Goal: Task Accomplishment & Management: Complete application form

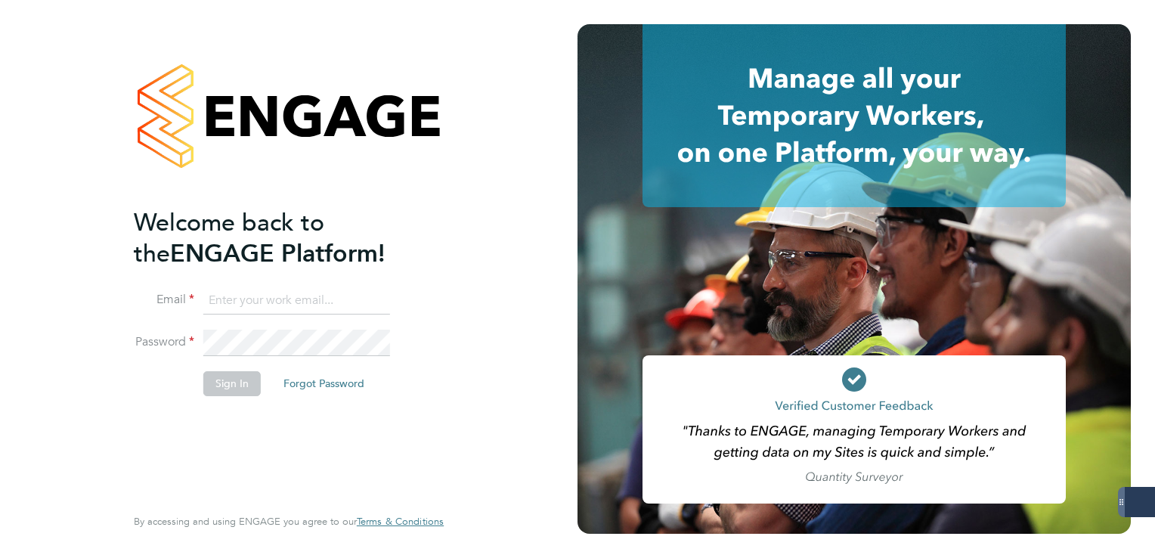
click at [288, 295] on input at bounding box center [296, 300] width 187 height 27
type input "lee.clayton@servicecare.org.uk"
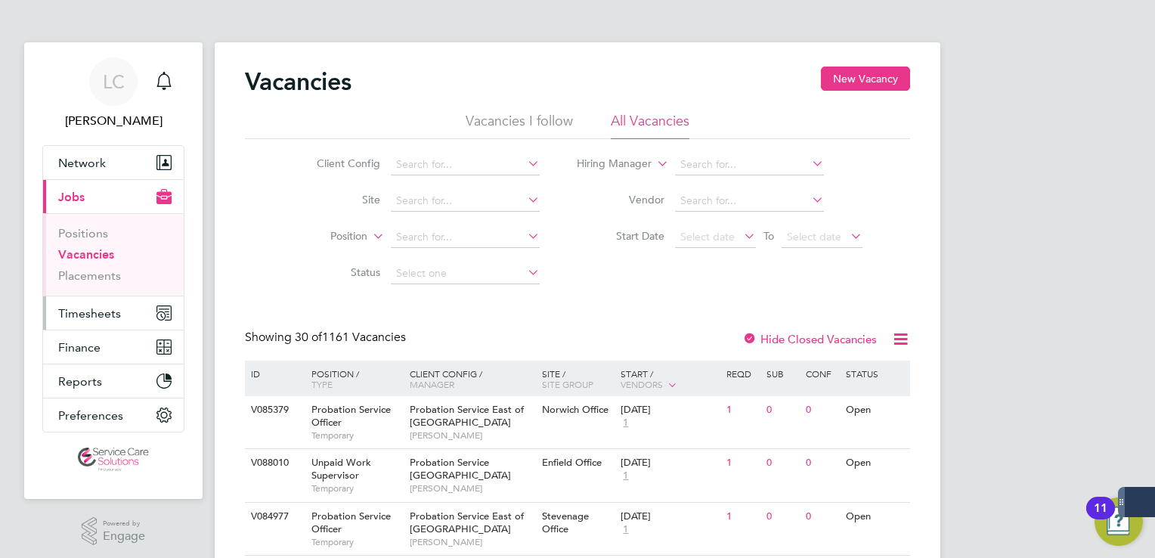
click at [97, 306] on span "Timesheets" at bounding box center [89, 313] width 63 height 14
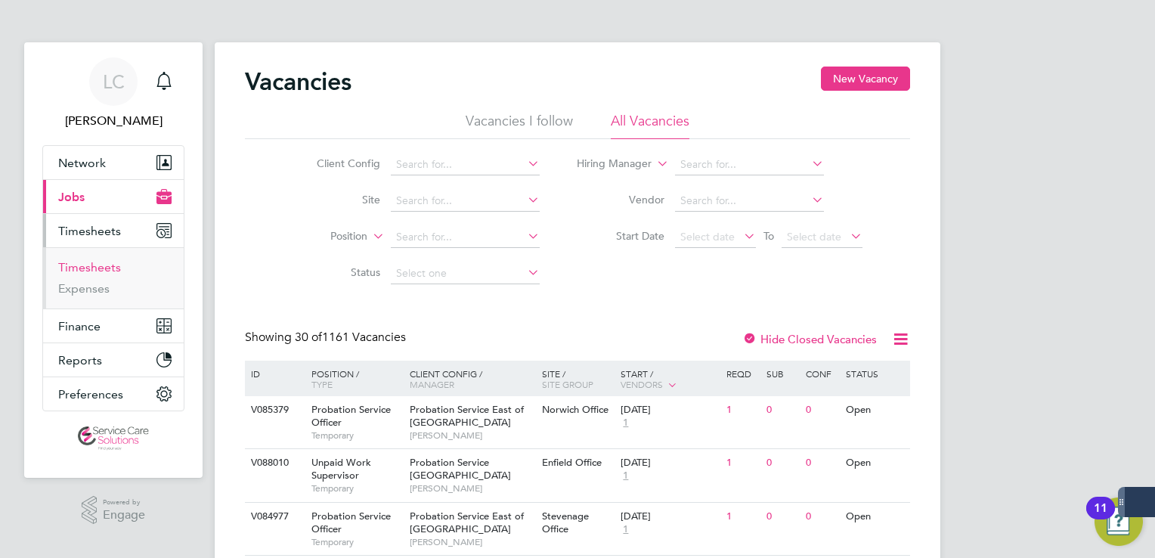
click at [88, 271] on link "Timesheets" at bounding box center [89, 267] width 63 height 14
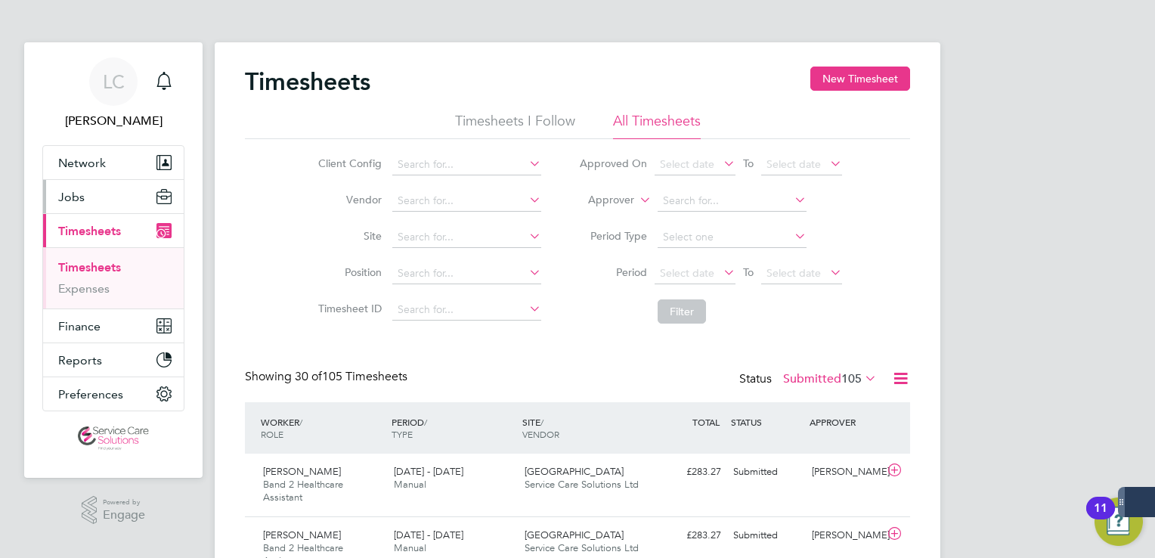
click at [80, 190] on span "Jobs" at bounding box center [71, 197] width 26 height 14
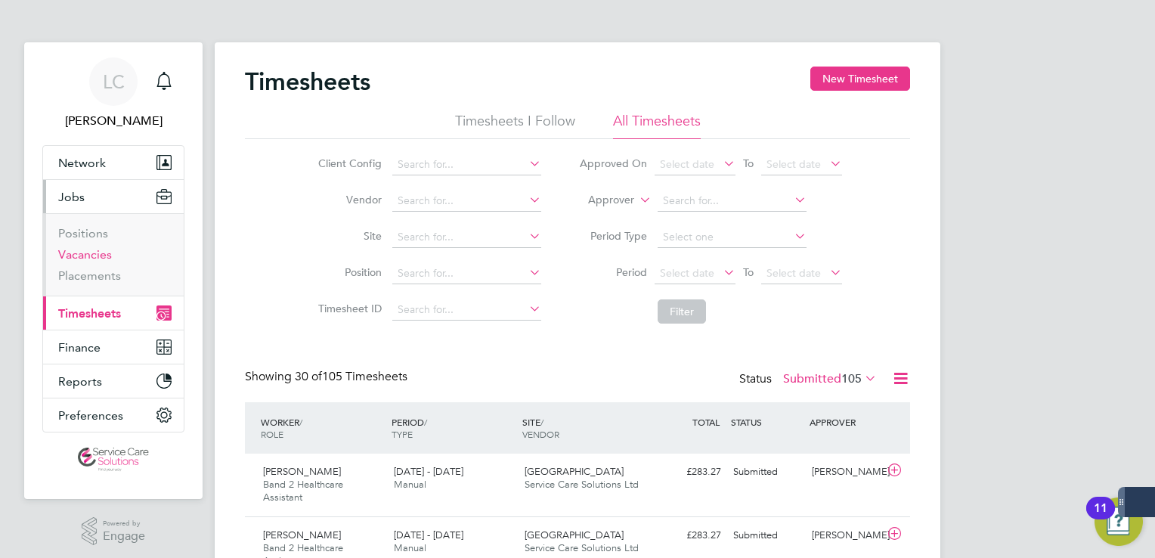
click at [83, 253] on link "Vacancies" at bounding box center [85, 254] width 54 height 14
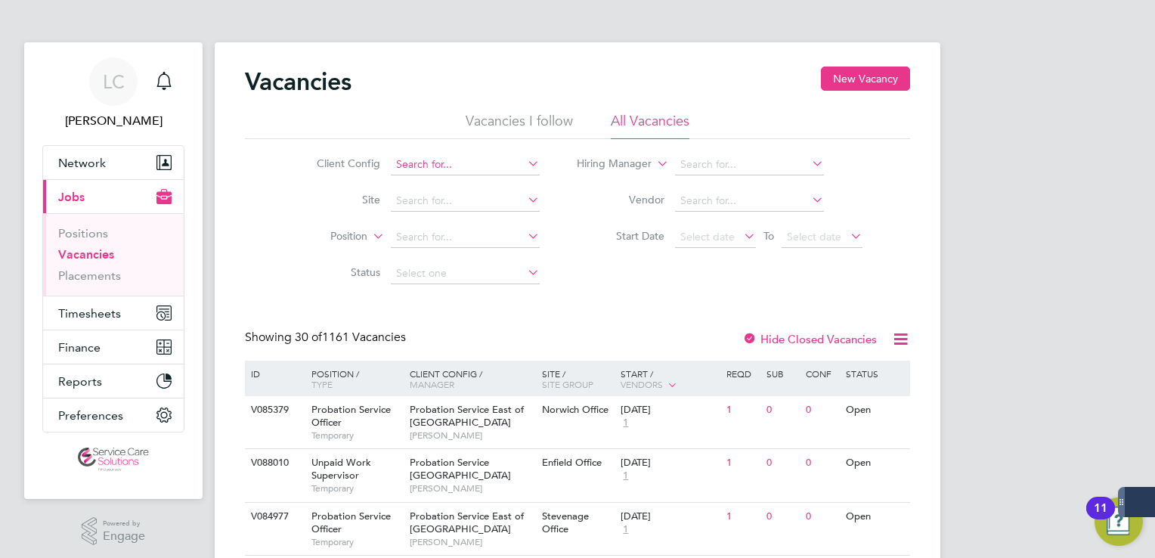
click at [401, 161] on input at bounding box center [465, 164] width 149 height 21
click at [438, 187] on li "Der byshire NHS Trust" at bounding box center [465, 185] width 150 height 20
type input "Derbyshire NHS Trust"
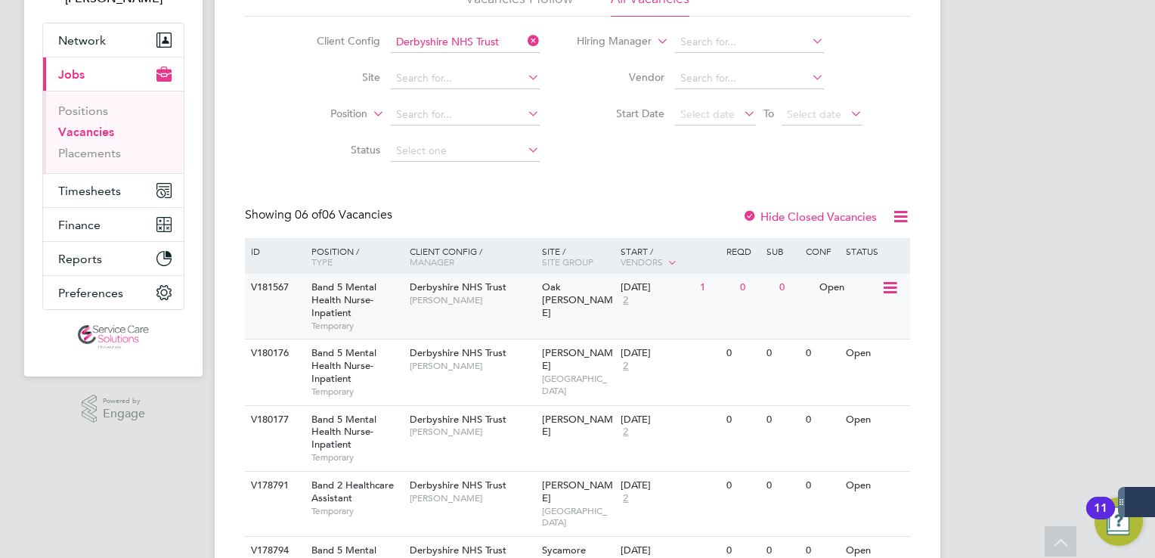
click at [440, 310] on div "Derbyshire NHS Trust Sharon Trott" at bounding box center [472, 293] width 132 height 39
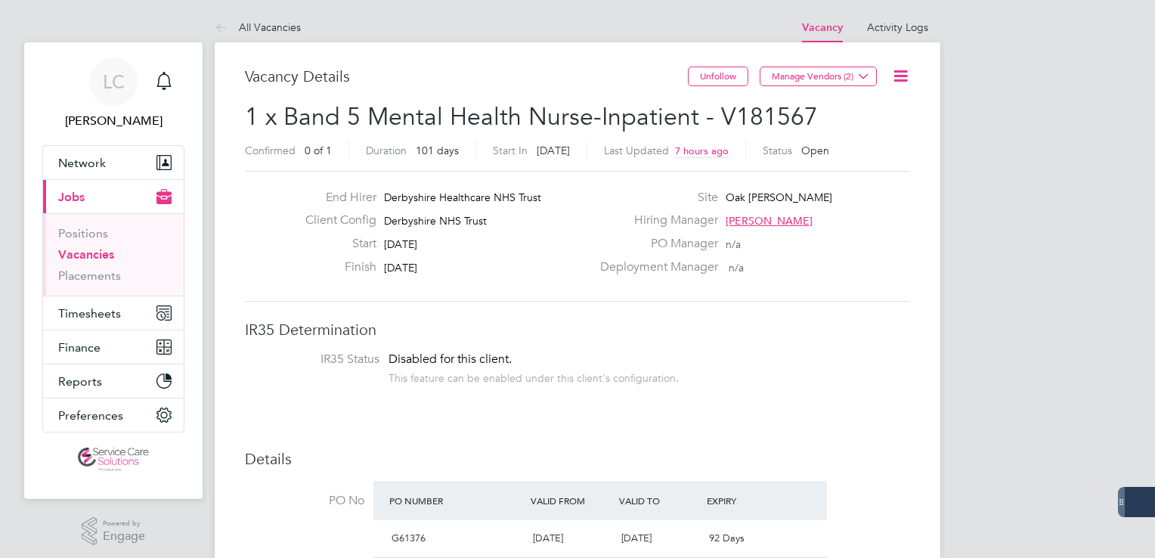
drag, startPoint x: 0, startPoint y: 0, endPoint x: 204, endPoint y: 95, distance: 225.2
click at [115, 94] on div "LC" at bounding box center [113, 81] width 48 height 48
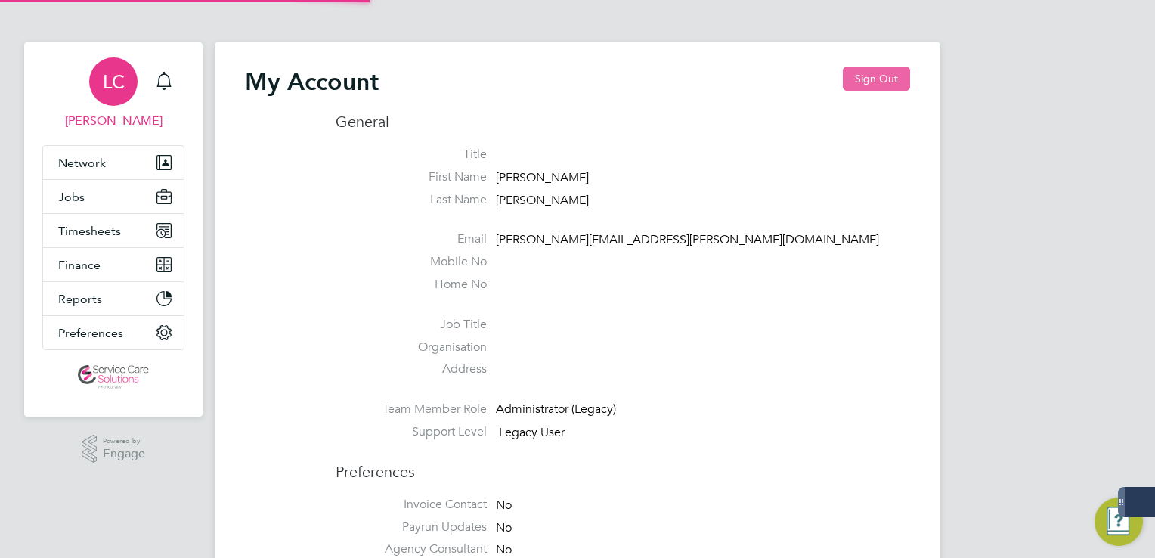
click at [881, 77] on button "Sign Out" at bounding box center [876, 79] width 67 height 24
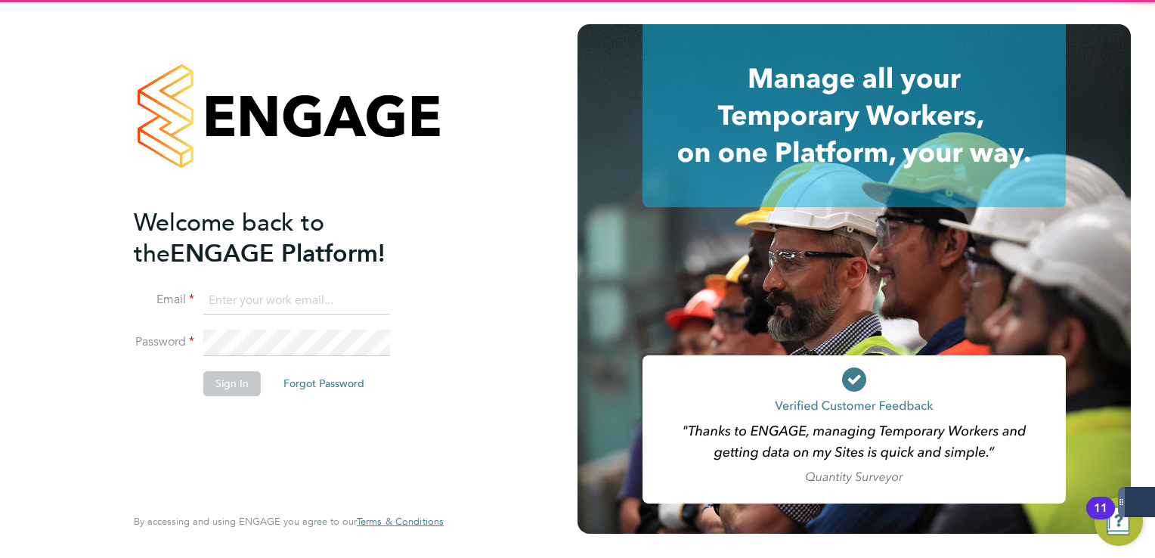
click at [264, 301] on input at bounding box center [296, 300] width 187 height 27
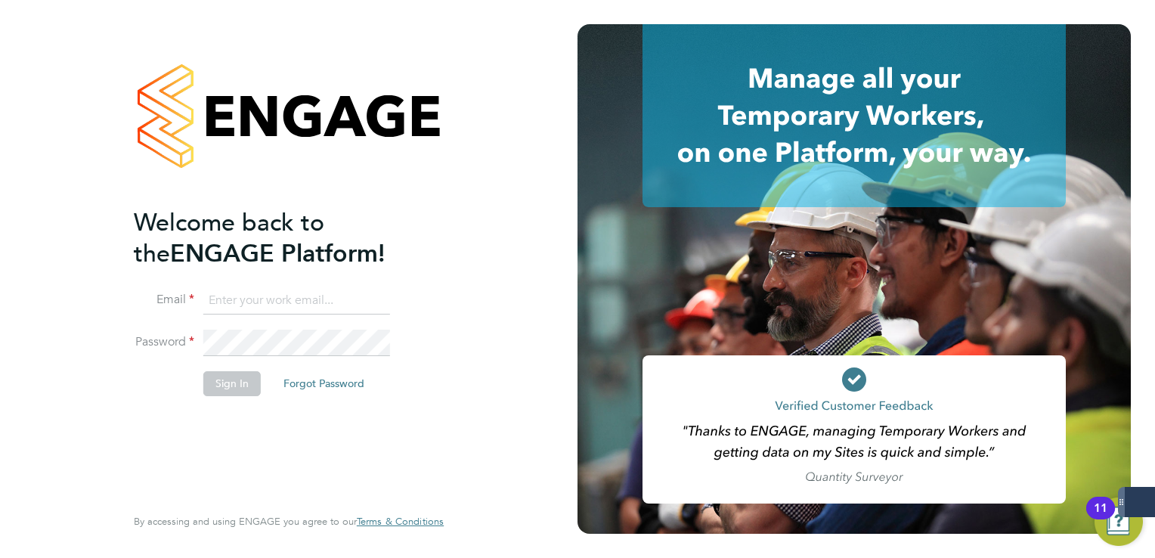
type input "derbynhsadmin1@servicecare.org.uk"
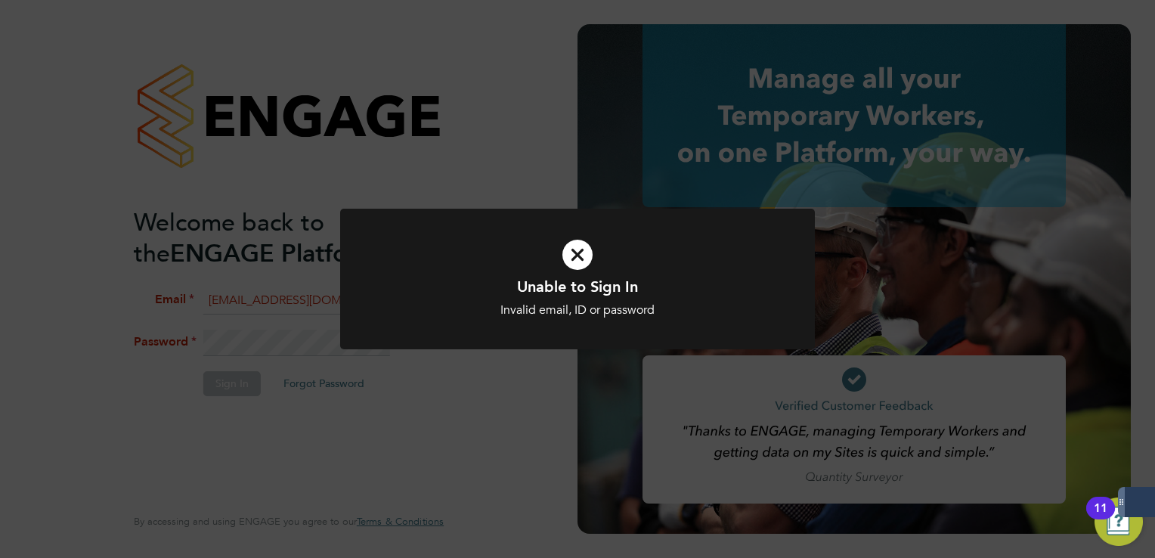
click at [309, 333] on div "Unable to Sign In Invalid email, ID or password Cancel Okay" at bounding box center [577, 279] width 1155 height 558
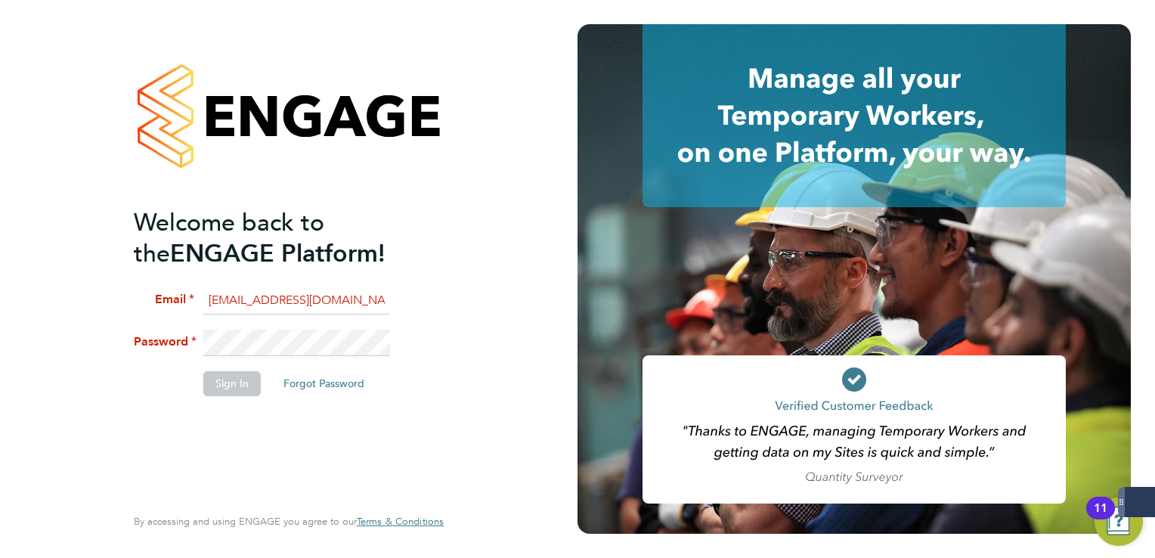
click at [115, 333] on div "Welcome back to the ENGAGE Platform! Email derbynhsadmin1@servicecare.org.uk Pa…" at bounding box center [289, 279] width 370 height 558
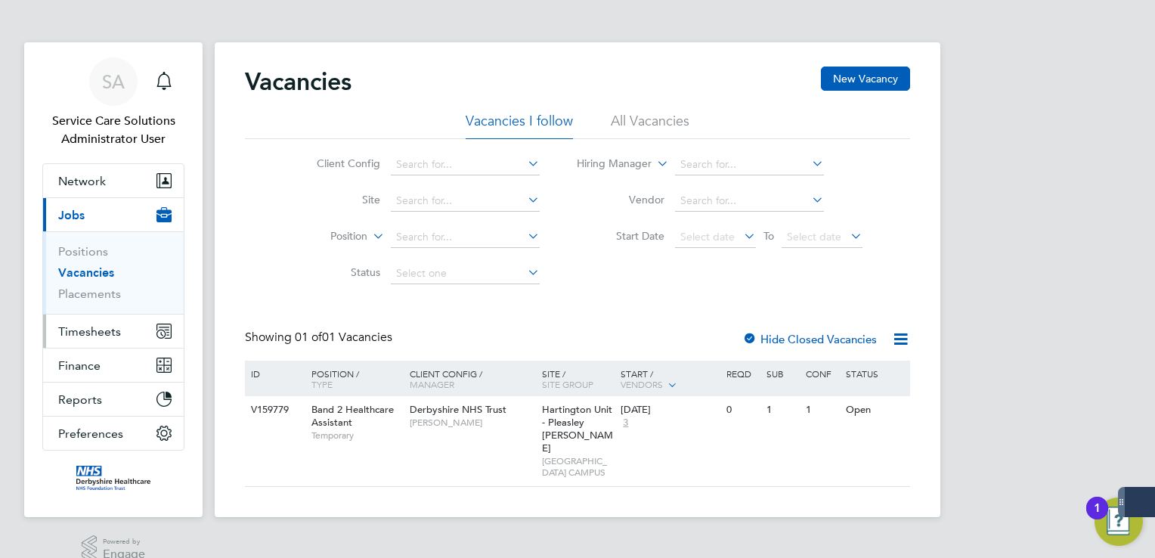
click at [84, 333] on span "Timesheets" at bounding box center [89, 331] width 63 height 14
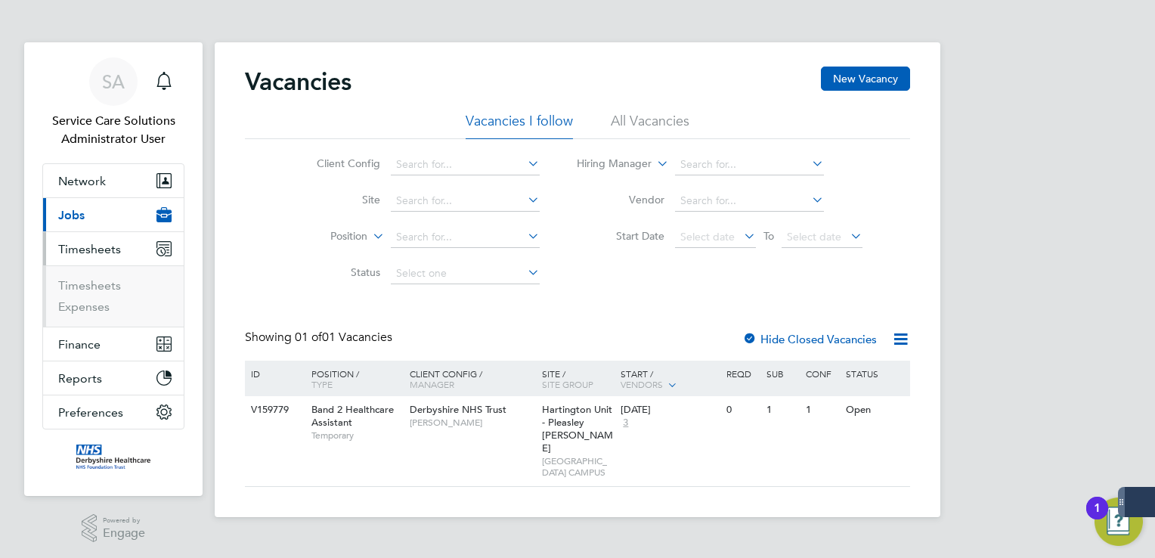
click at [76, 219] on span "Jobs" at bounding box center [71, 215] width 26 height 14
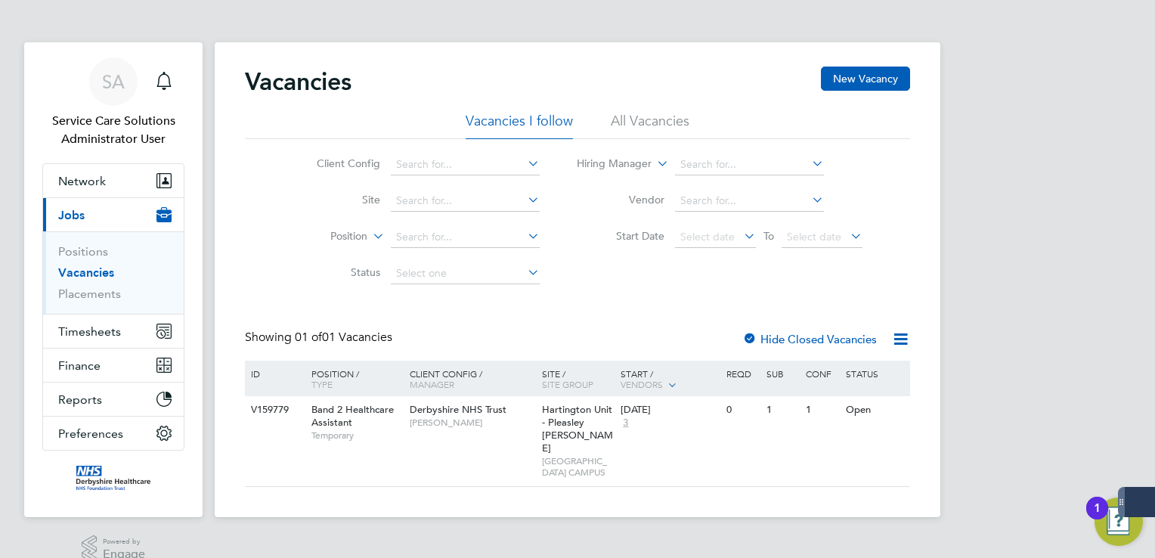
click at [79, 271] on link "Vacancies" at bounding box center [86, 272] width 56 height 14
click at [501, 428] on span "[PERSON_NAME]" at bounding box center [472, 422] width 125 height 12
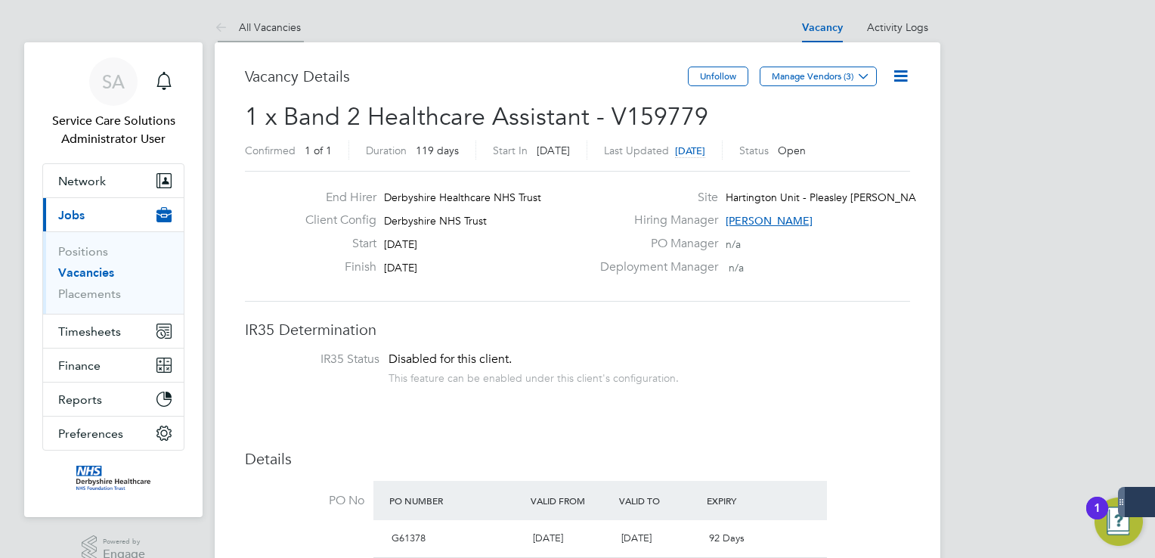
click at [219, 29] on icon at bounding box center [224, 28] width 19 height 19
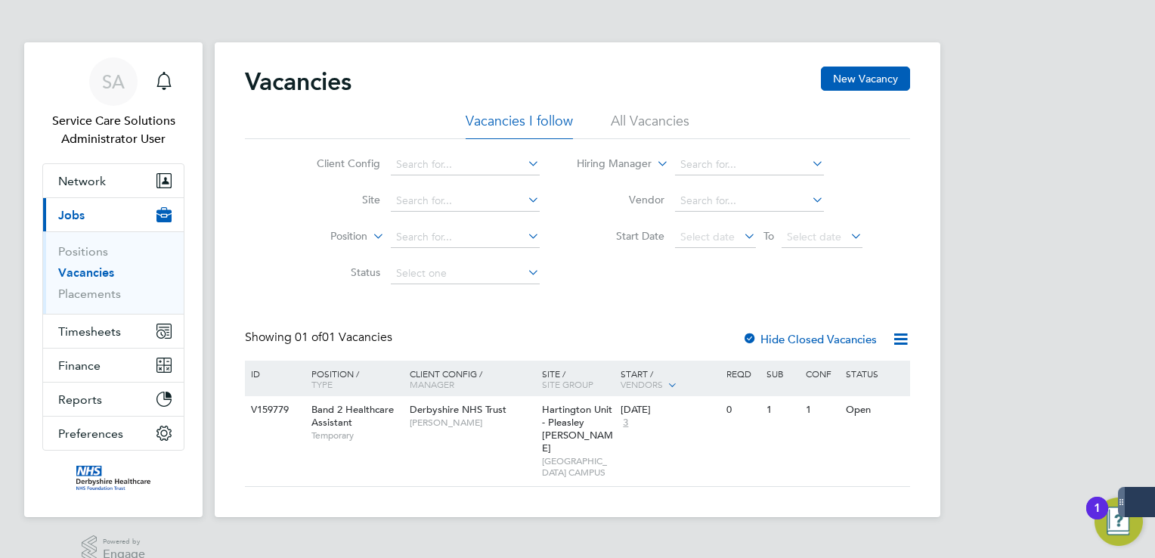
click at [640, 126] on li "All Vacancies" at bounding box center [650, 125] width 79 height 27
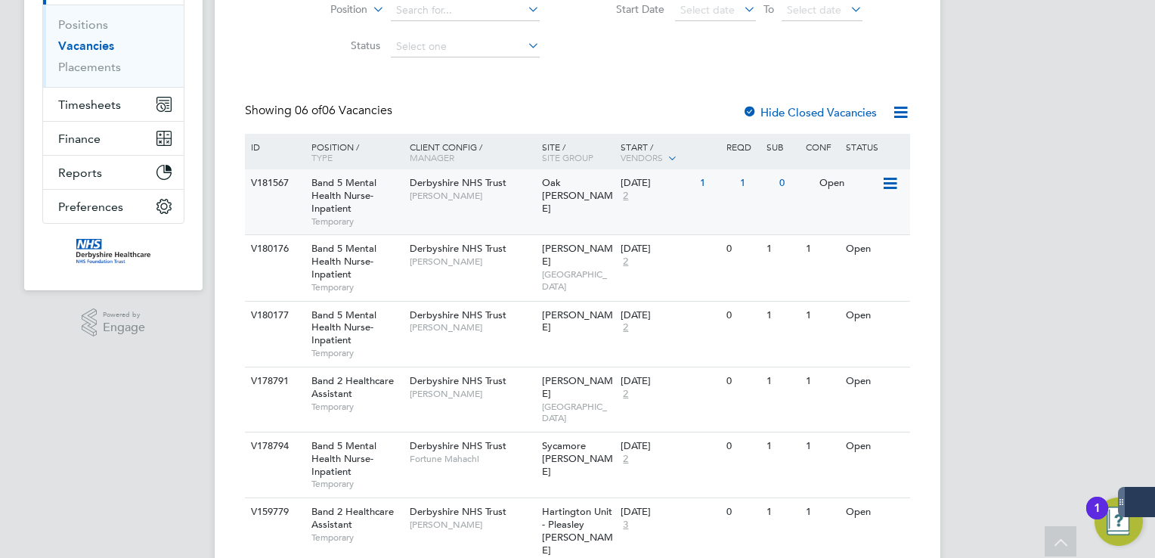
click at [551, 205] on div "V181567 Band 5 Mental Health Nurse-Inpatient Temporary Derbyshire NHS Trust Sha…" at bounding box center [577, 201] width 665 height 65
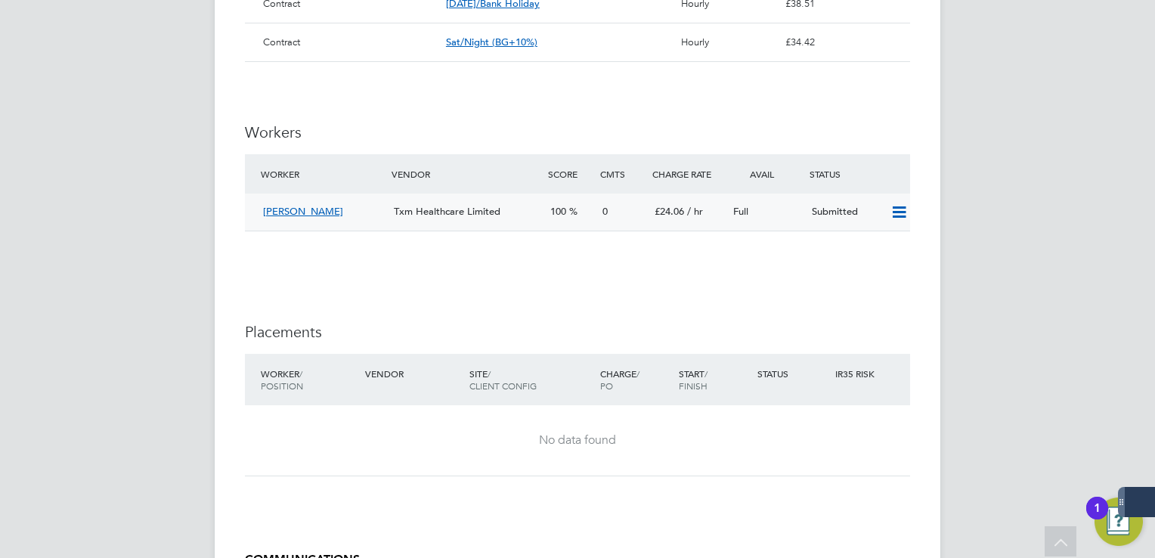
click at [898, 218] on icon at bounding box center [898, 212] width 19 height 12
click at [873, 258] on li "Offer" at bounding box center [879, 259] width 53 height 21
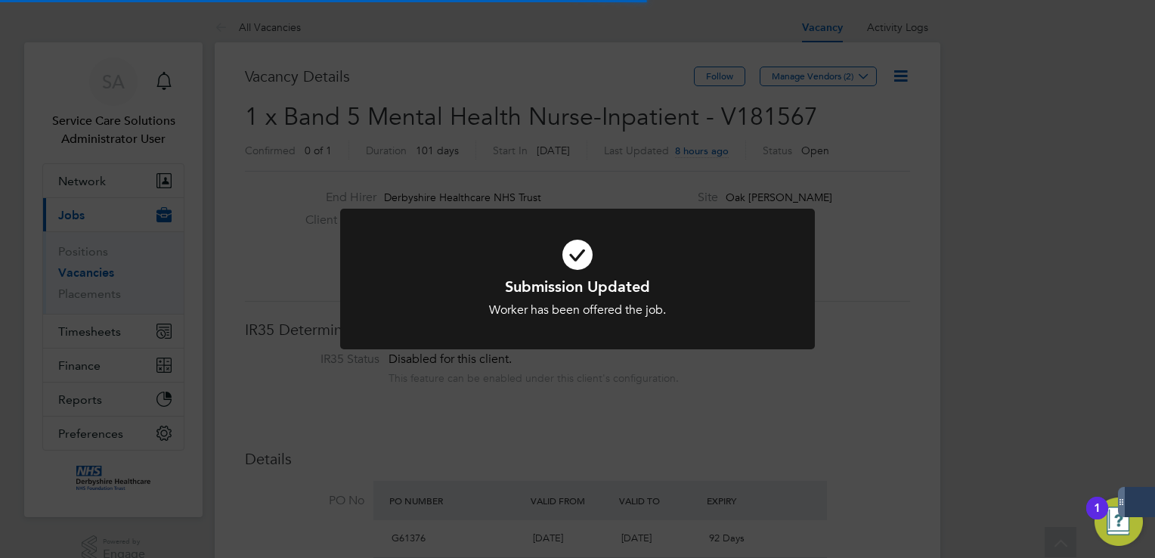
scroll to position [7, 8]
click at [585, 56] on div "Submission Updated Worker has been offered the job. Cancel Okay" at bounding box center [577, 279] width 1155 height 558
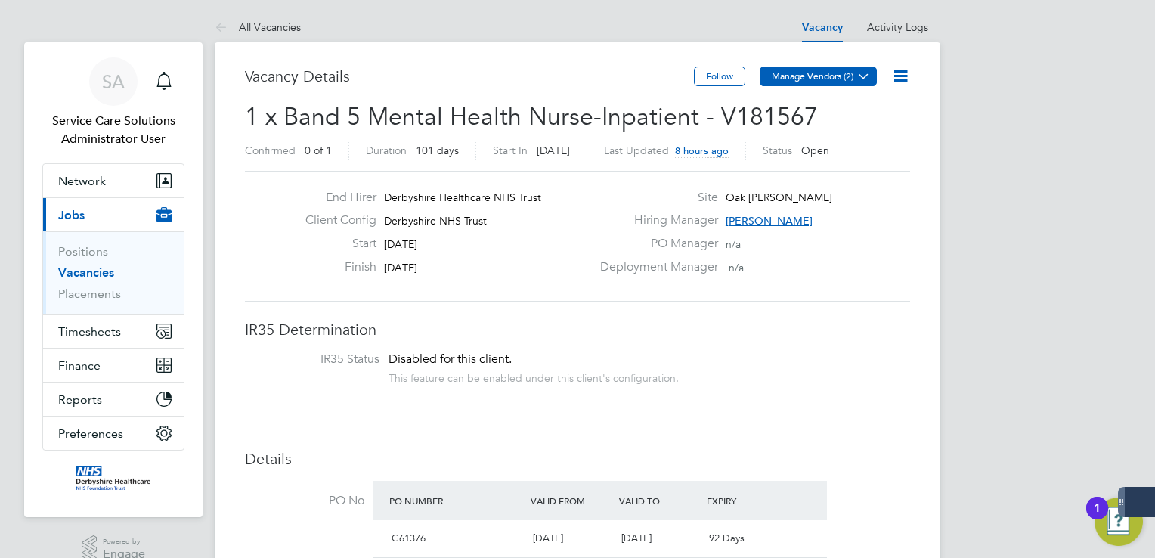
click at [861, 76] on icon at bounding box center [863, 75] width 11 height 11
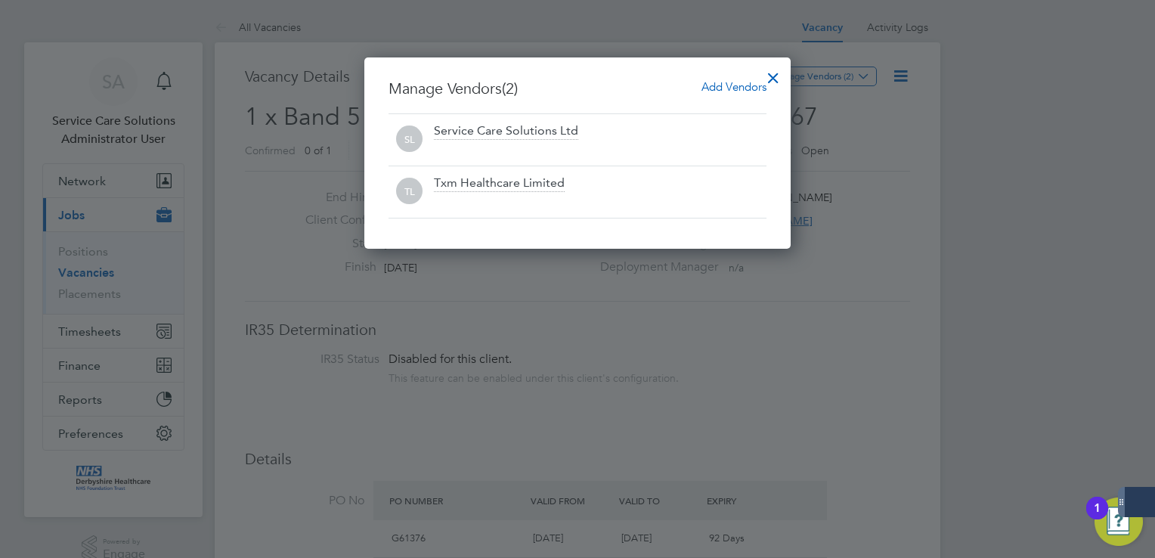
click at [772, 79] on div at bounding box center [772, 73] width 27 height 27
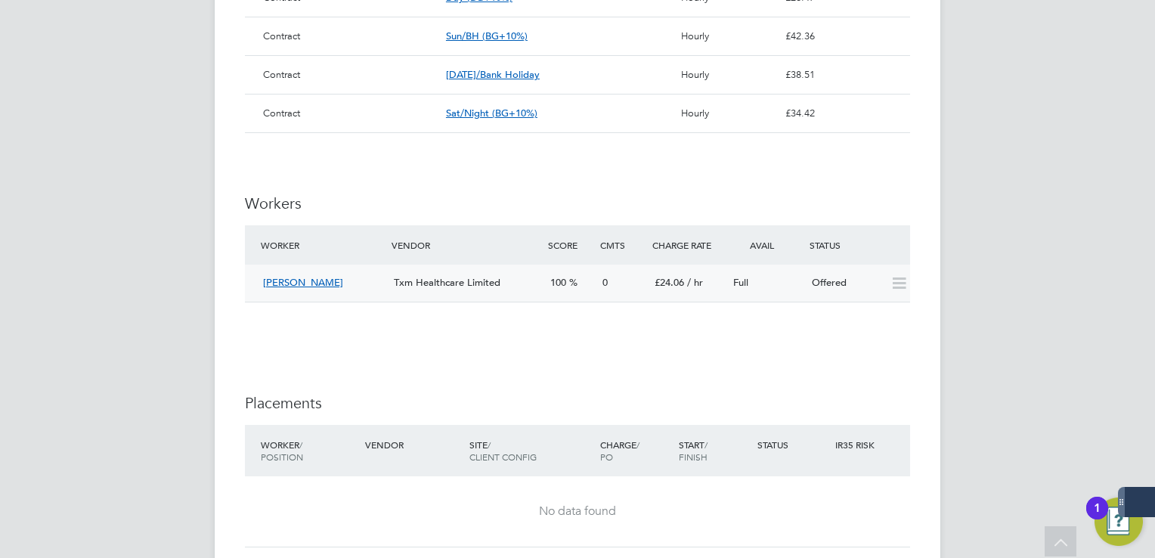
click at [895, 289] on icon at bounding box center [898, 283] width 19 height 12
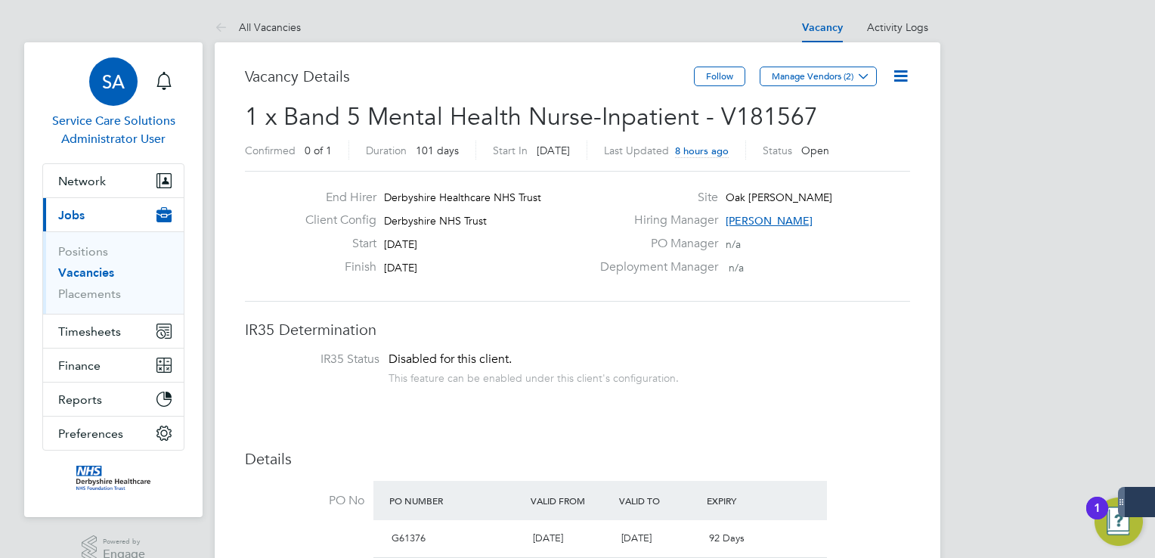
click at [121, 74] on span "SA" at bounding box center [113, 82] width 23 height 20
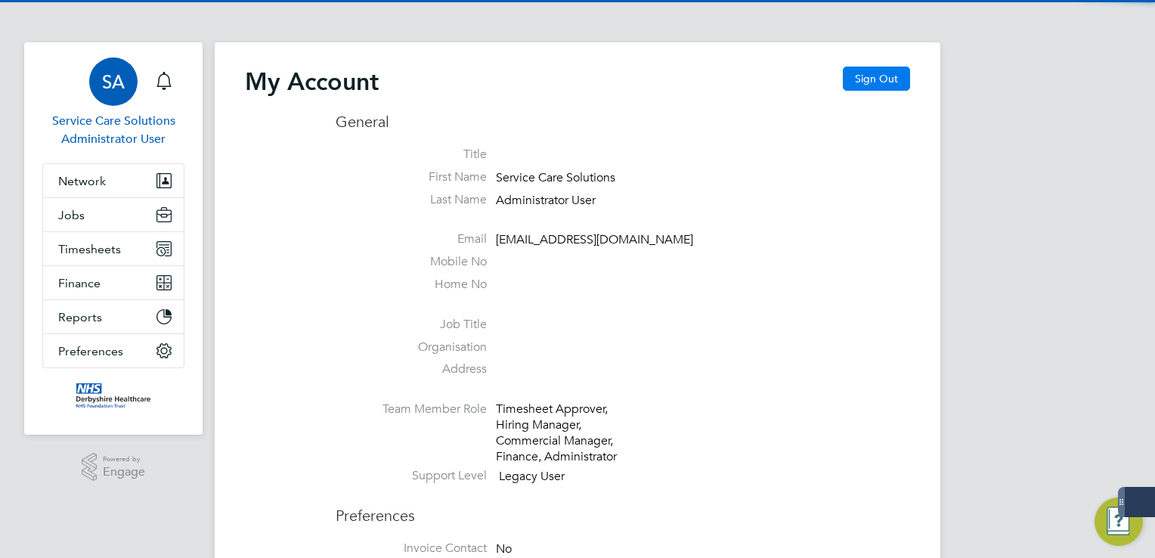
click at [861, 75] on button "Sign Out" at bounding box center [876, 79] width 67 height 24
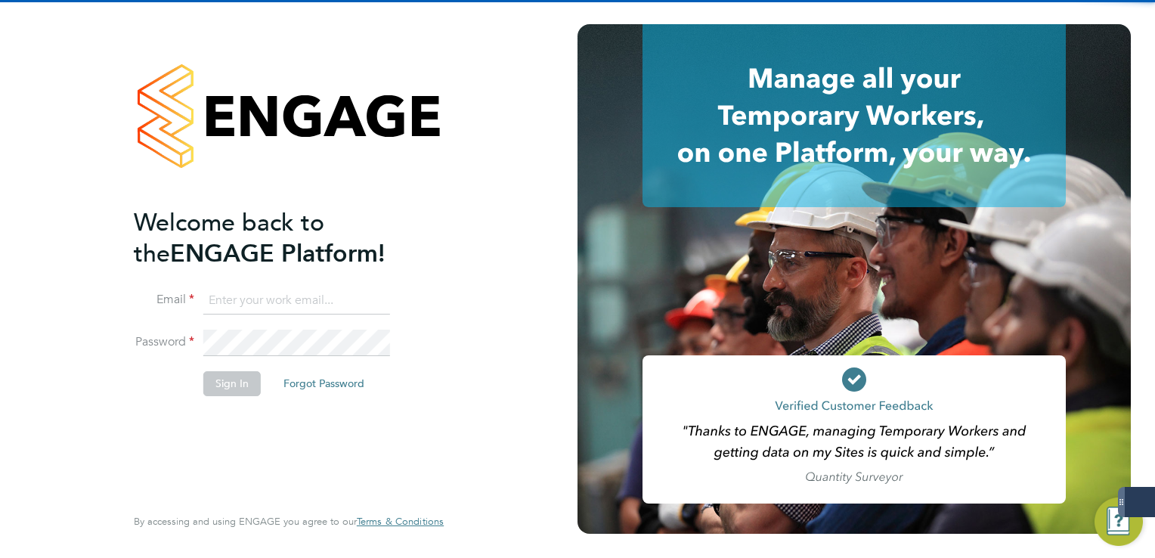
click at [246, 291] on input at bounding box center [296, 300] width 187 height 27
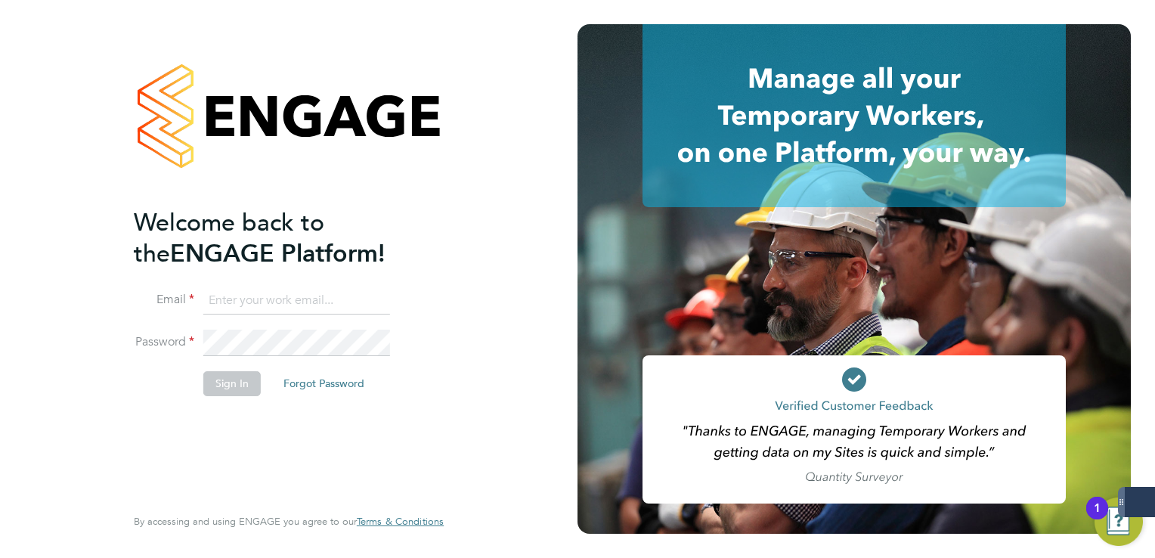
type input "lee.clayton@servicecare.org.uk"
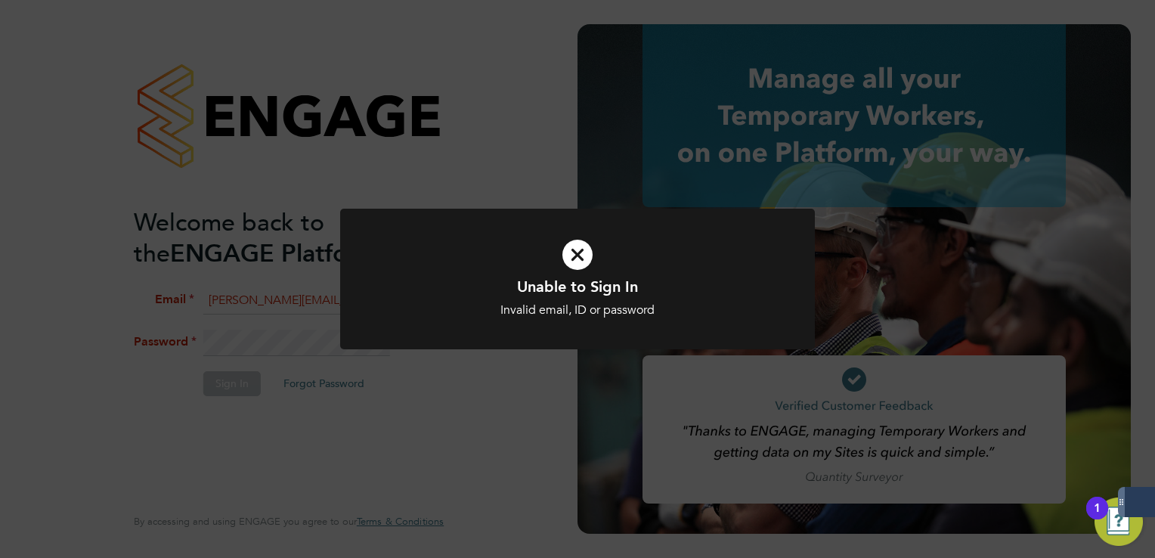
click at [319, 180] on div "Unable to Sign In Invalid email, ID or password Cancel Okay" at bounding box center [577, 279] width 1155 height 558
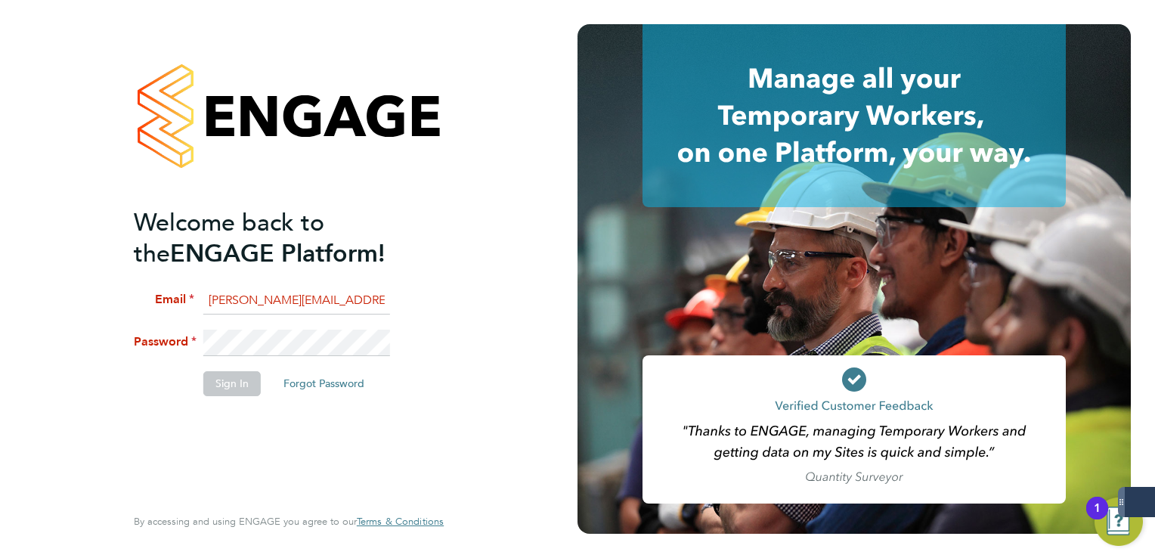
click at [225, 360] on li "Password" at bounding box center [281, 350] width 295 height 42
click at [167, 332] on li "Password" at bounding box center [281, 350] width 295 height 42
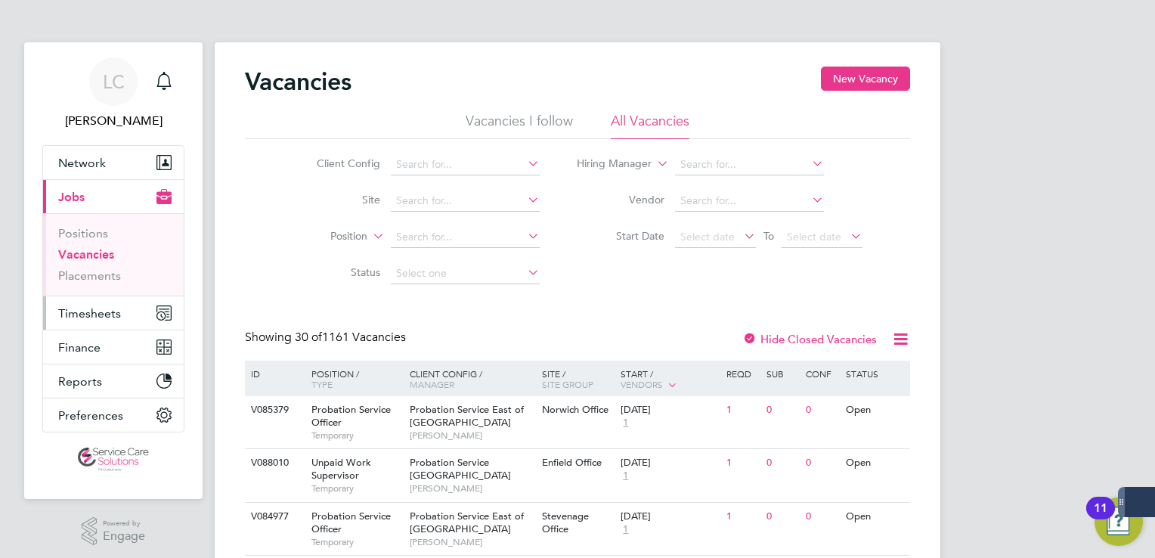
click at [108, 309] on span "Timesheets" at bounding box center [89, 313] width 63 height 14
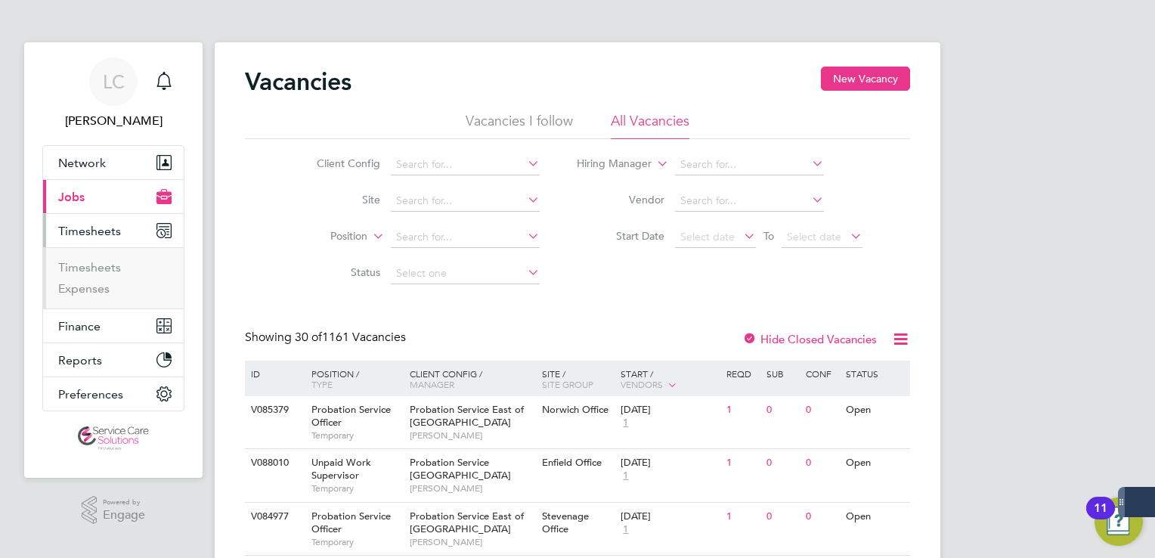
click at [83, 192] on span "Jobs" at bounding box center [71, 197] width 26 height 14
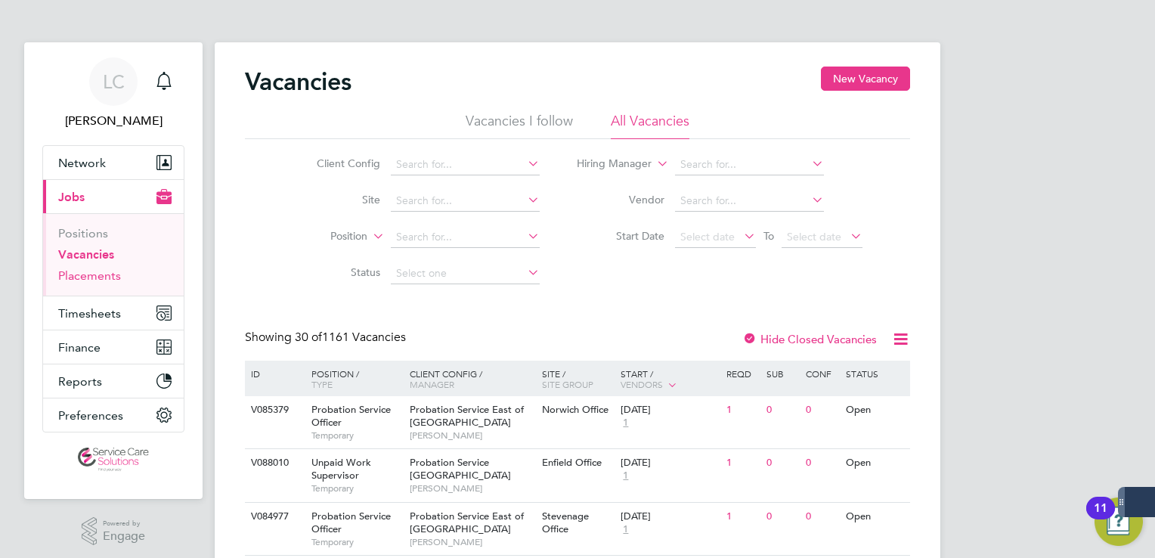
click at [91, 276] on link "Placements" at bounding box center [89, 275] width 63 height 14
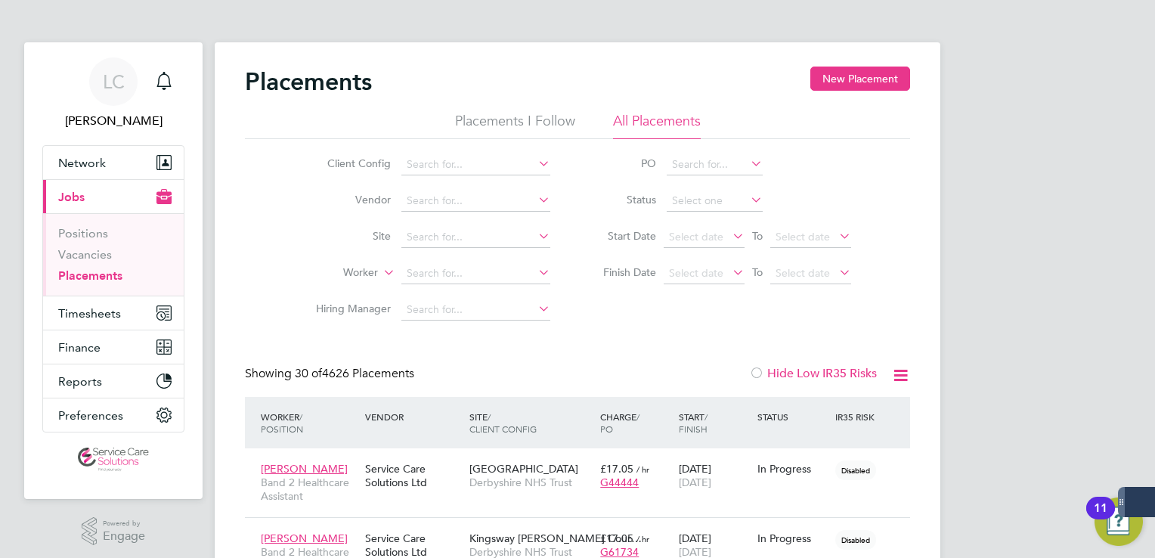
drag, startPoint x: 852, startPoint y: 76, endPoint x: 813, endPoint y: 101, distance: 46.5
click at [852, 76] on button "New Placement" at bounding box center [860, 79] width 100 height 24
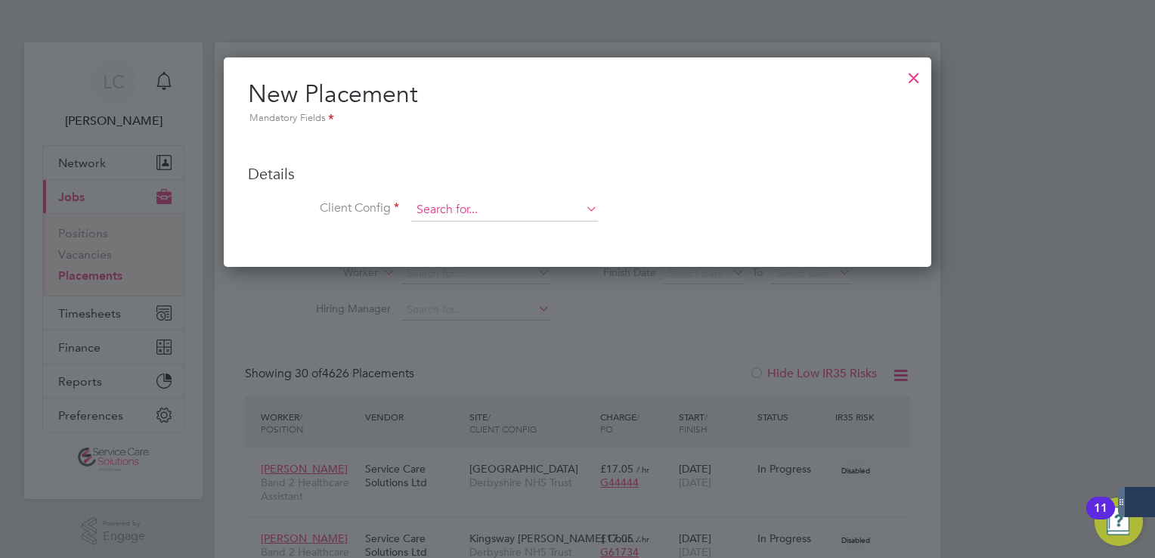
click at [445, 210] on input at bounding box center [504, 210] width 187 height 23
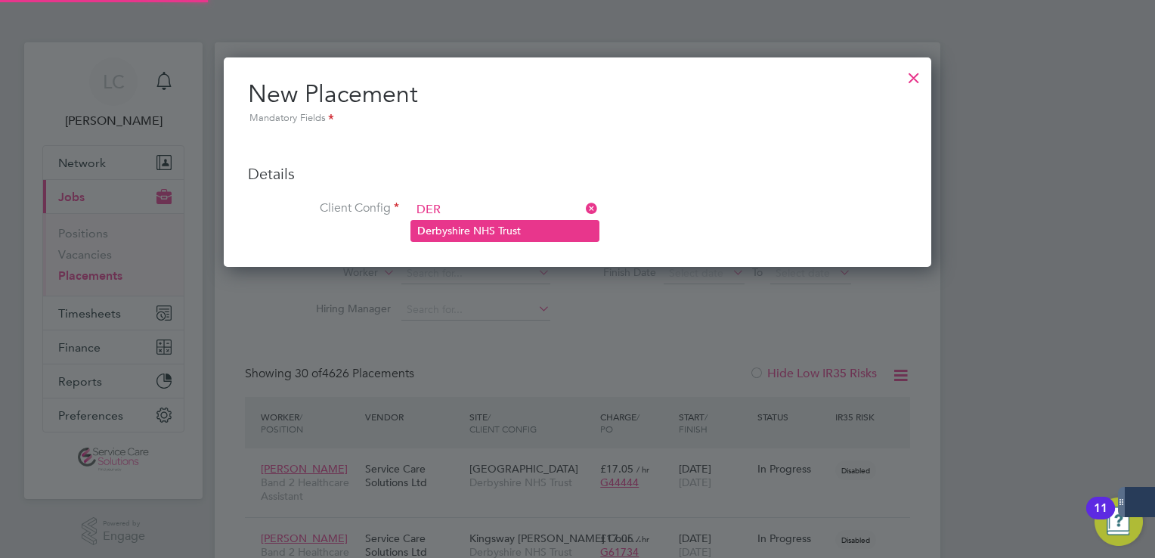
click at [472, 228] on li "Der byshire NHS Trust" at bounding box center [504, 231] width 187 height 20
type input "Derbyshire NHS Trust"
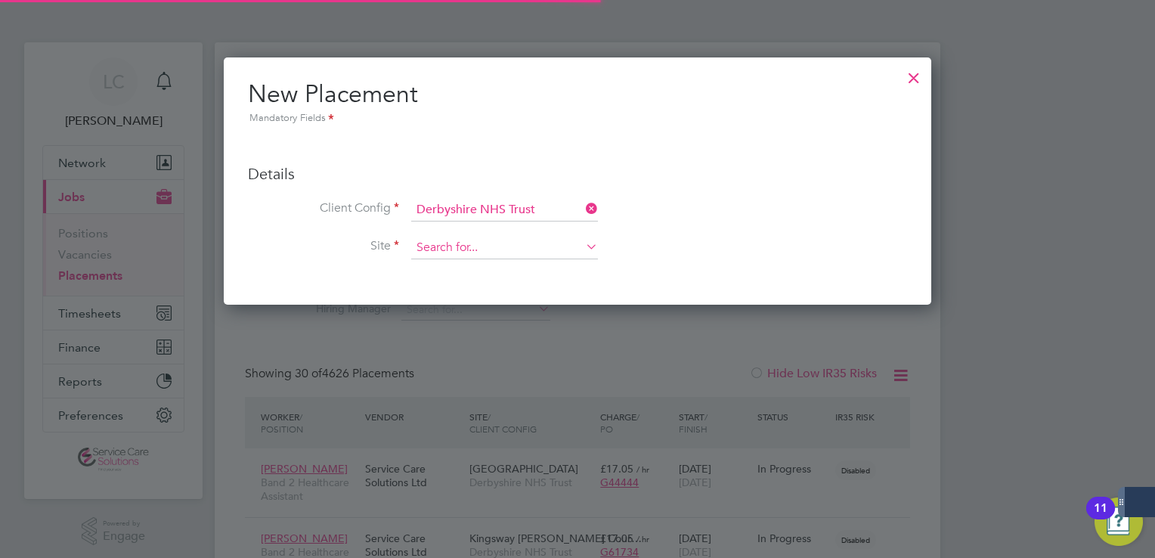
click at [466, 243] on input at bounding box center [504, 248] width 187 height 23
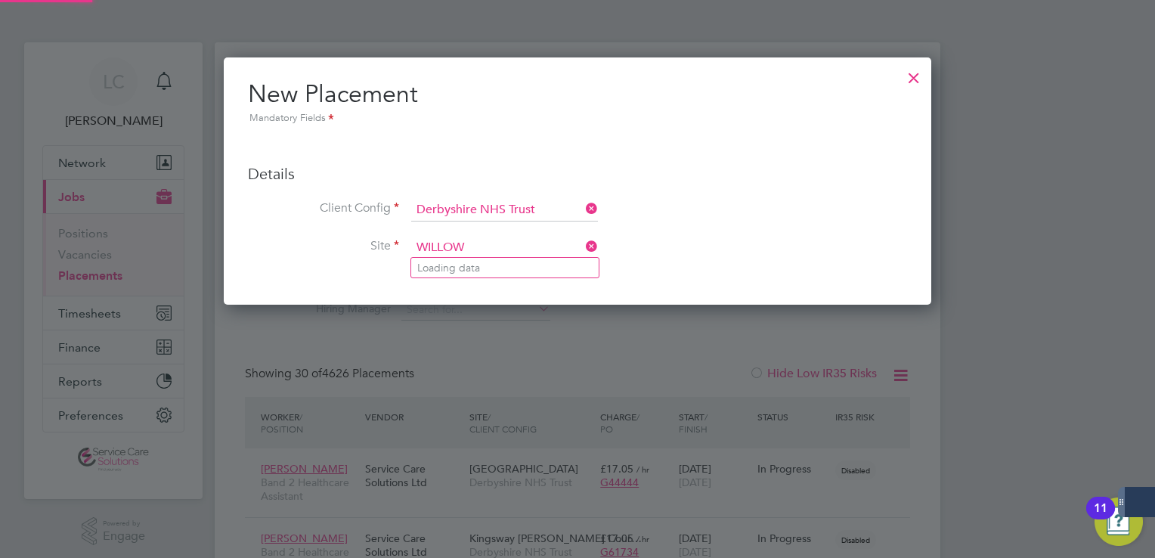
type input "WILLOW"
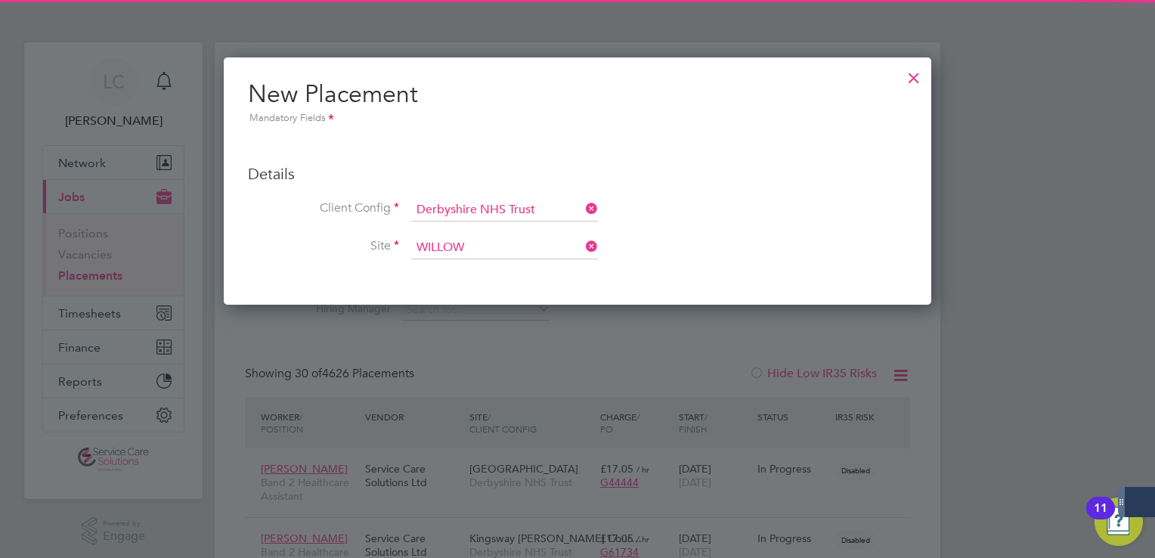
click at [456, 264] on li "Loading data" at bounding box center [504, 268] width 187 height 20
click at [462, 251] on input at bounding box center [504, 248] width 187 height 23
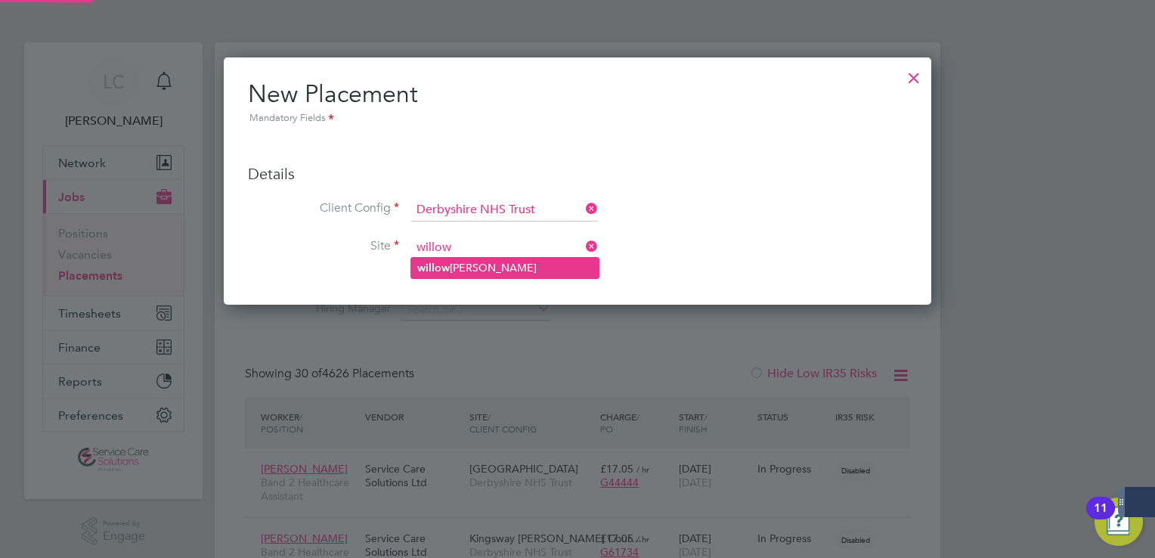
click at [436, 268] on b "willow" at bounding box center [433, 267] width 32 height 13
type input "willow ward"
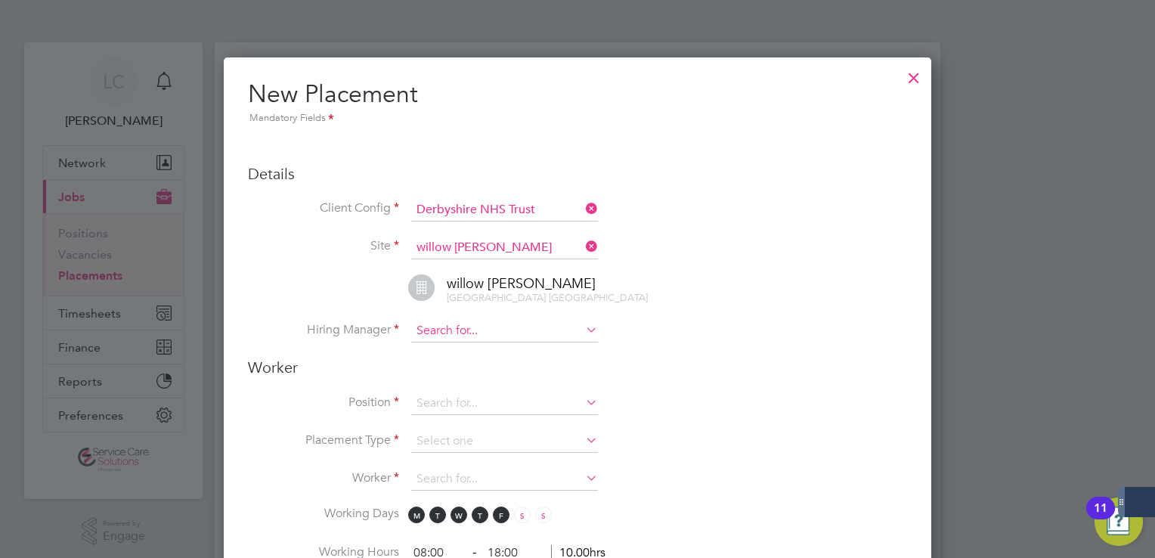
click at [452, 335] on input at bounding box center [504, 331] width 187 height 23
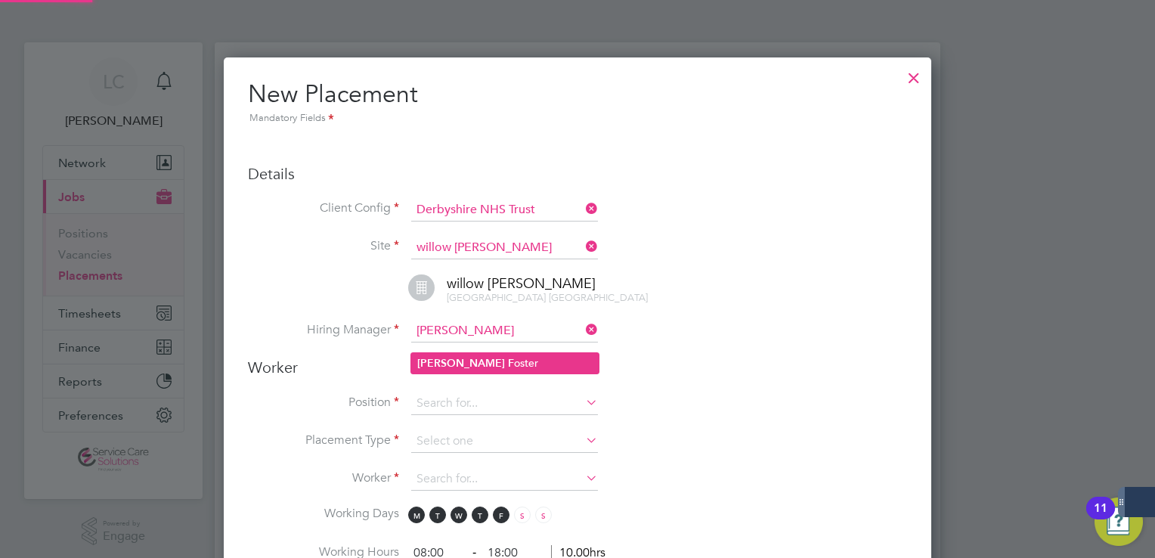
click at [508, 363] on b "F" at bounding box center [511, 363] width 6 height 13
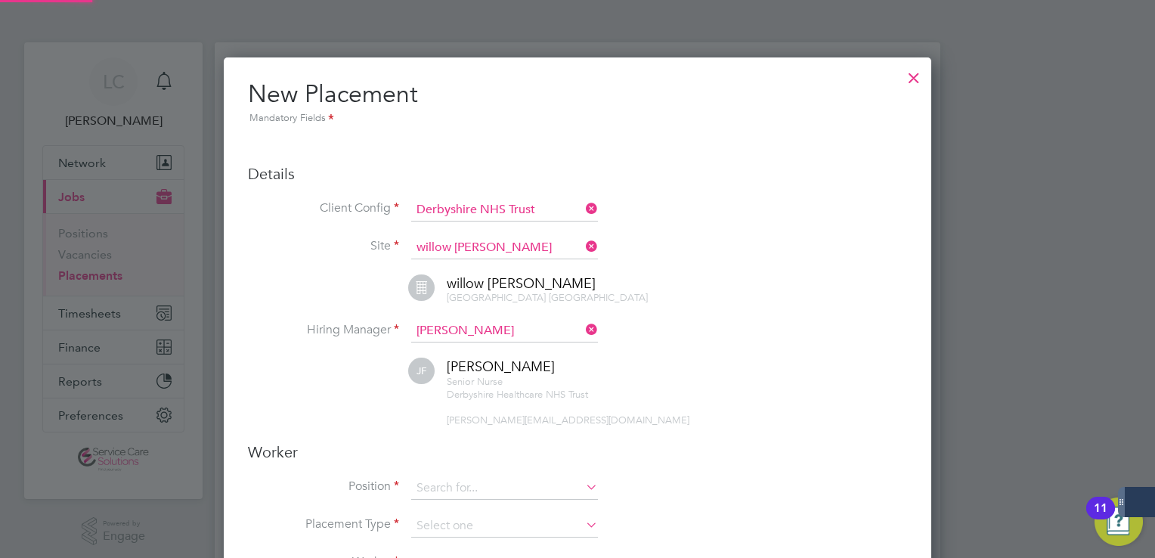
type input "Joanne Foster"
click at [642, 280] on div "willow ward Chesterfield Royal Hospital Site Calow Chesterfield S44 5BL" at bounding box center [596, 289] width 621 height 31
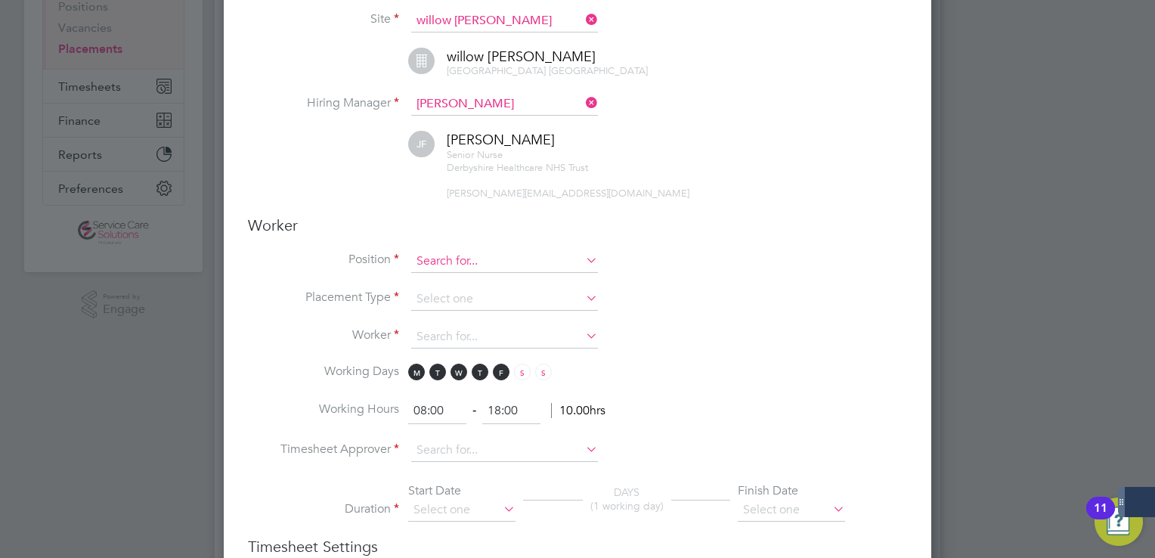
click at [456, 273] on input at bounding box center [504, 261] width 187 height 23
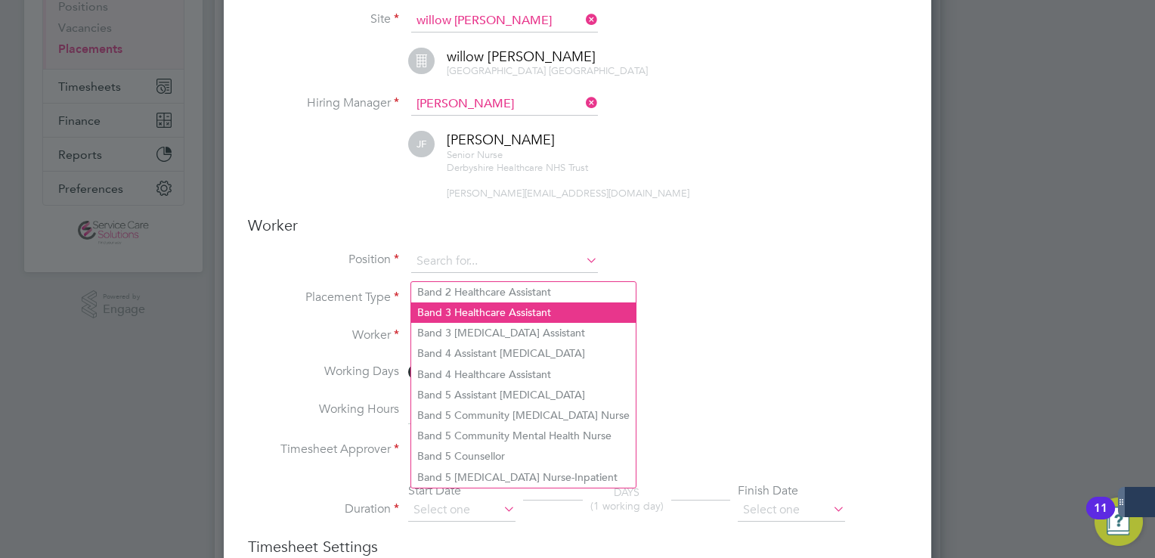
drag, startPoint x: 469, startPoint y: 291, endPoint x: 481, endPoint y: 310, distance: 22.8
click at [481, 310] on ul "Band 2 Healthcare Assistant Band 3 Healthcare Assistant Band 3 Occupational The…" at bounding box center [523, 384] width 226 height 207
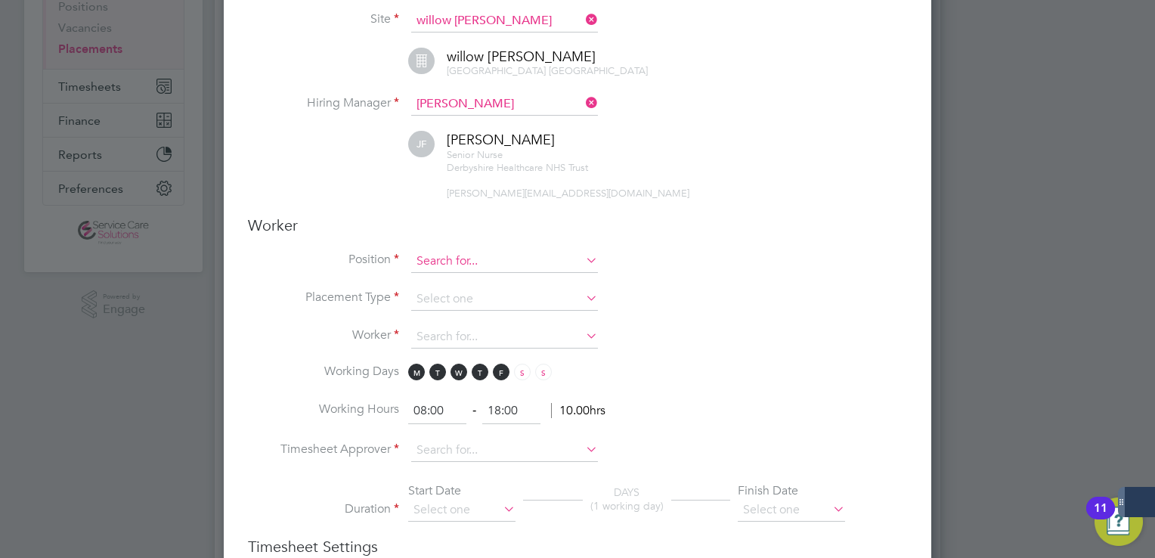
click at [452, 265] on input at bounding box center [504, 261] width 187 height 23
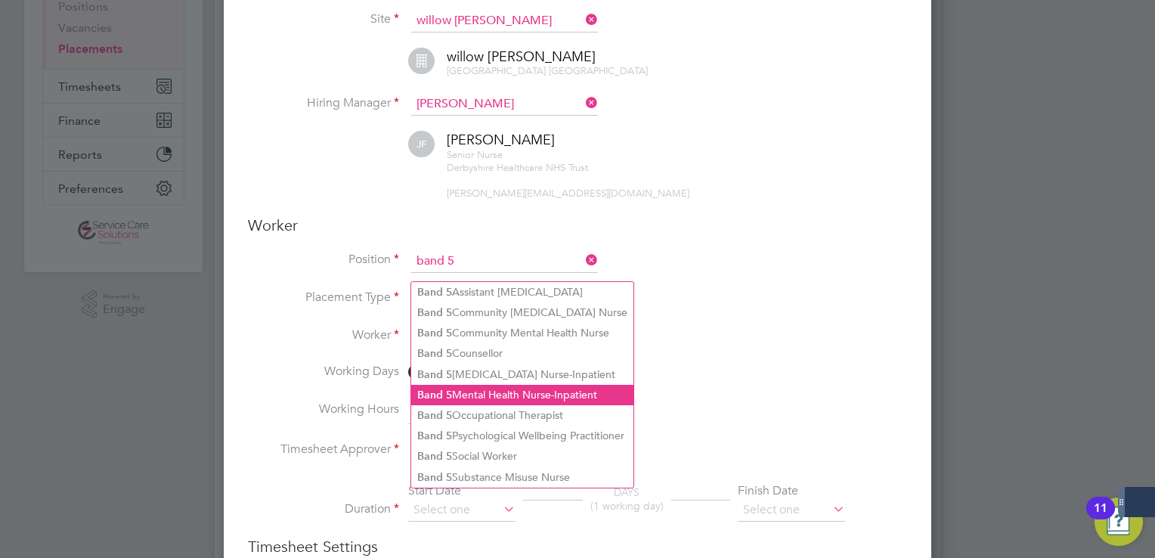
click at [510, 401] on li "Band 5 Mental Health Nurse-Inpatient" at bounding box center [522, 395] width 222 height 20
type input "Band 5 Mental Health Nurse-Inpatient"
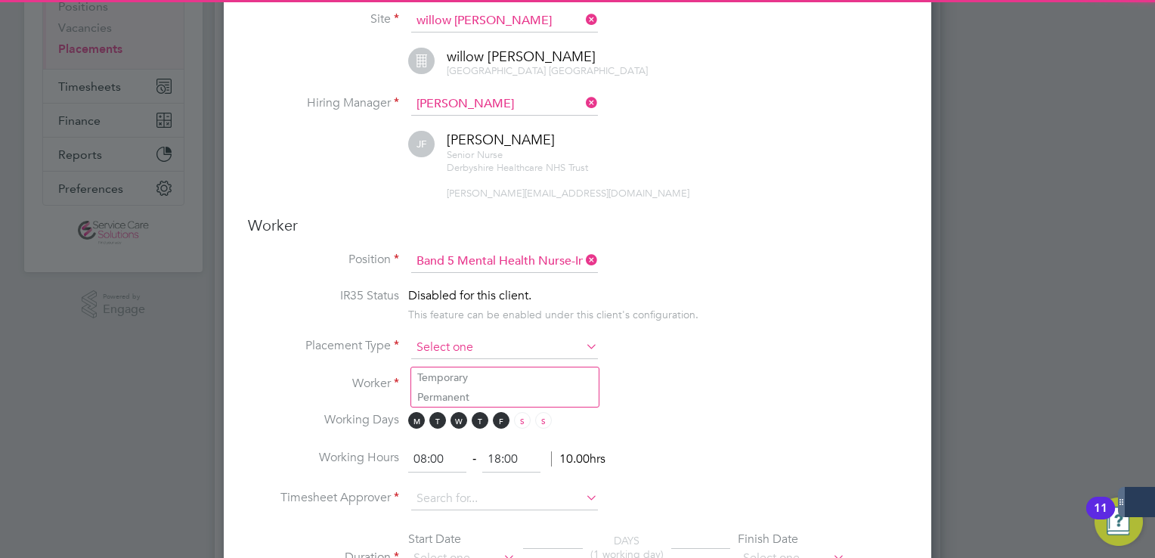
click at [465, 346] on input at bounding box center [504, 347] width 187 height 23
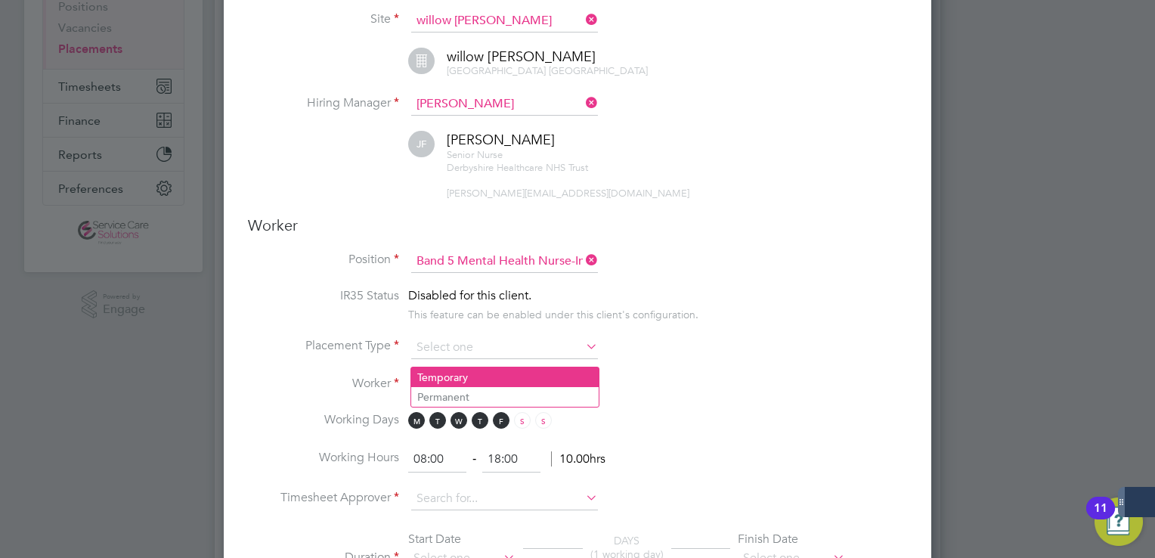
click at [473, 374] on li "Temporary" at bounding box center [504, 377] width 187 height 20
type input "Temporary"
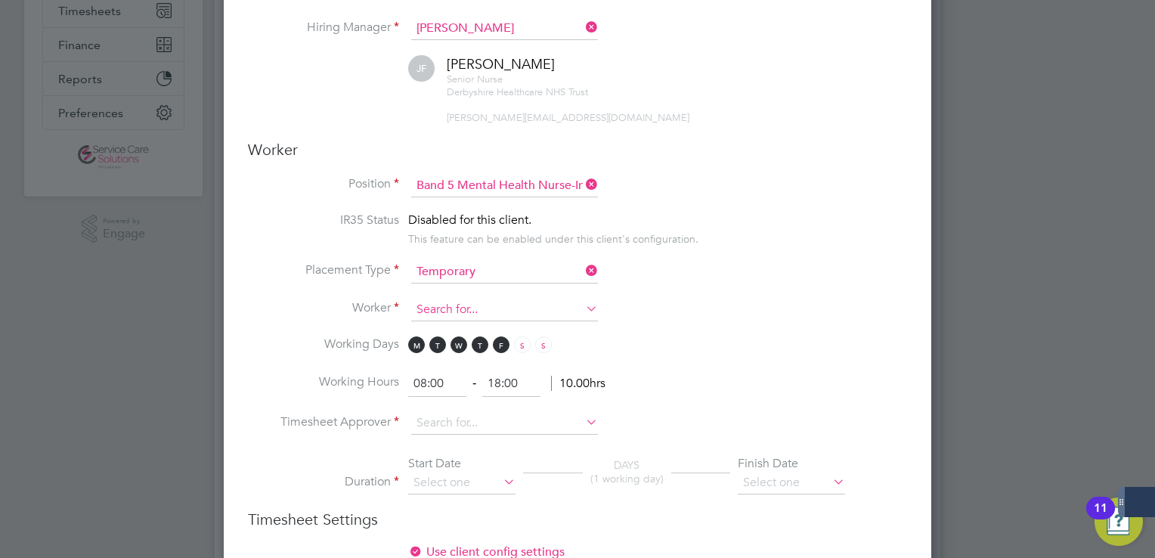
click at [462, 316] on input at bounding box center [504, 310] width 187 height 23
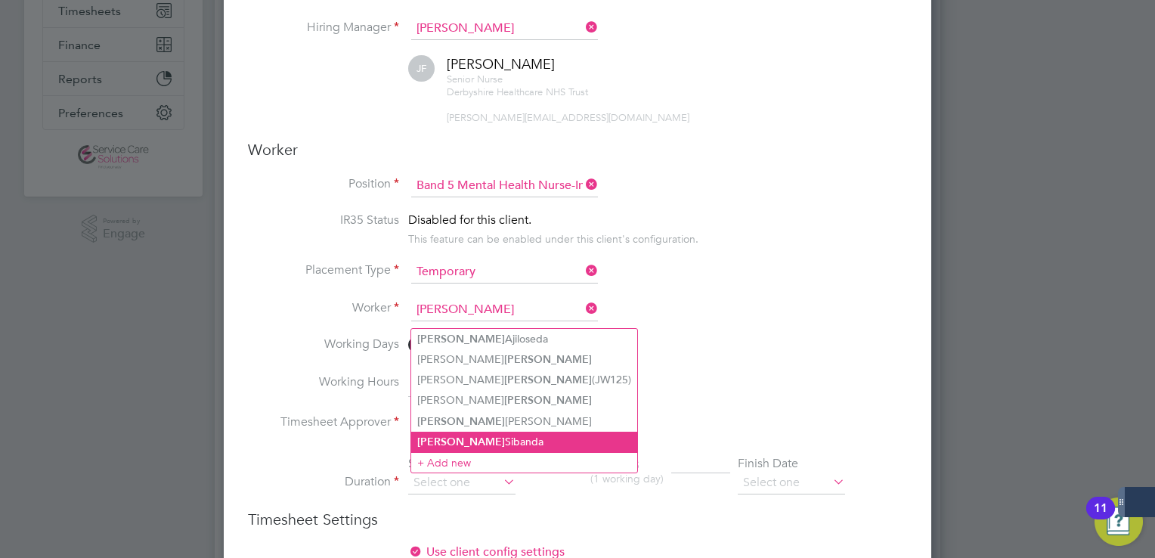
click at [472, 444] on li "Joyce Sibanda" at bounding box center [524, 442] width 226 height 20
type input "Joyce Sibanda"
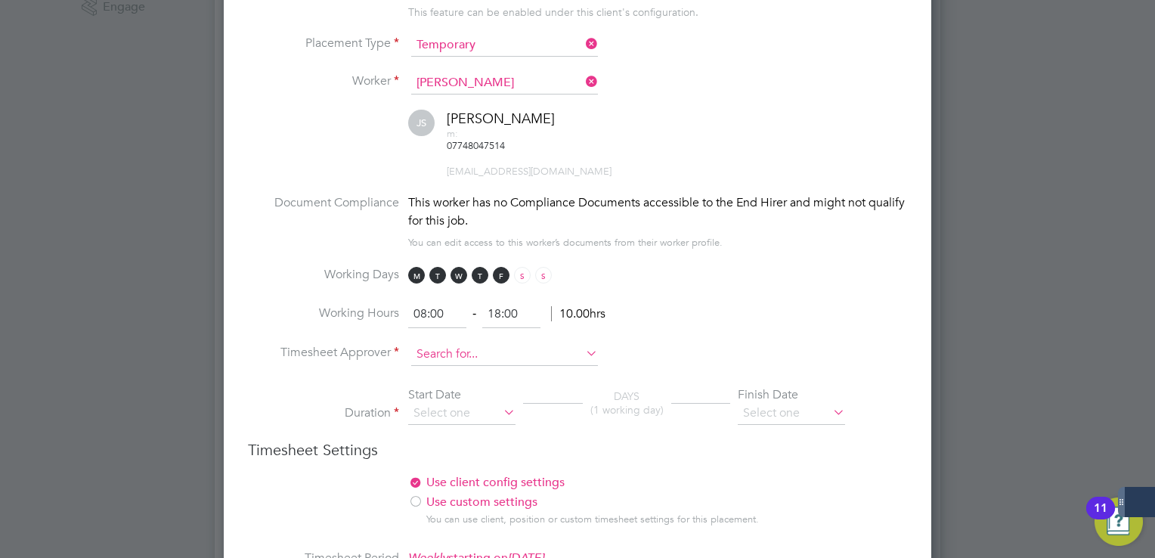
click at [437, 343] on input at bounding box center [504, 354] width 187 height 23
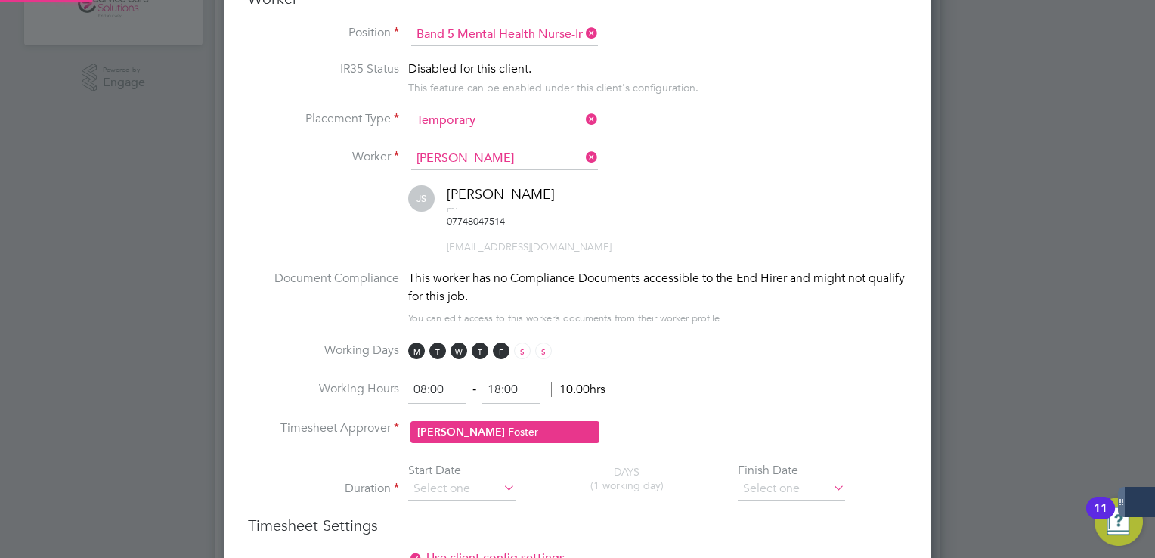
click at [472, 425] on li "Joanne F oster" at bounding box center [504, 432] width 187 height 20
type input "Joanne Foster"
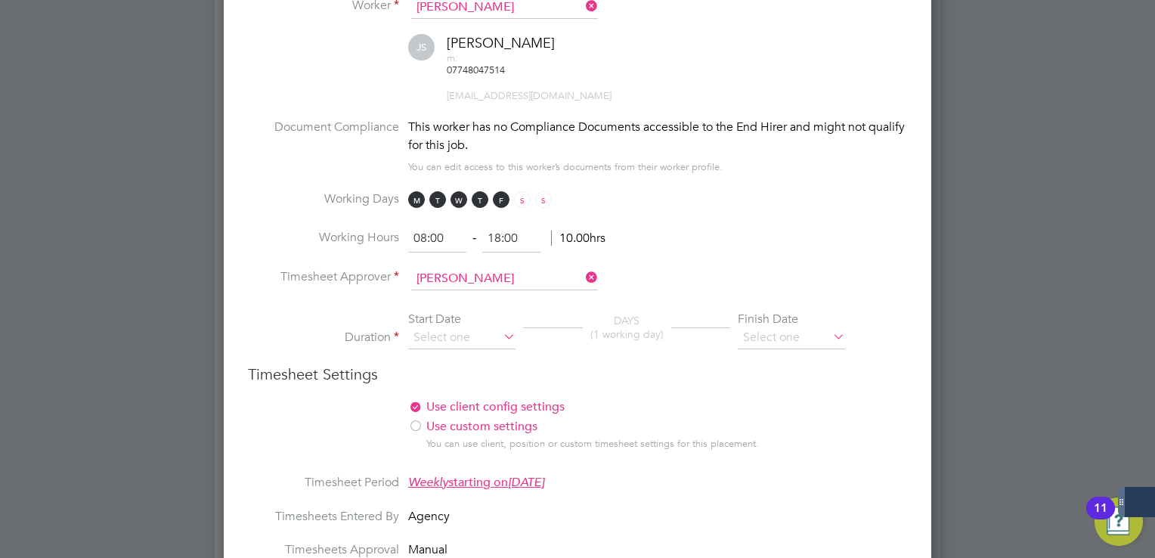
click at [453, 340] on li "Duration Start Date DAYS (1 working day) Finish Date" at bounding box center [577, 338] width 659 height 54
click at [450, 326] on input at bounding box center [461, 337] width 107 height 23
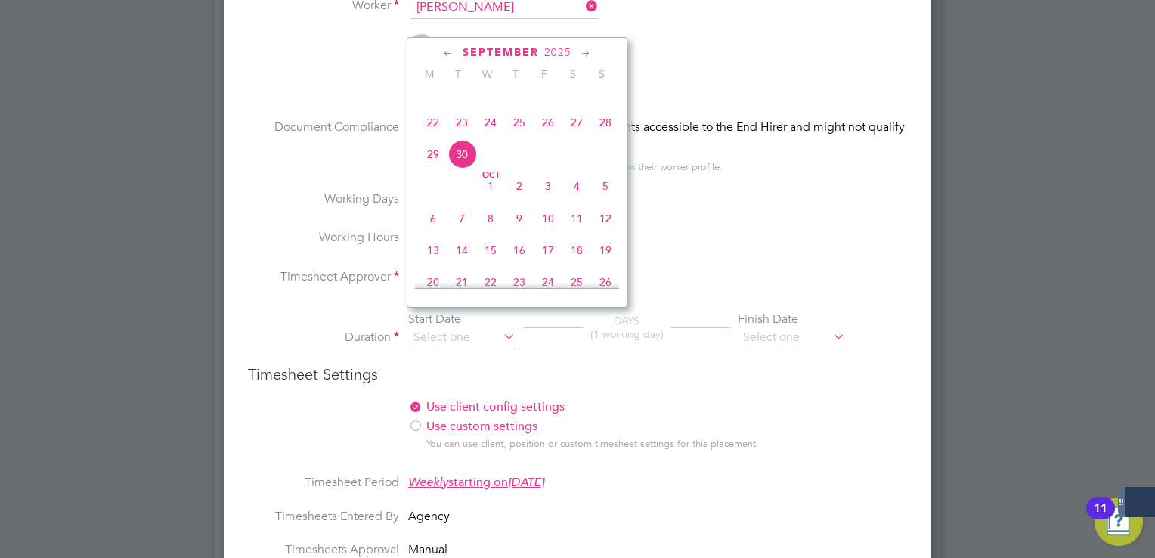
click at [435, 137] on span "22" at bounding box center [433, 122] width 29 height 29
type input "22 Sep 2025"
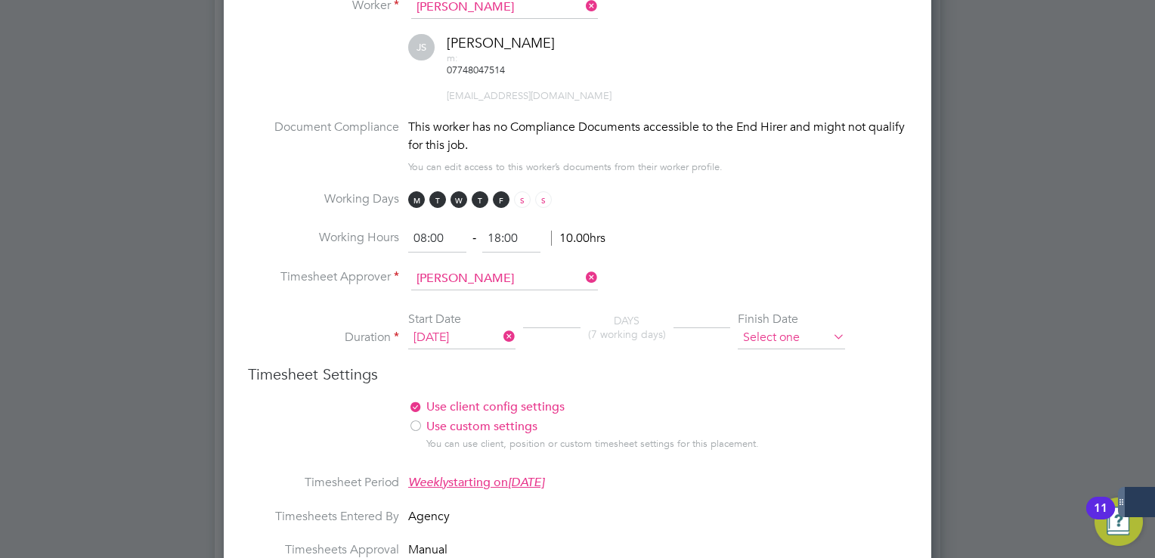
click at [810, 326] on input at bounding box center [791, 337] width 107 height 23
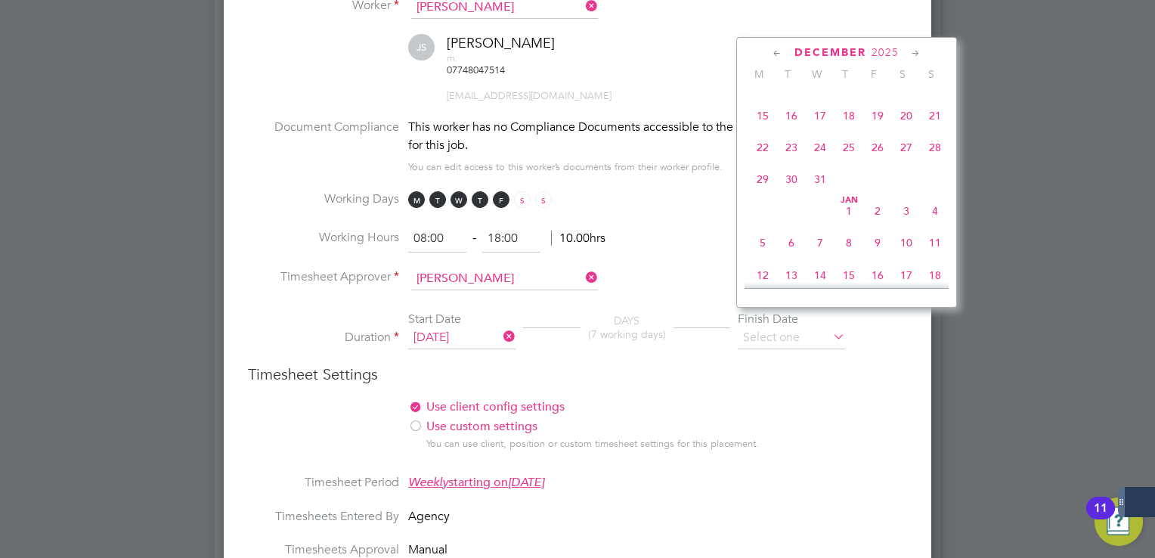
click at [817, 193] on span "31" at bounding box center [820, 179] width 29 height 29
type input "31 Dec 2025"
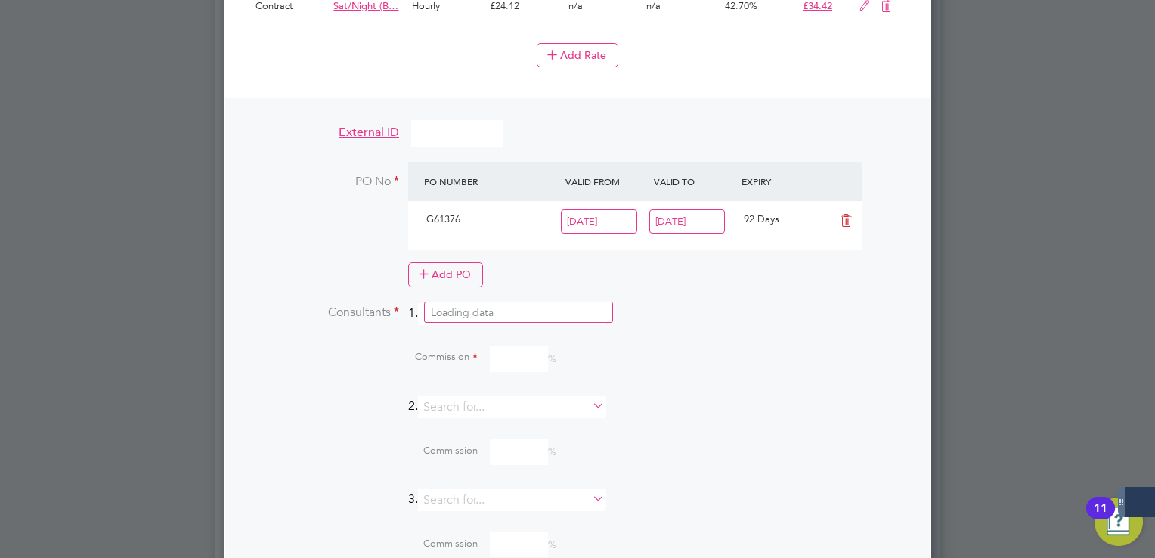
click at [473, 303] on input at bounding box center [511, 314] width 187 height 22
click at [472, 314] on li "Sam antha Dix" at bounding box center [518, 312] width 187 height 20
type input "Samantha Dix"
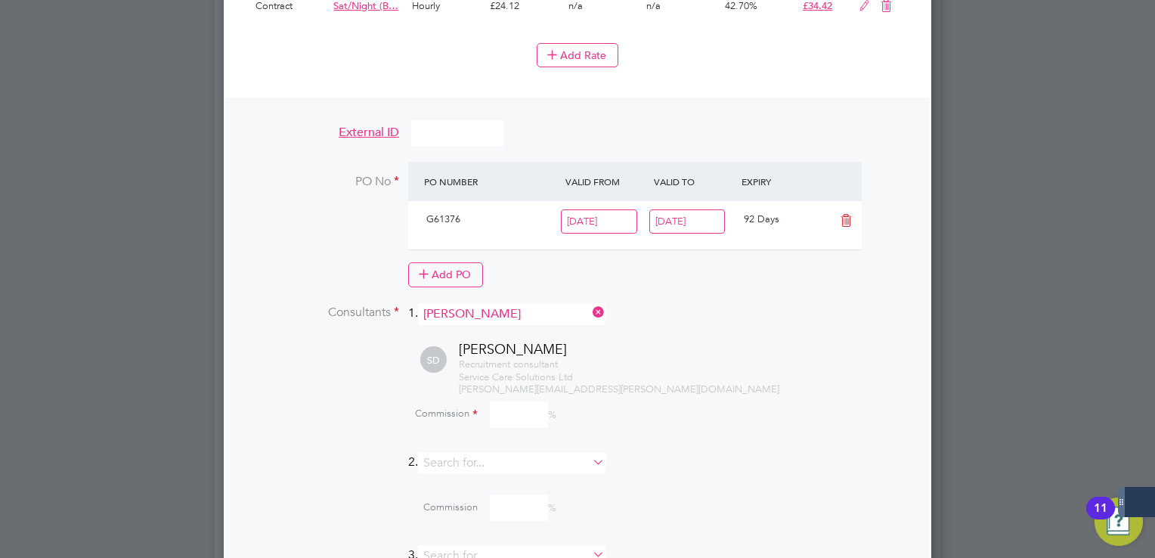
click at [524, 401] on input at bounding box center [519, 414] width 58 height 26
type input "100"
drag, startPoint x: 731, startPoint y: 277, endPoint x: 724, endPoint y: 286, distance: 11.3
click at [731, 276] on li "PO No PO Number Valid From Valid To Expiry G61376 02 Sep 2019 31 Dec 2025 92 Da…" at bounding box center [577, 232] width 659 height 141
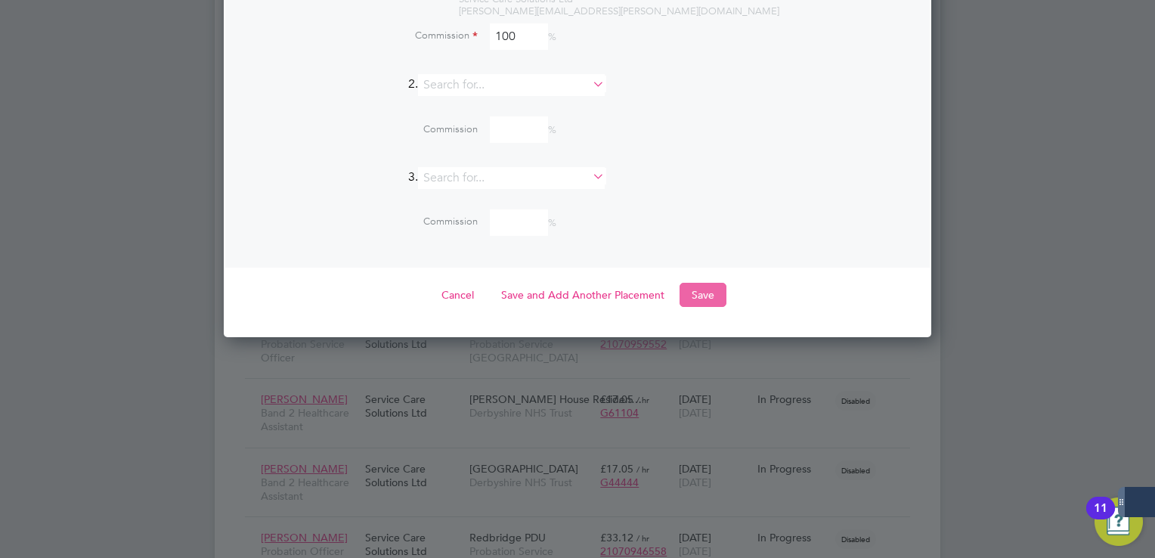
click at [703, 283] on button "Save" at bounding box center [702, 295] width 47 height 24
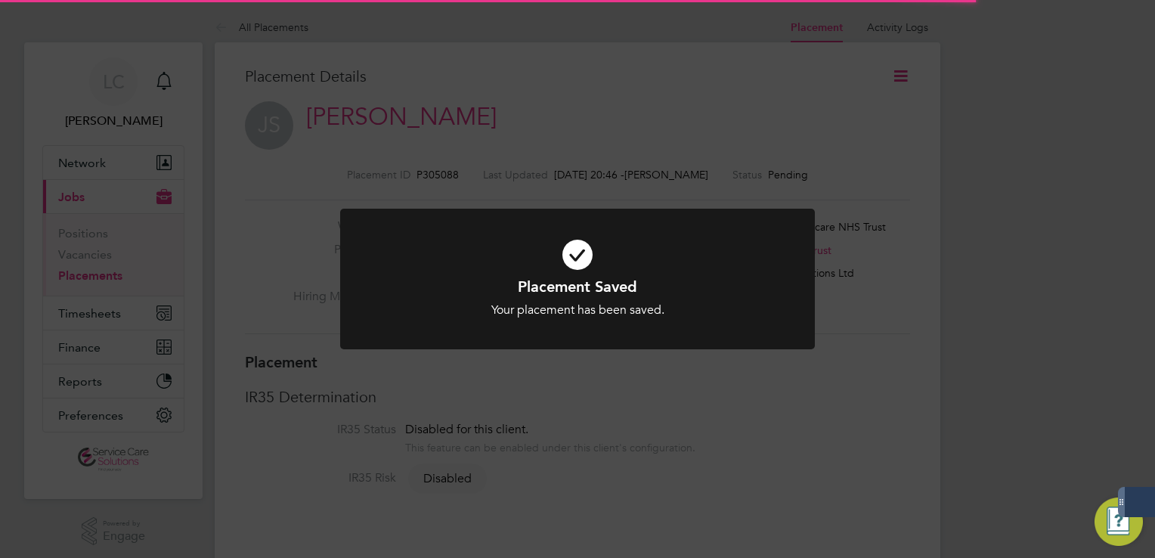
click at [778, 165] on div "Placement Saved Your placement has been saved. Cancel Okay" at bounding box center [577, 279] width 1155 height 558
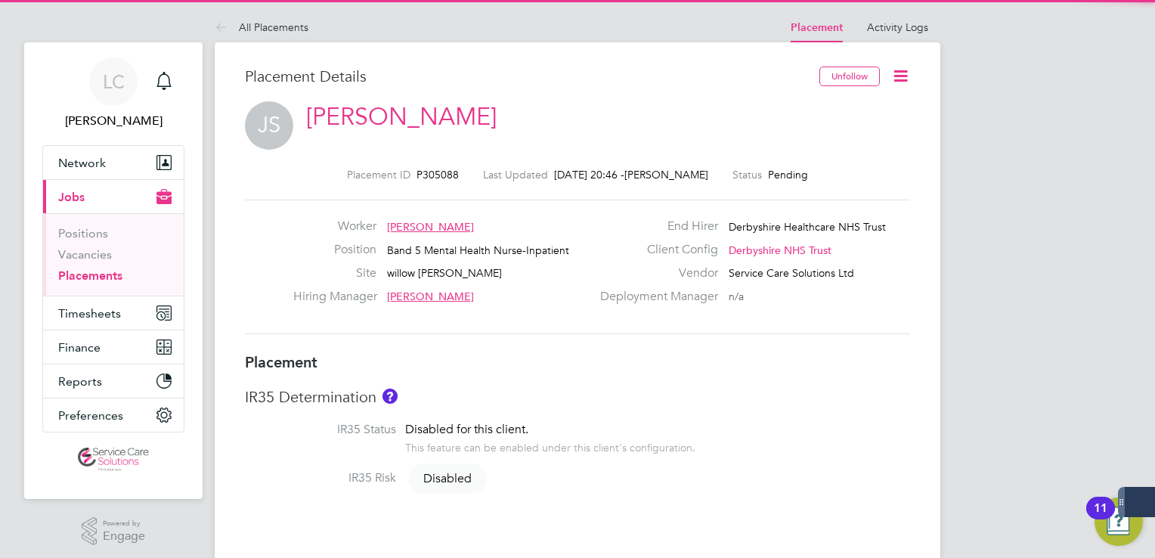
click at [905, 71] on icon at bounding box center [900, 76] width 19 height 19
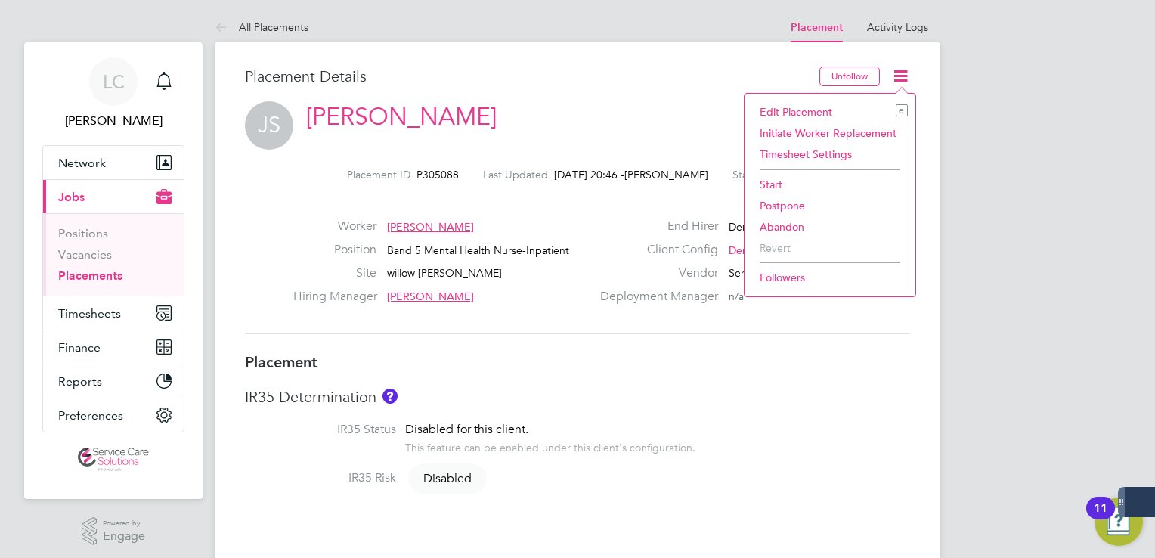
click at [771, 191] on li "Start" at bounding box center [830, 184] width 156 height 21
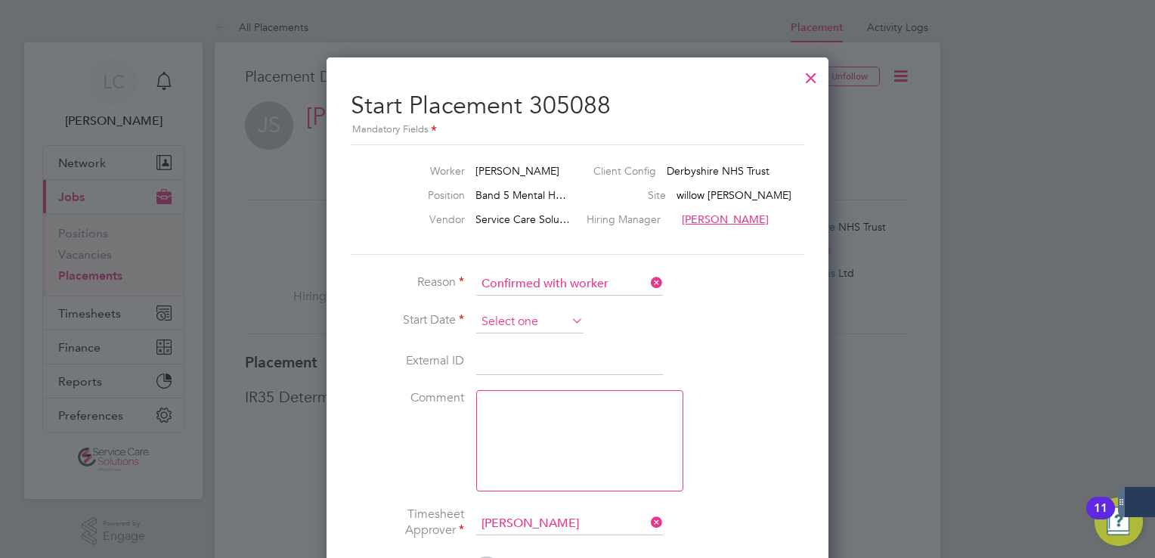
click at [536, 320] on input at bounding box center [529, 322] width 107 height 23
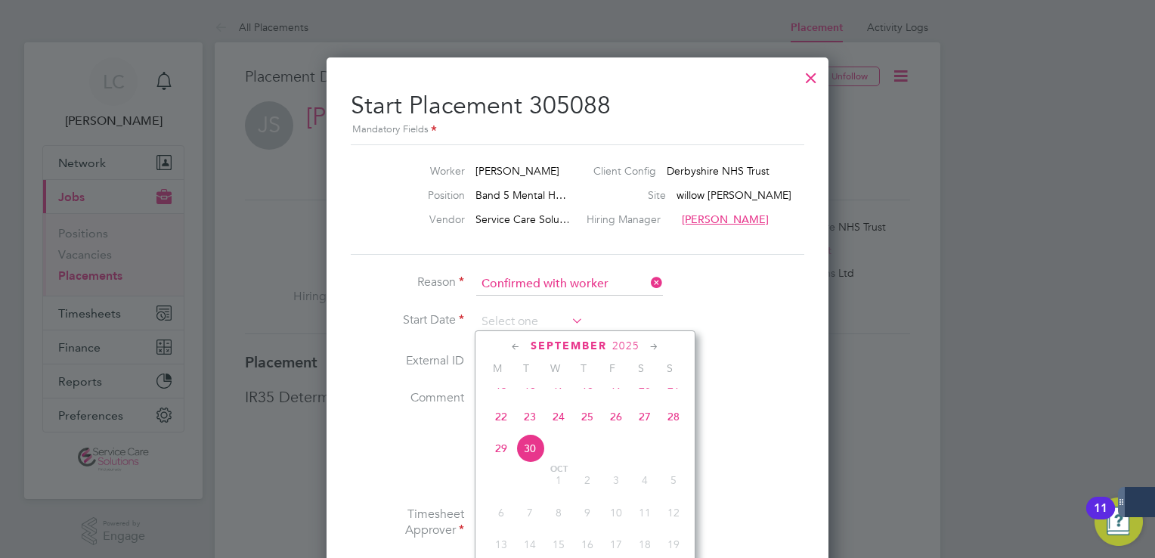
click at [506, 419] on span "22" at bounding box center [501, 416] width 29 height 29
type input "22 Sep 2025"
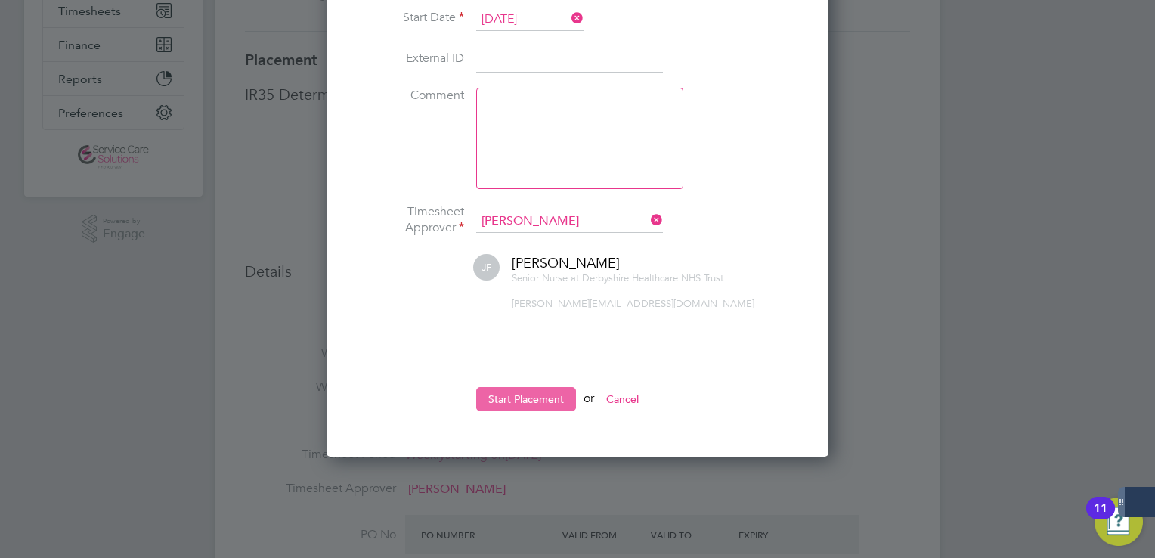
click at [533, 402] on button "Start Placement" at bounding box center [526, 399] width 100 height 24
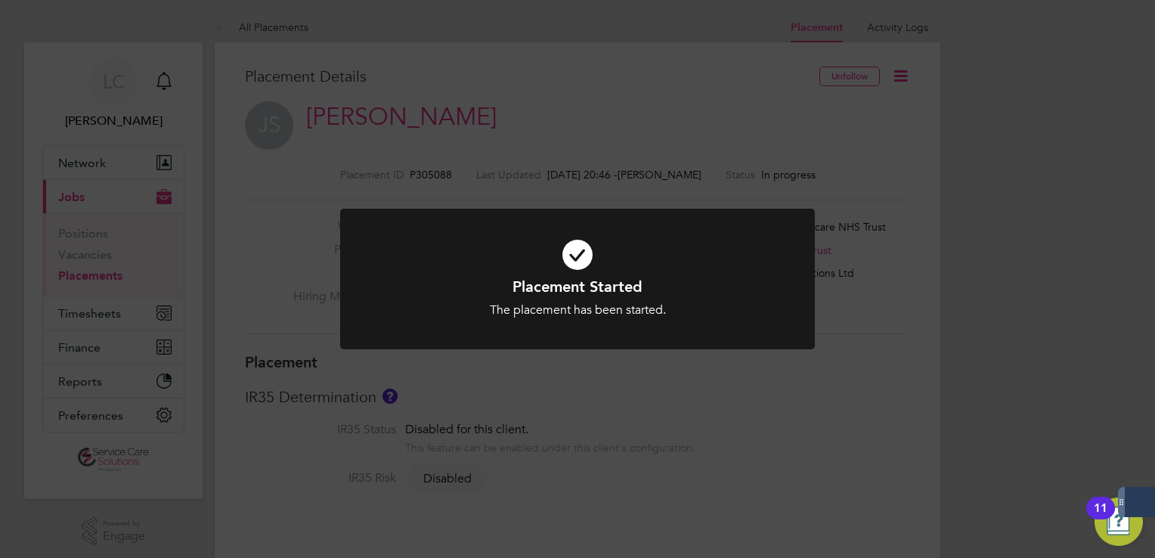
click at [221, 309] on div "Placement Started The placement has been started. Cancel Okay" at bounding box center [577, 279] width 1155 height 558
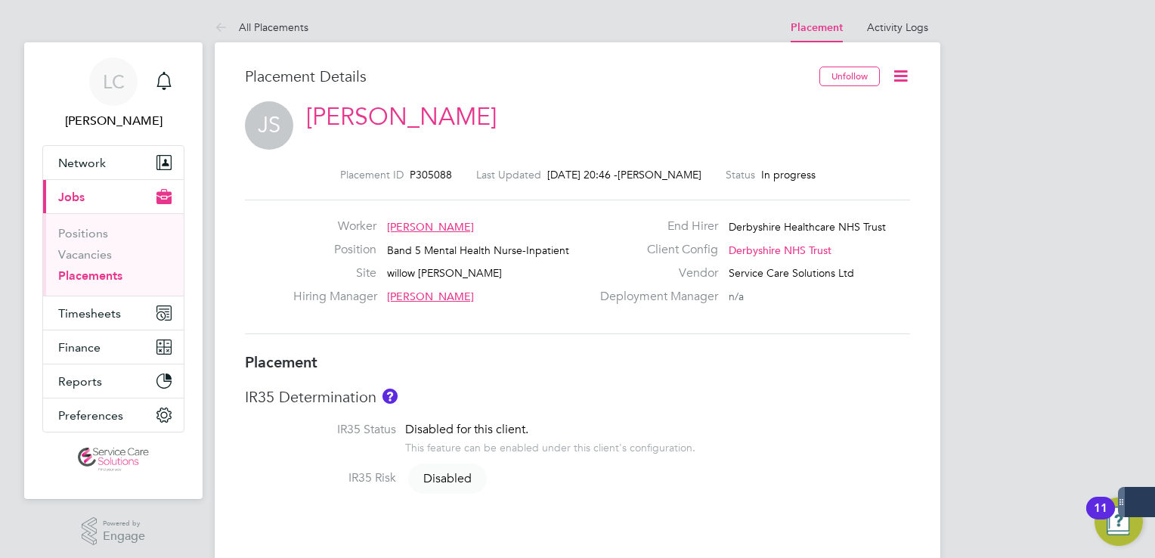
click at [79, 271] on link "Placements" at bounding box center [90, 275] width 64 height 14
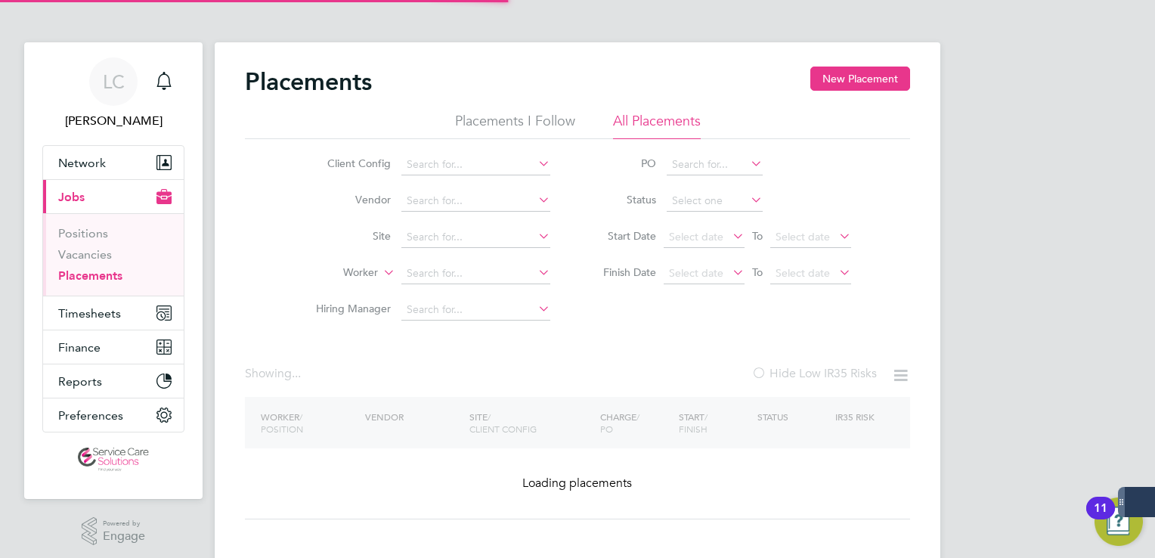
click at [858, 83] on button "New Placement" at bounding box center [860, 79] width 100 height 24
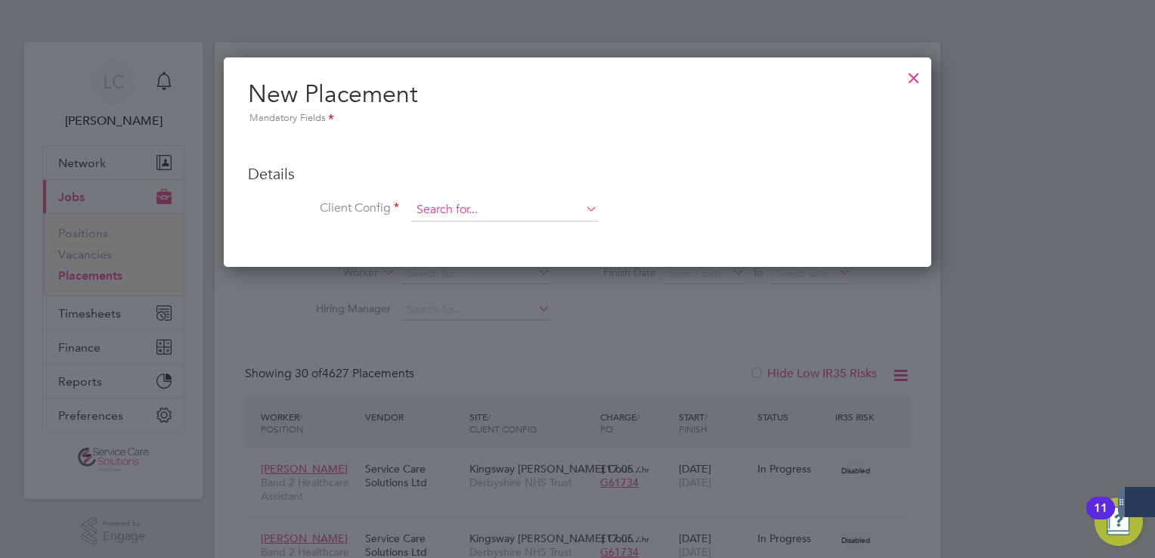
click at [486, 210] on input at bounding box center [504, 210] width 187 height 23
click at [466, 231] on li "Der byshire NHS Trust" at bounding box center [504, 231] width 187 height 20
type input "Derbyshire NHS Trust"
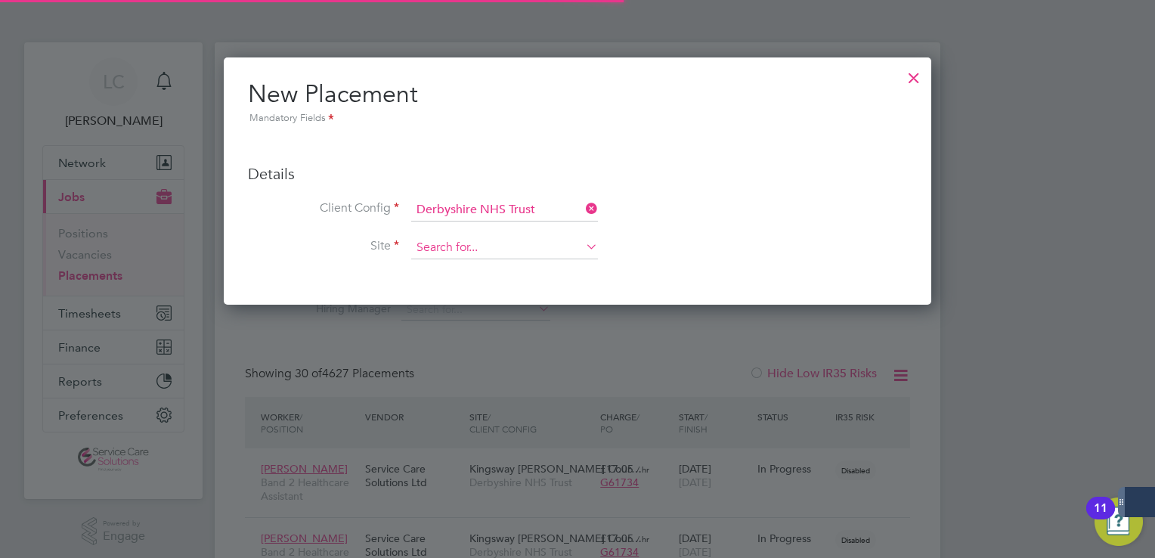
click at [461, 255] on input at bounding box center [504, 248] width 187 height 23
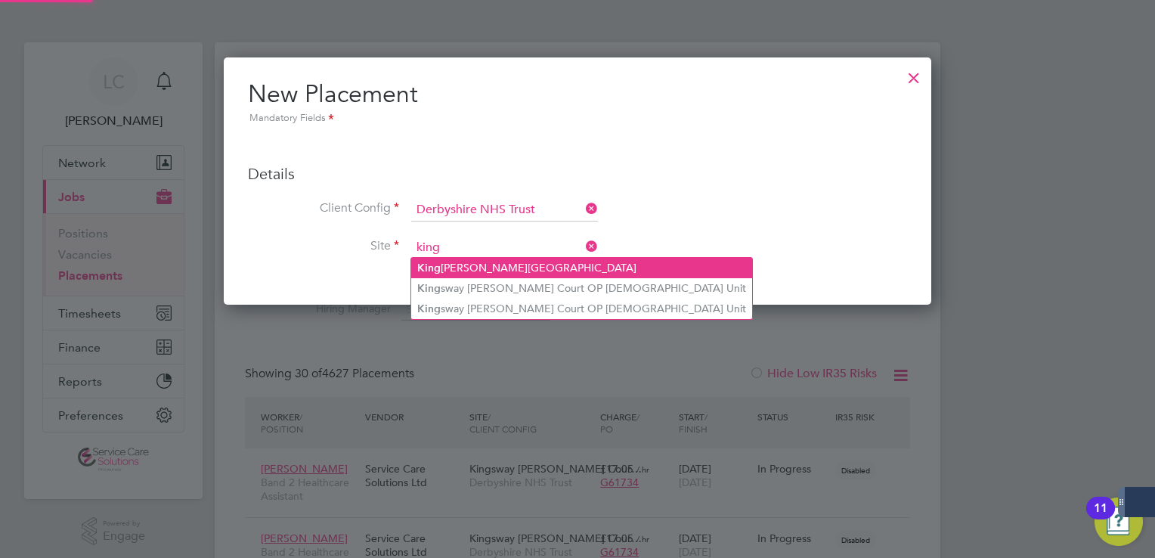
click at [484, 270] on li "King fisher House" at bounding box center [581, 268] width 341 height 20
type input "Kingfisher House"
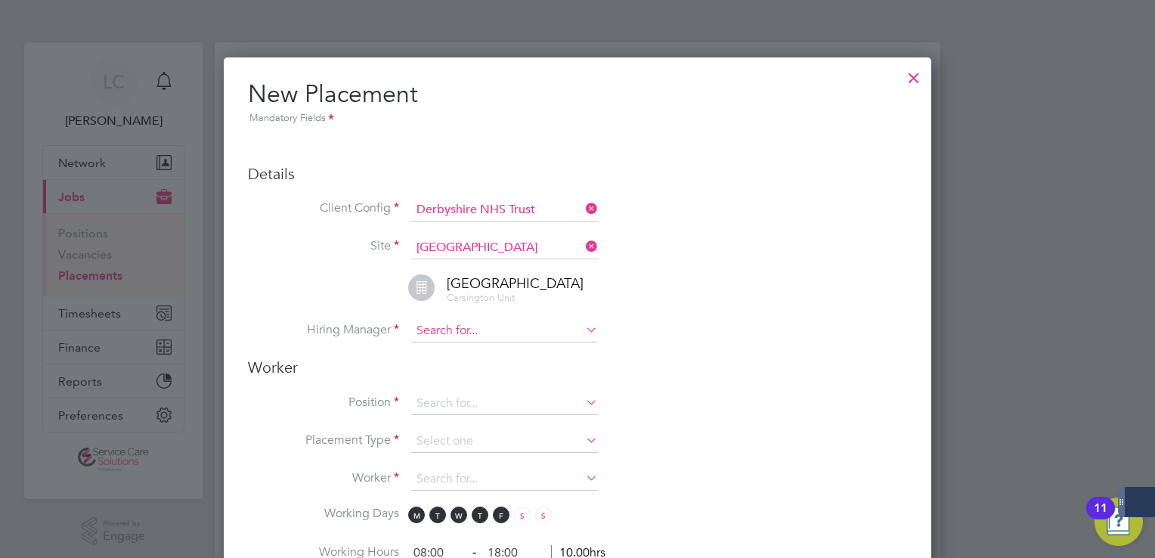
click at [474, 337] on input at bounding box center [504, 331] width 187 height 23
type input "josh"
click at [464, 331] on input at bounding box center [504, 331] width 187 height 23
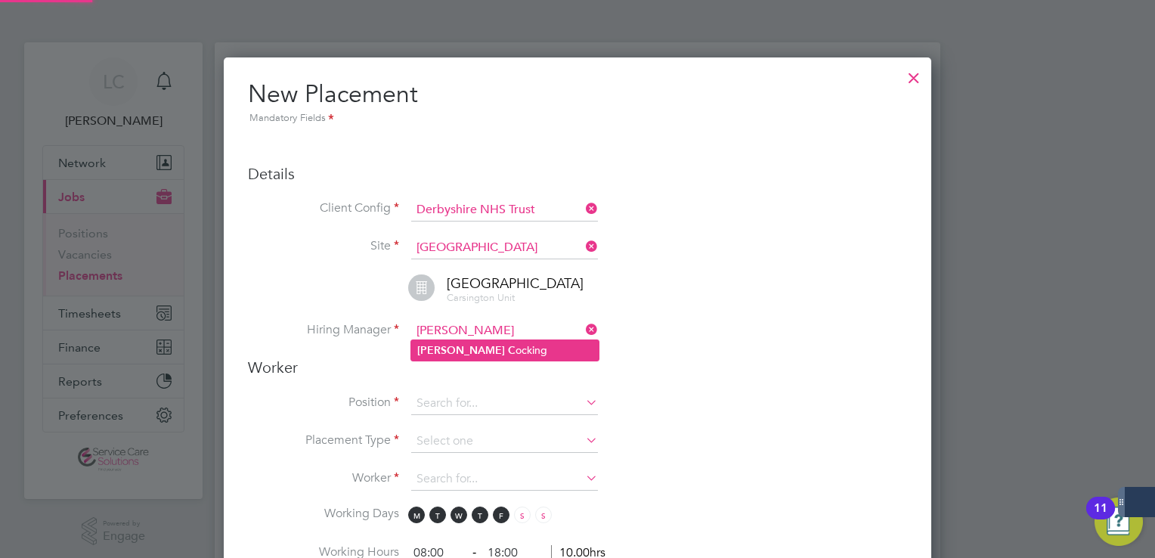
click at [478, 352] on li "Josh C ocking" at bounding box center [504, 350] width 187 height 20
type input "Josh Cocking"
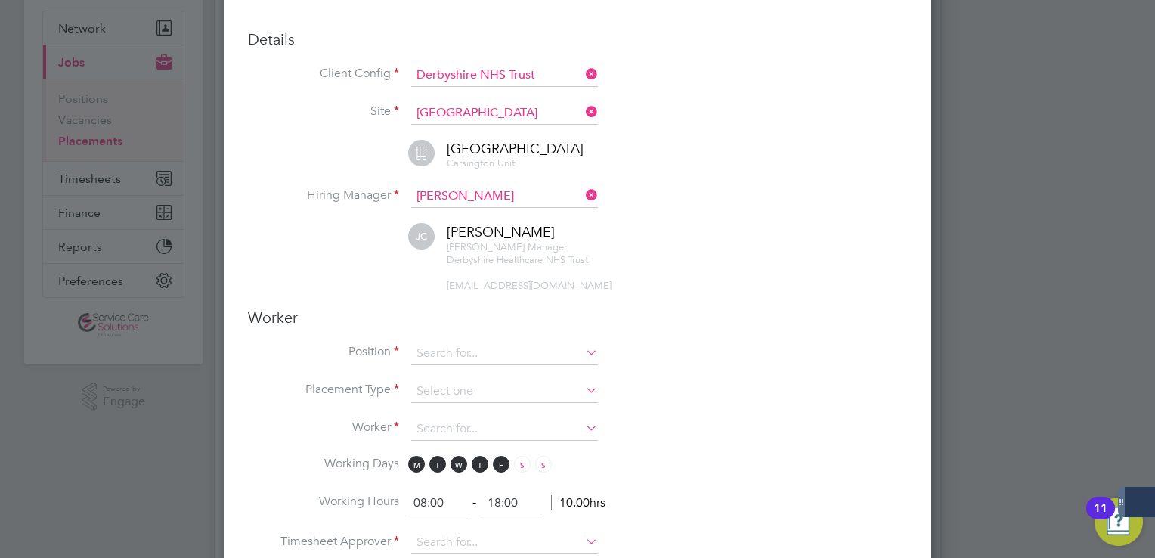
scroll to position [151, 0]
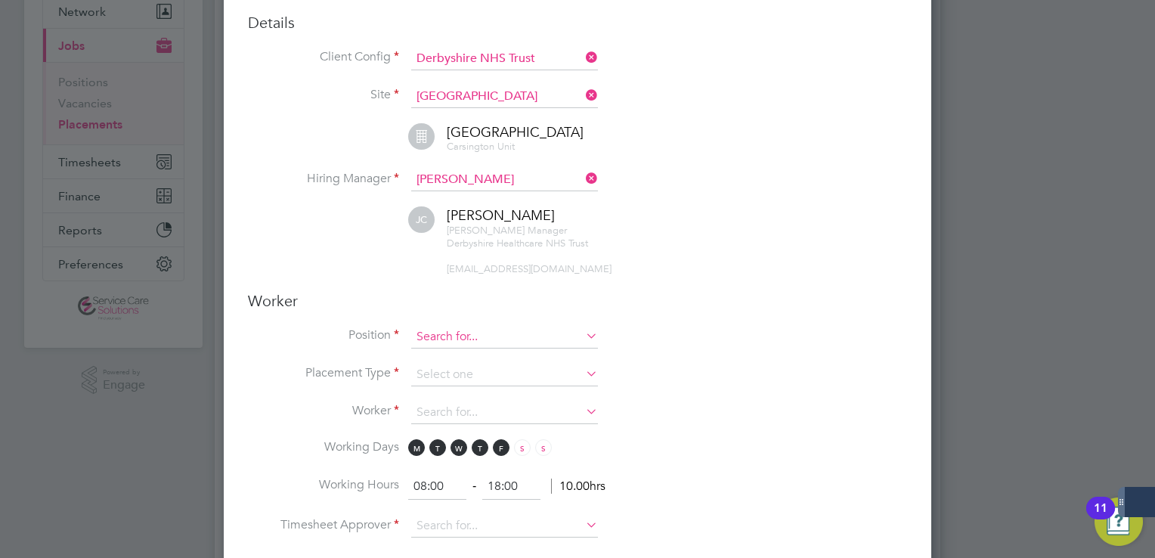
click at [453, 327] on input at bounding box center [504, 337] width 187 height 23
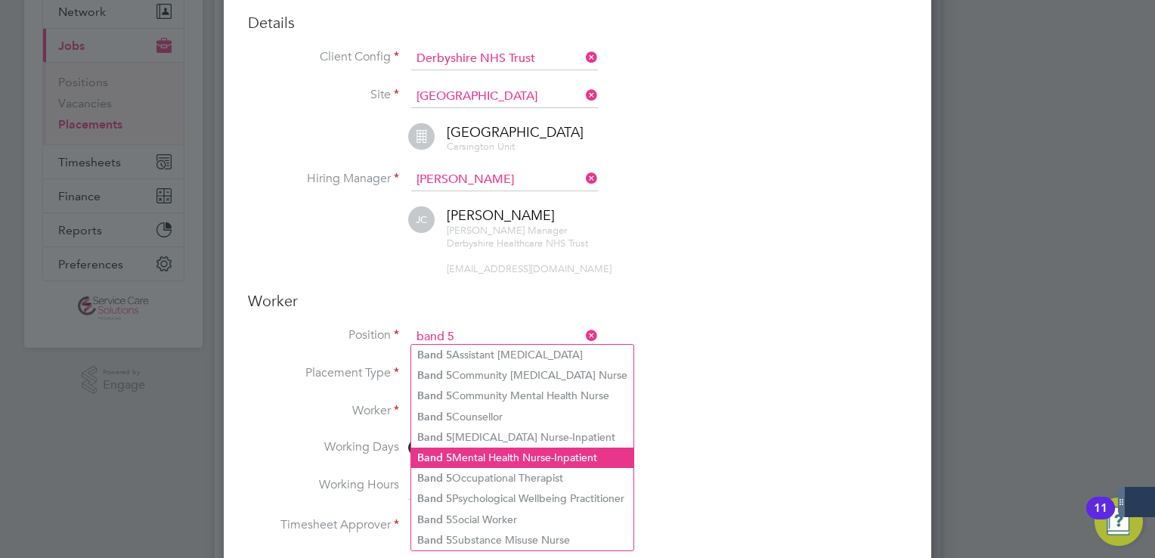
click at [512, 449] on li "Band 5 Mental Health Nurse-Inpatient" at bounding box center [522, 457] width 222 height 20
type input "Band 5 Mental Health Nurse-Inpatient"
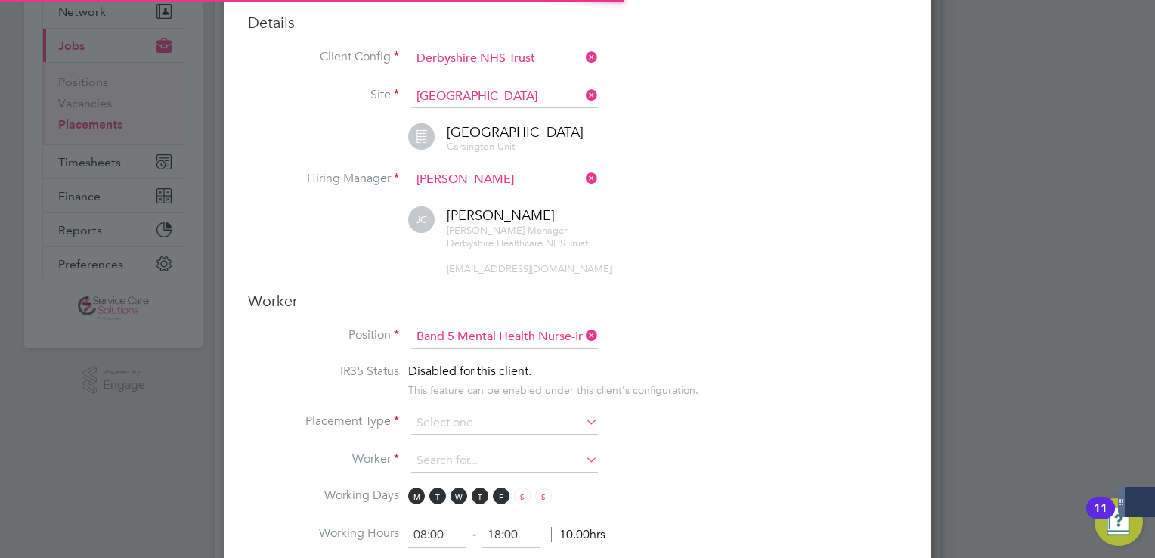
scroll to position [45, 79]
click at [452, 413] on input at bounding box center [504, 423] width 187 height 23
click at [459, 436] on li "Temporary" at bounding box center [504, 440] width 187 height 20
type input "Temporary"
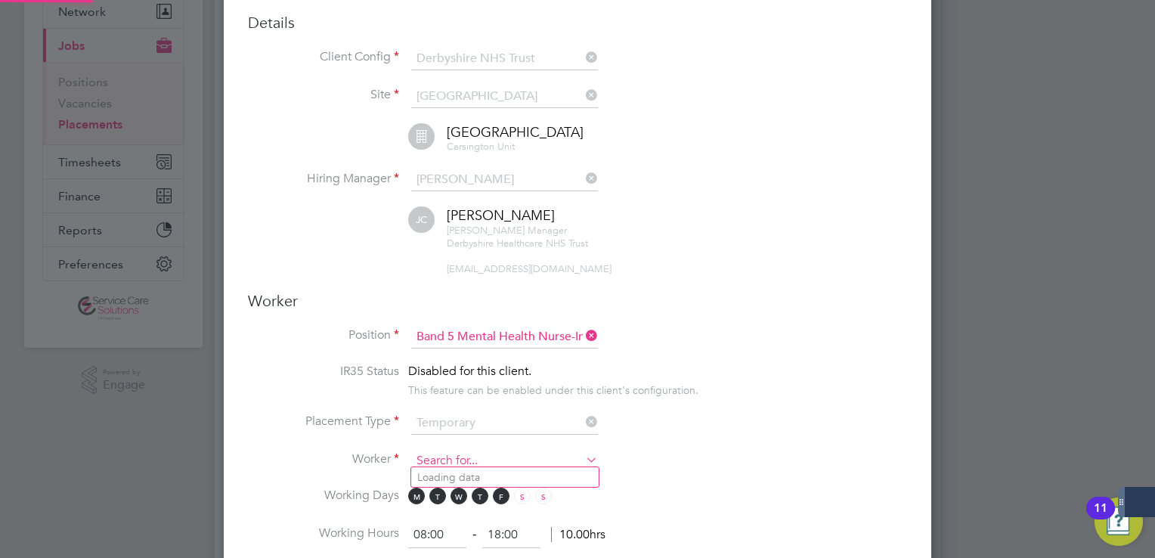
click at [469, 451] on input at bounding box center [504, 461] width 187 height 23
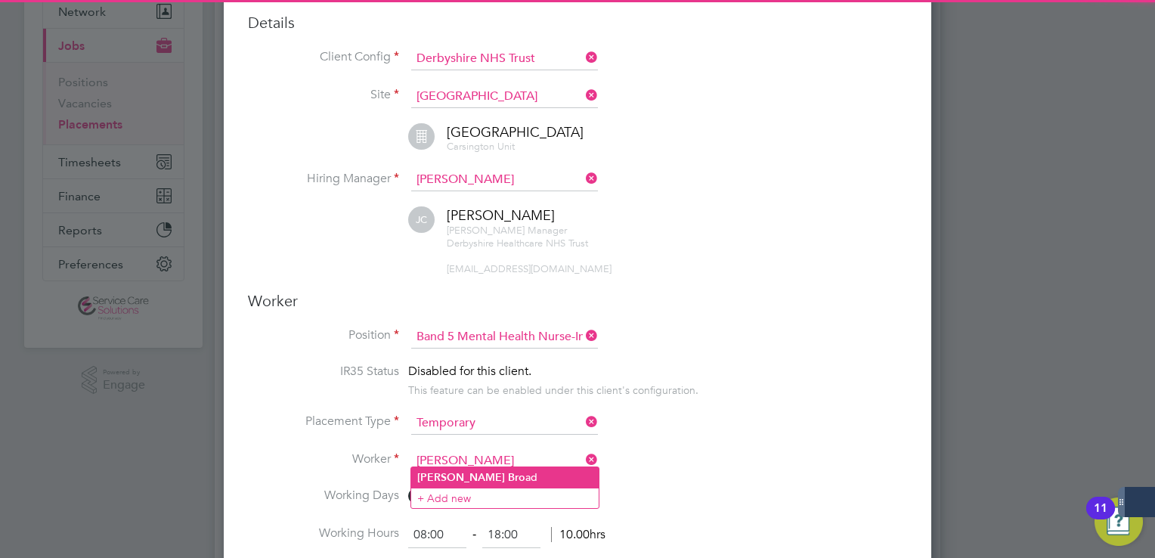
click at [469, 476] on li "Paul Bro ad" at bounding box center [504, 477] width 187 height 20
type input "Paul Broad"
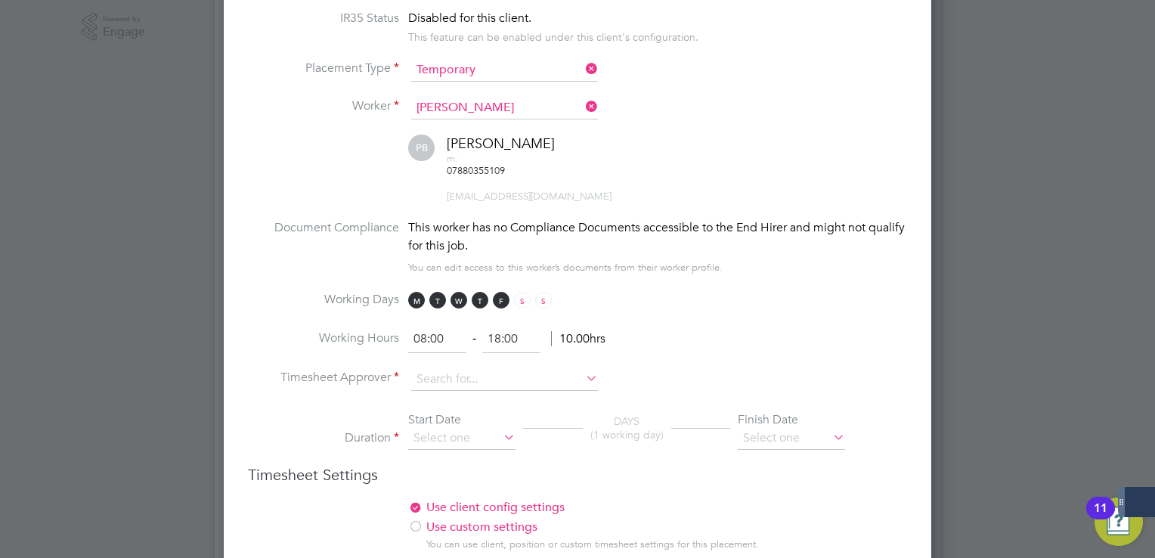
scroll to position [680, 0]
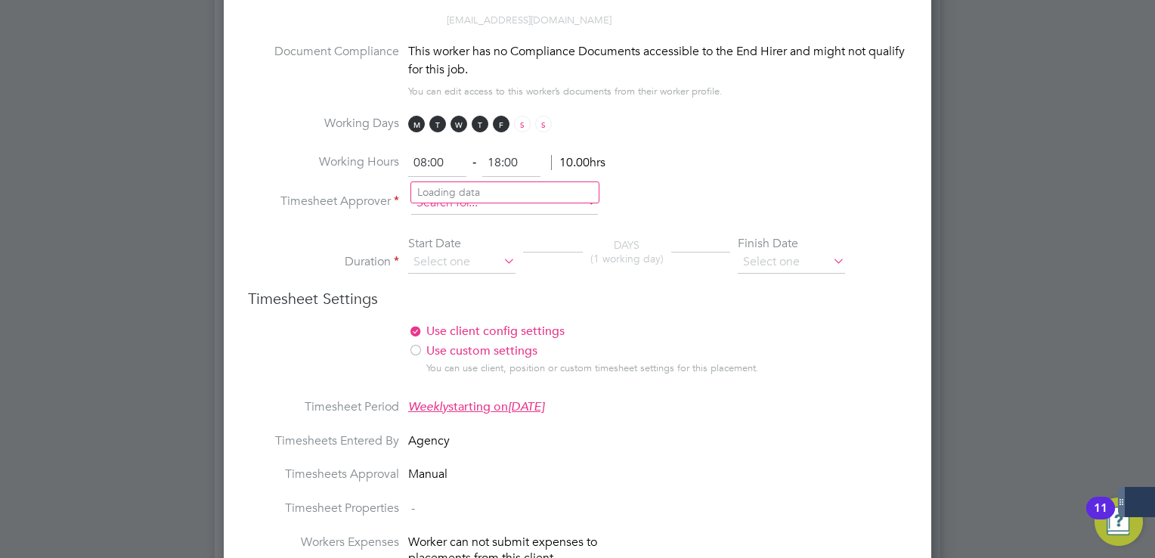
click at [429, 192] on input at bounding box center [504, 203] width 187 height 23
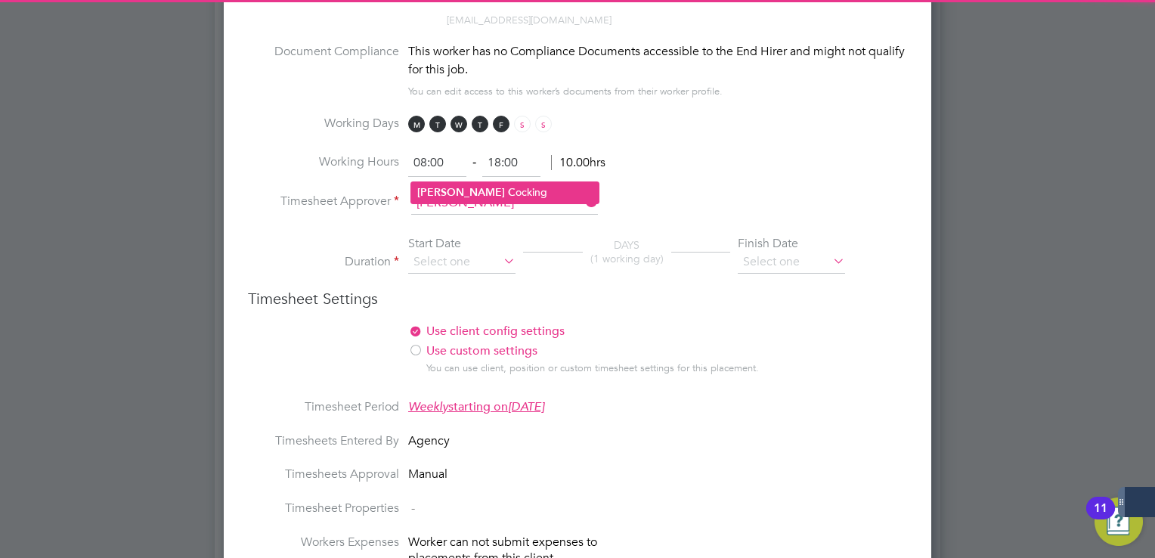
click at [524, 188] on li "Josh C ocking" at bounding box center [504, 192] width 187 height 20
type input "Josh Cocking"
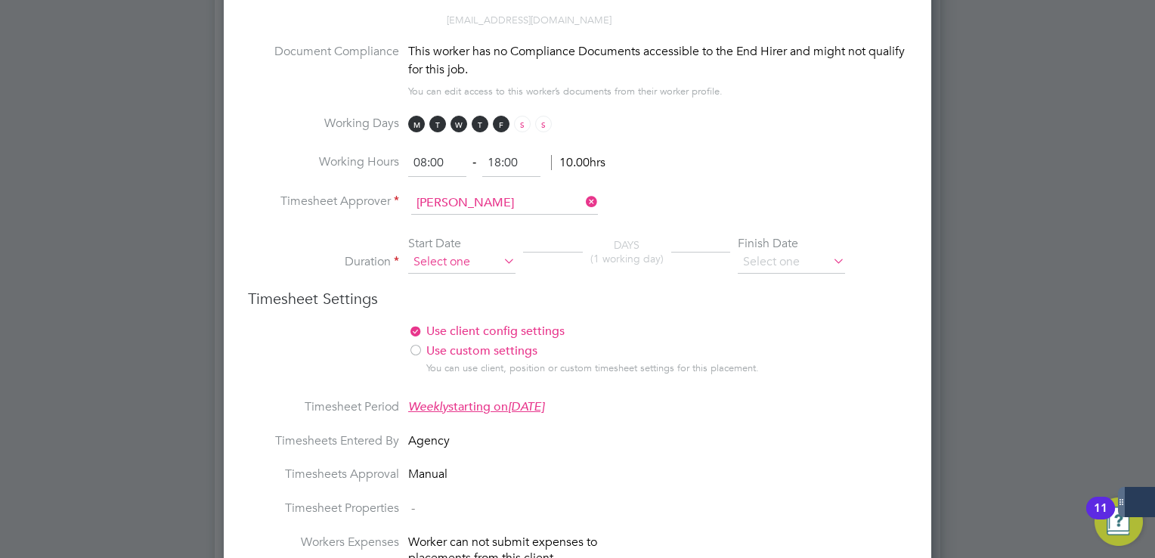
click at [455, 251] on input at bounding box center [461, 262] width 107 height 23
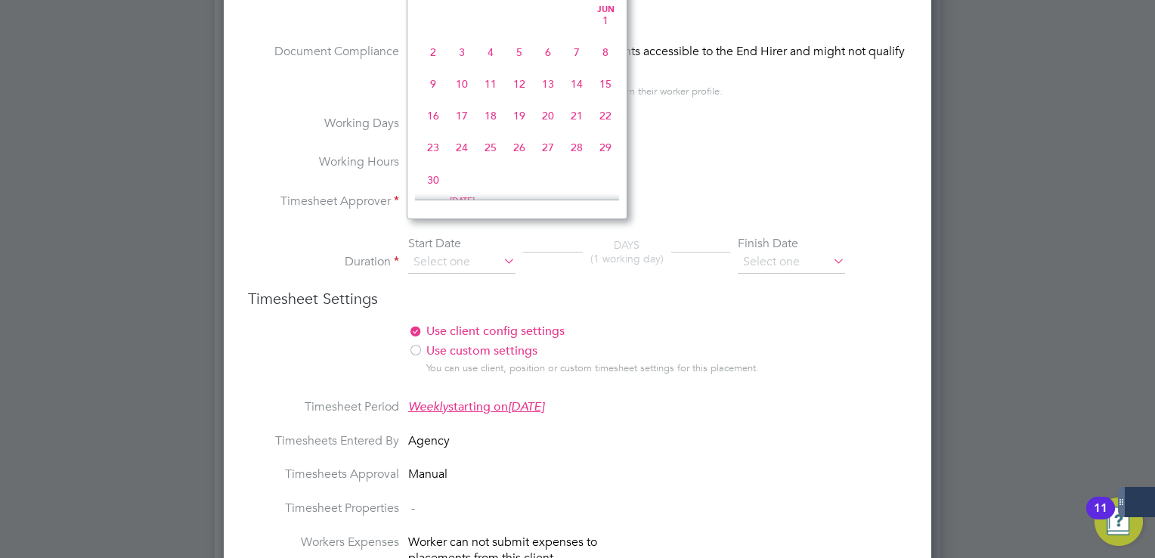
scroll to position [592, 0]
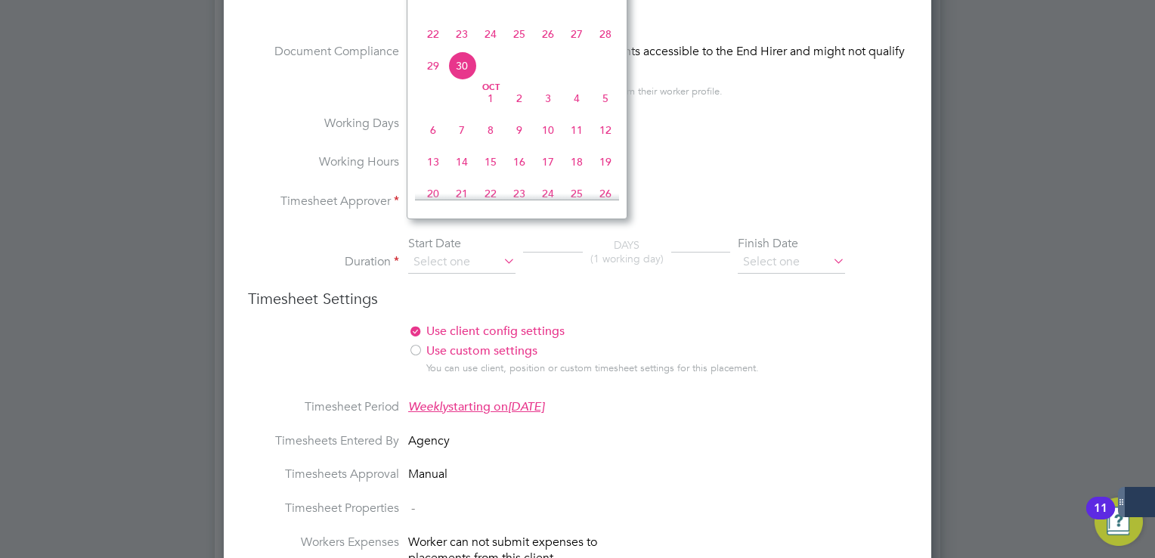
click at [437, 39] on span "22" at bounding box center [433, 34] width 29 height 29
type input "22 Sep 2025"
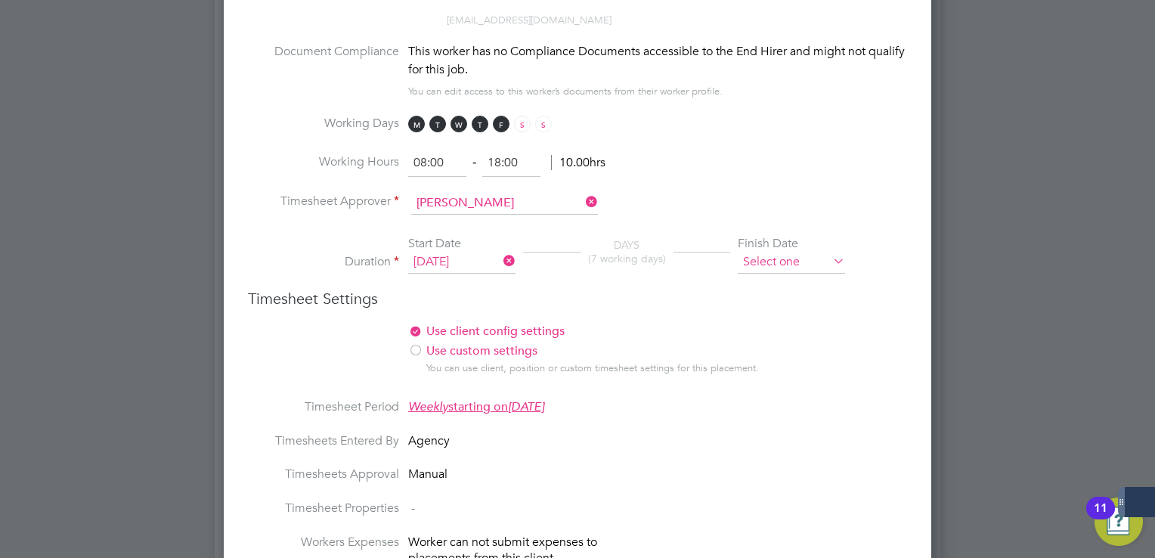
click at [779, 251] on input at bounding box center [791, 262] width 107 height 23
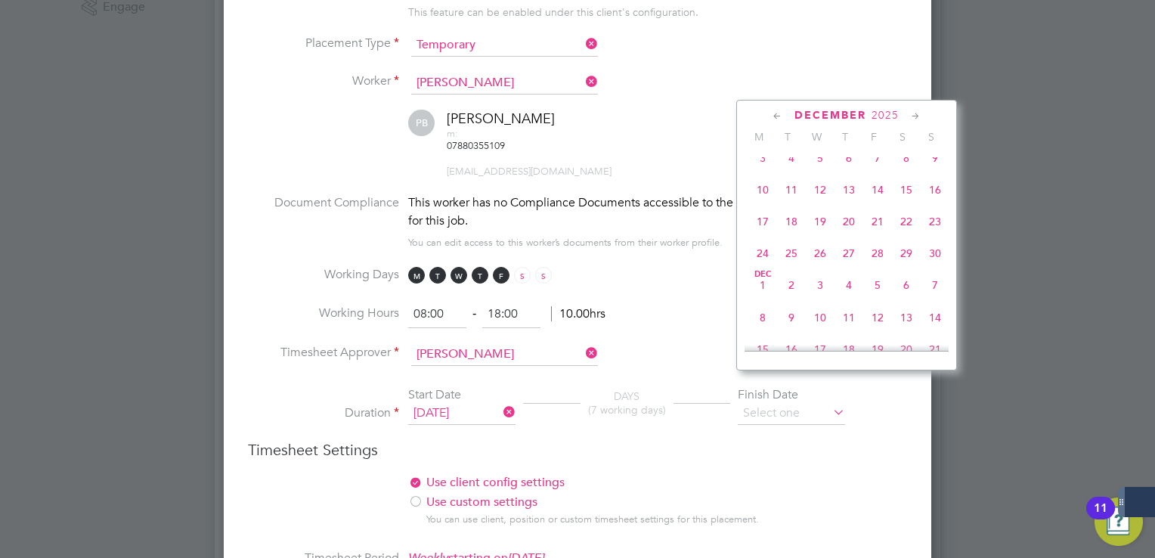
scroll to position [987, 0]
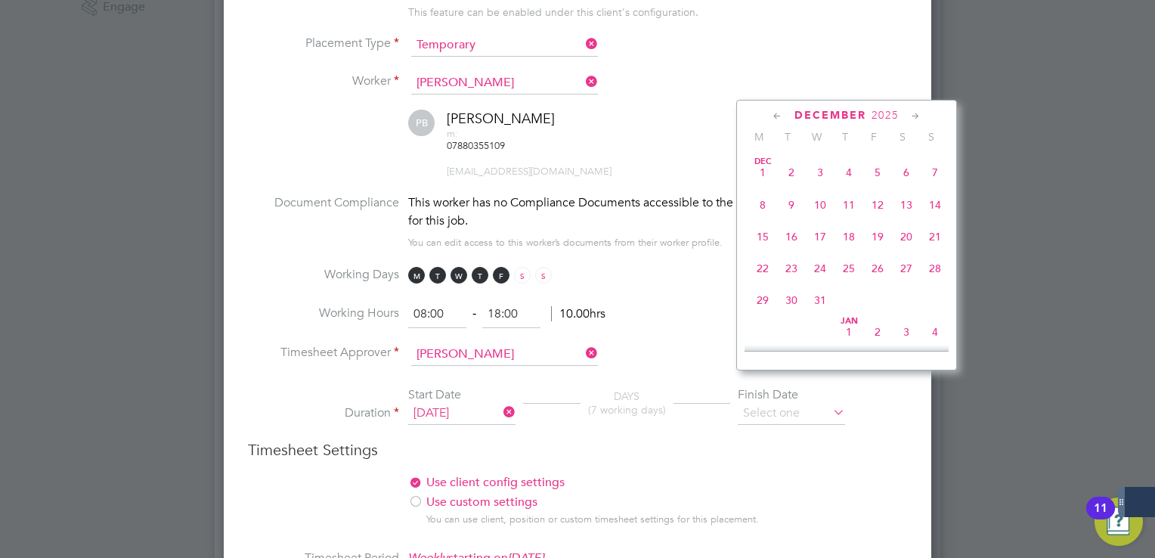
click at [824, 314] on span "31" at bounding box center [820, 300] width 29 height 29
type input "31 Dec 2025"
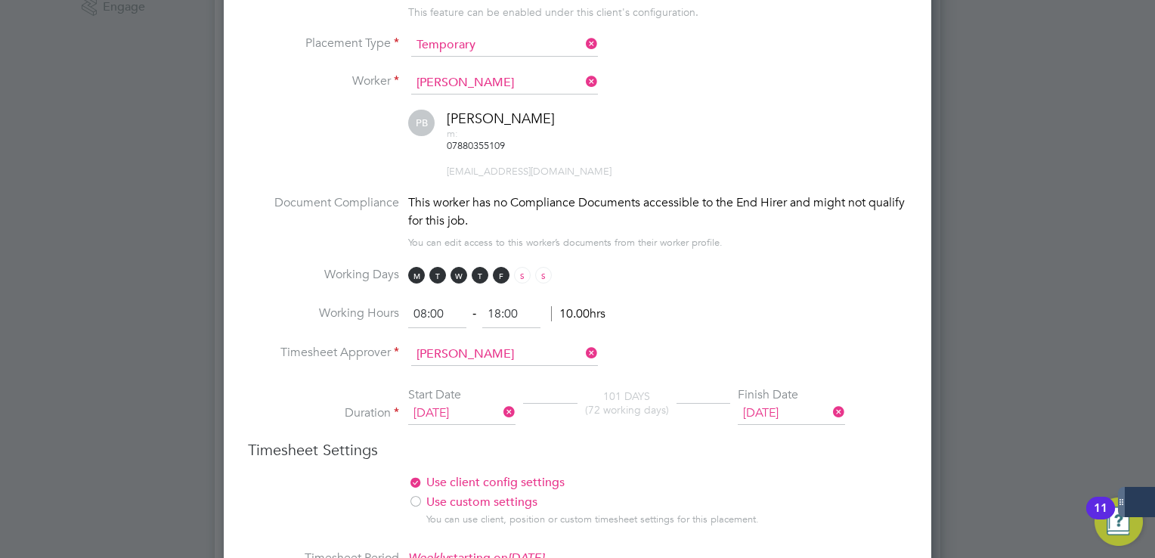
scroll to position [26, 142]
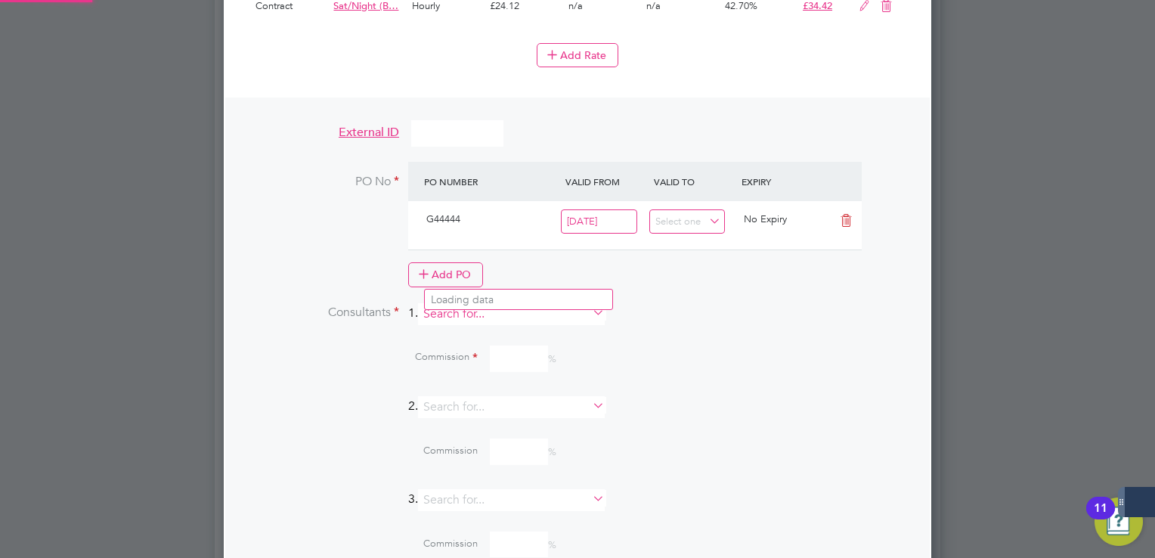
click at [493, 303] on input at bounding box center [511, 314] width 187 height 22
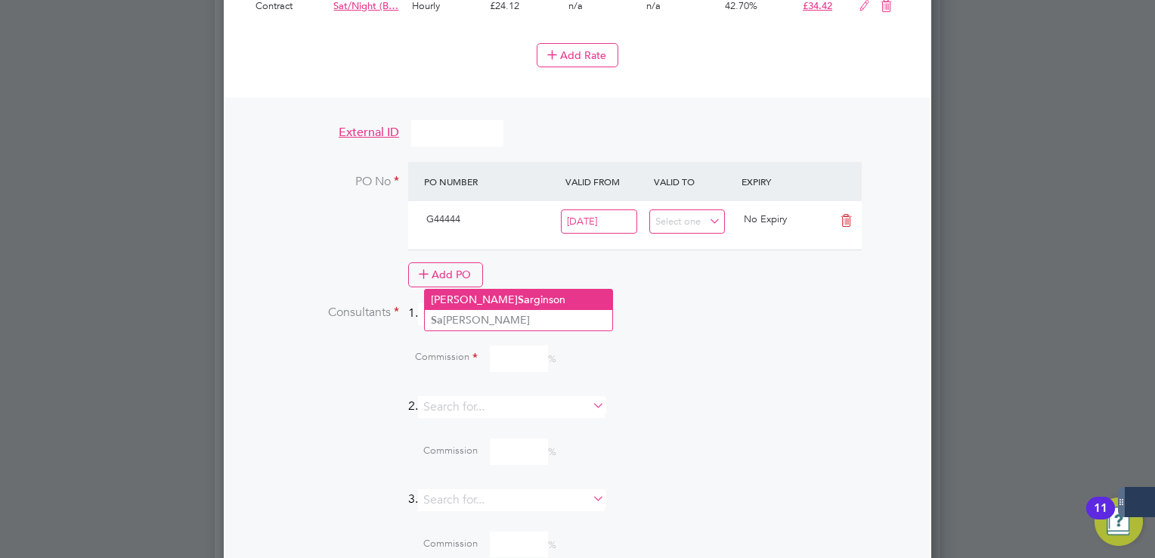
click at [496, 298] on li "Connor Sa rginson" at bounding box center [518, 299] width 187 height 20
type input "Connor Sarginson"
click at [538, 303] on input at bounding box center [511, 314] width 187 height 22
click at [514, 295] on li "Sam antha Dix" at bounding box center [518, 299] width 187 height 20
type input "Samantha Dix"
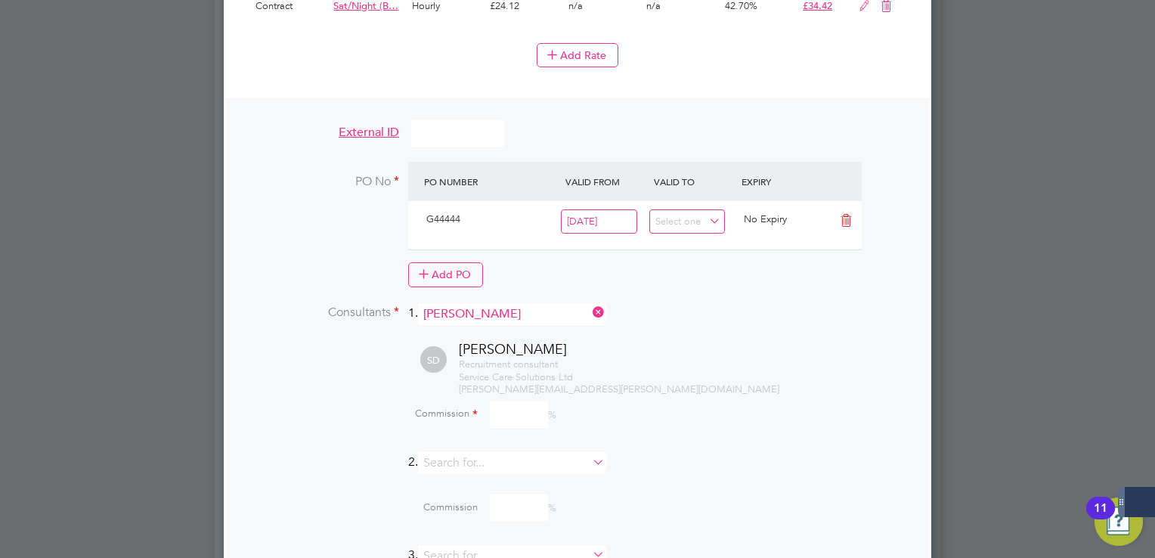
click at [523, 401] on input at bounding box center [519, 414] width 58 height 26
type input "100"
click at [743, 358] on div "Recruitment consultant Service Care Solutions Ltd samantha.dix@servicecare.org.…" at bounding box center [683, 377] width 448 height 39
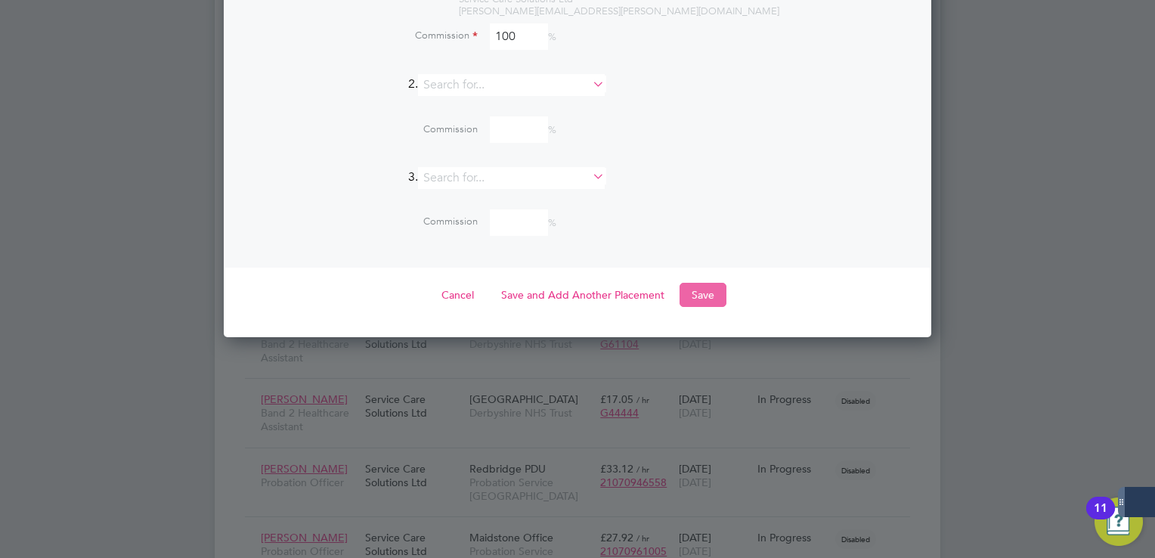
click at [701, 283] on button "Save" at bounding box center [702, 295] width 47 height 24
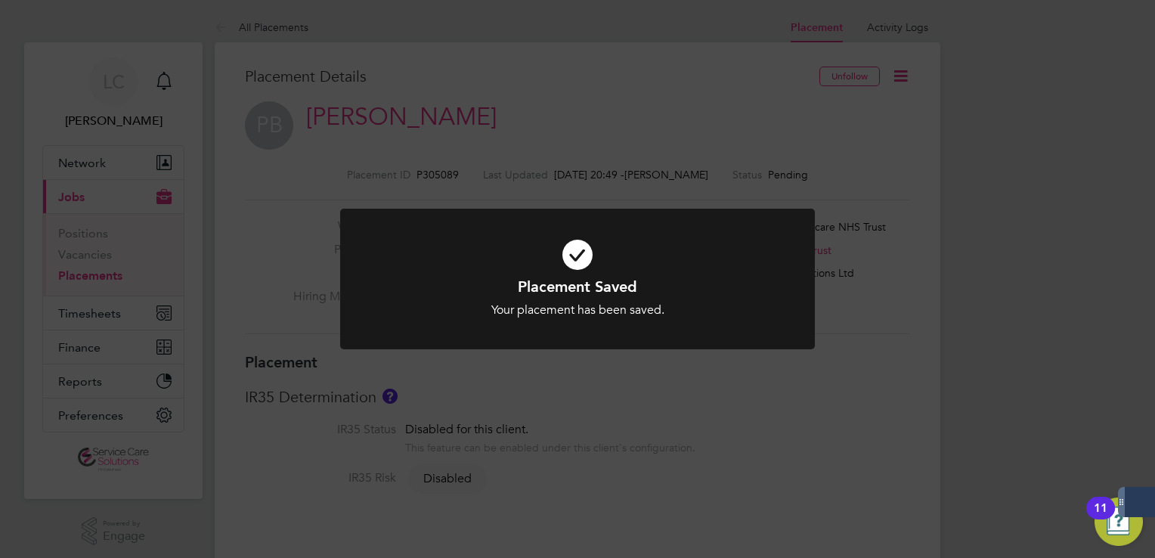
click at [798, 122] on div "Placement Saved Your placement has been saved. Cancel Okay" at bounding box center [577, 279] width 1155 height 558
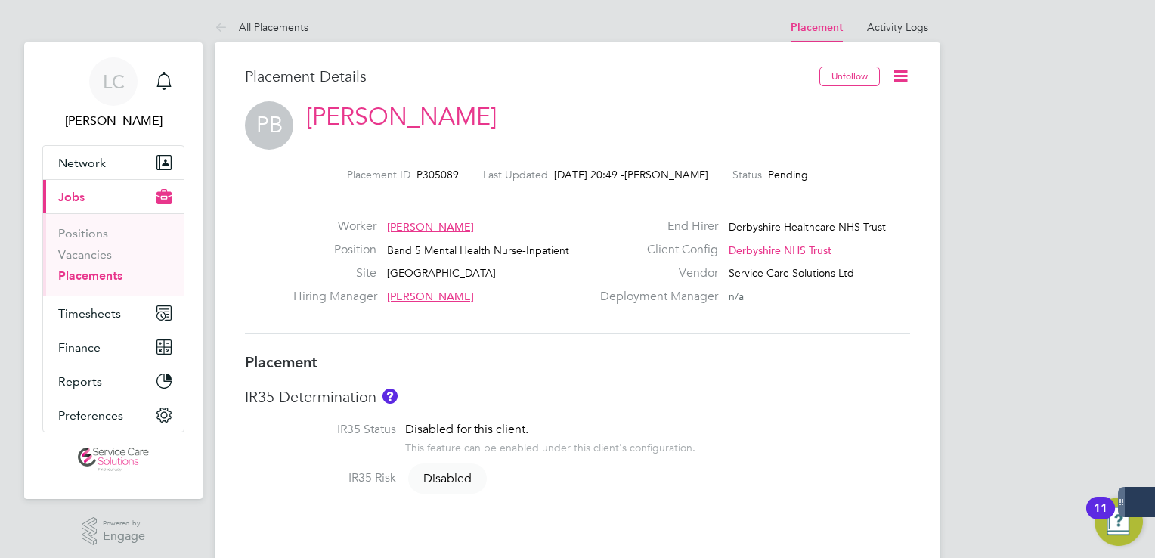
click at [898, 71] on icon at bounding box center [900, 76] width 19 height 19
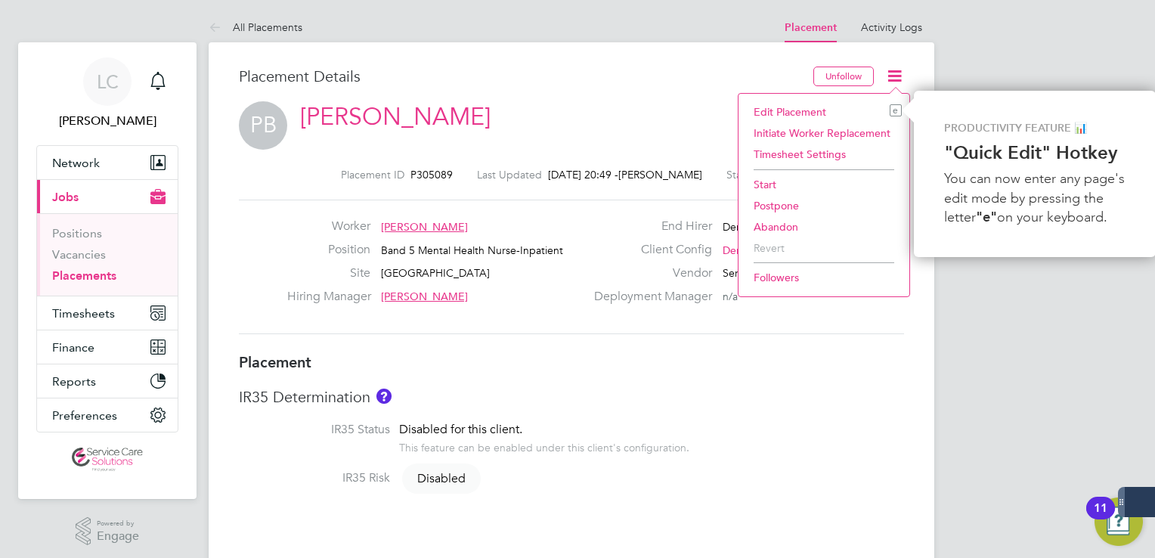
click at [775, 184] on li "Start" at bounding box center [824, 184] width 156 height 21
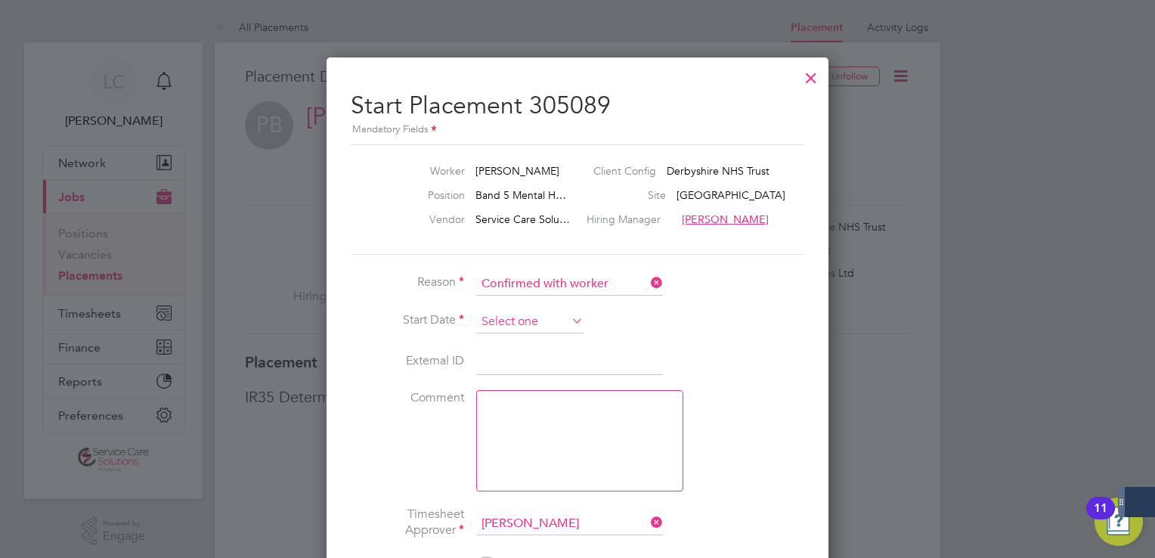
click at [531, 313] on input at bounding box center [529, 322] width 107 height 23
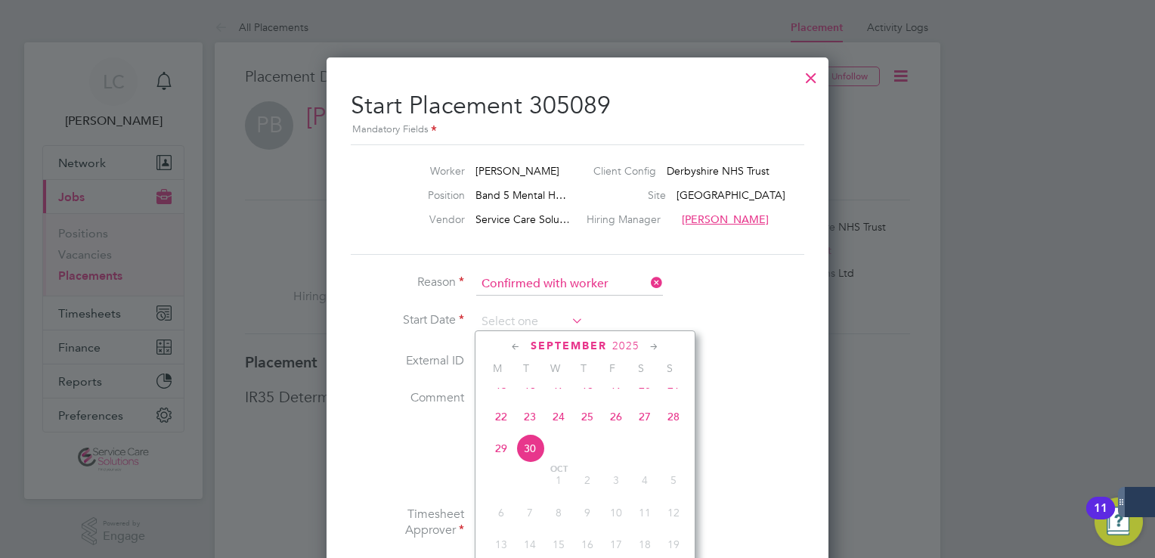
click at [502, 431] on span "22" at bounding box center [501, 416] width 29 height 29
type input "22 Sep 2025"
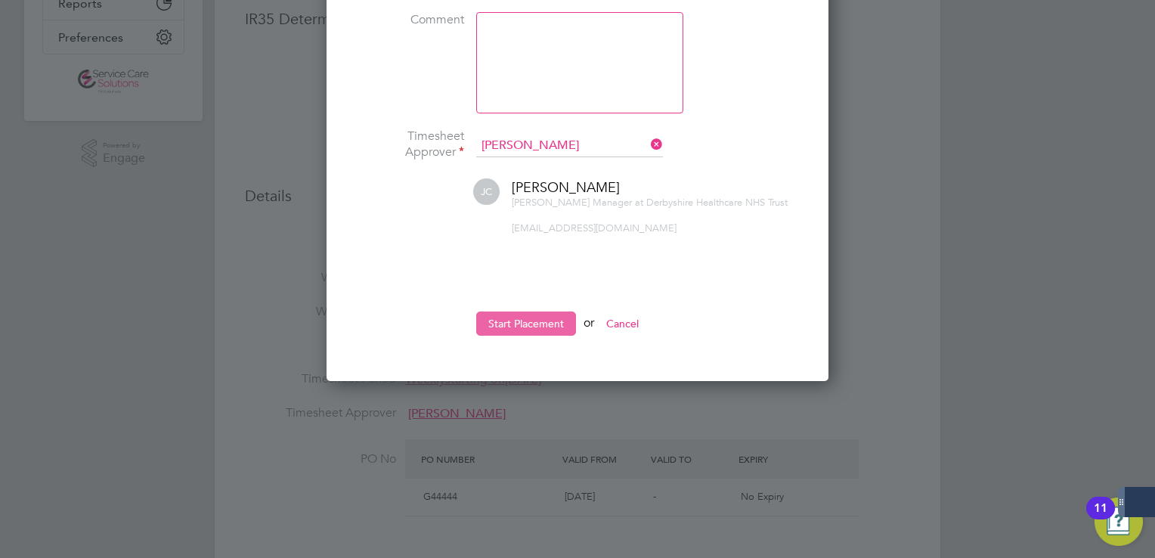
click at [547, 326] on button "Start Placement" at bounding box center [526, 323] width 100 height 24
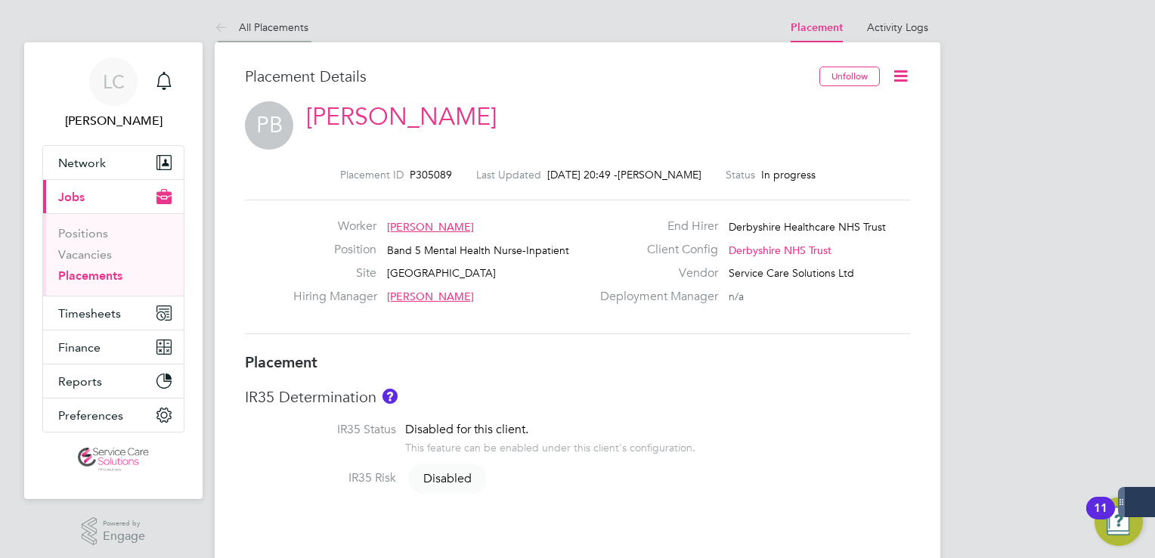
click at [224, 36] on icon at bounding box center [224, 28] width 19 height 19
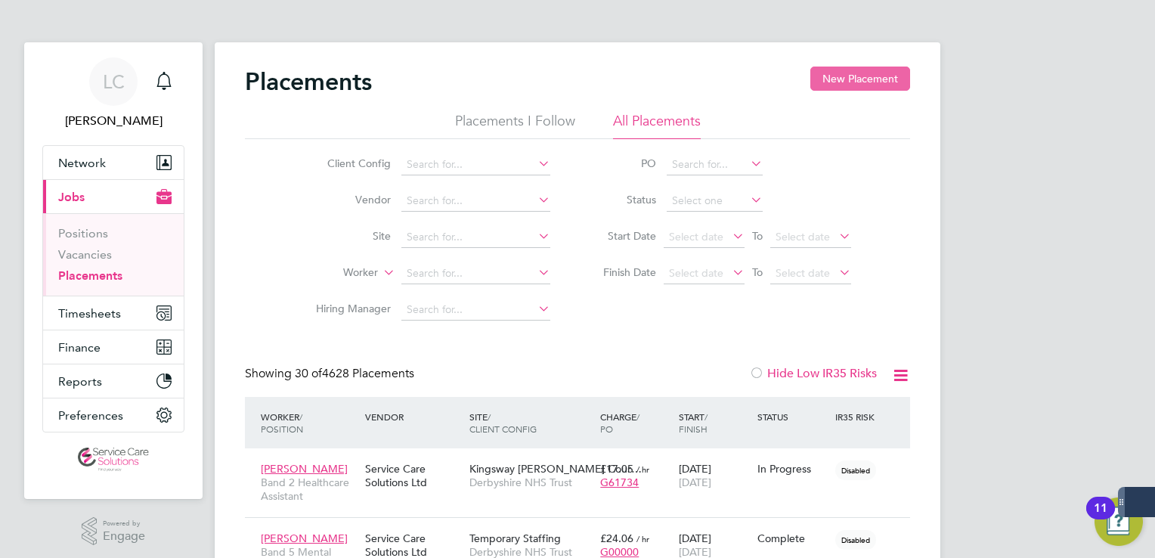
click at [869, 83] on button "New Placement" at bounding box center [860, 79] width 100 height 24
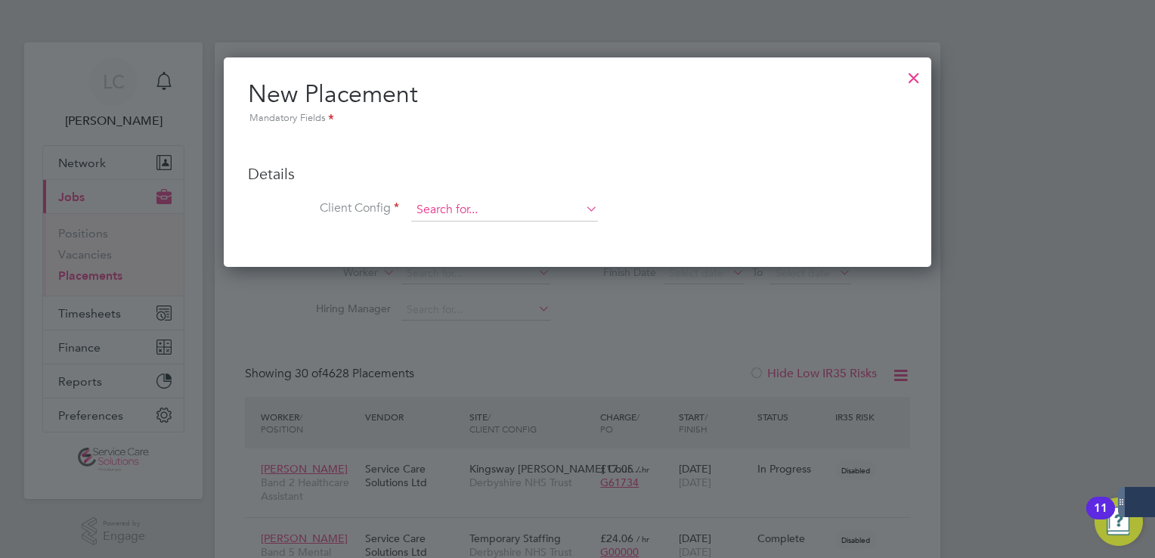
click at [483, 210] on input at bounding box center [504, 210] width 187 height 23
click at [478, 230] on li "Der byshire NHS Trust" at bounding box center [504, 231] width 187 height 20
type input "Derbyshire NHS Trust"
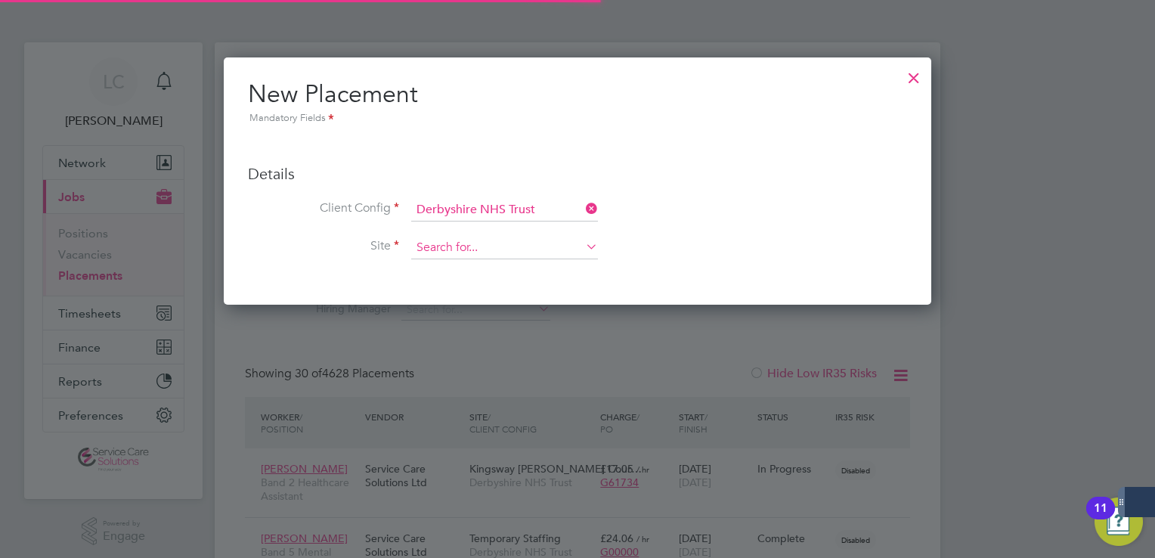
click at [472, 245] on input at bounding box center [504, 248] width 187 height 23
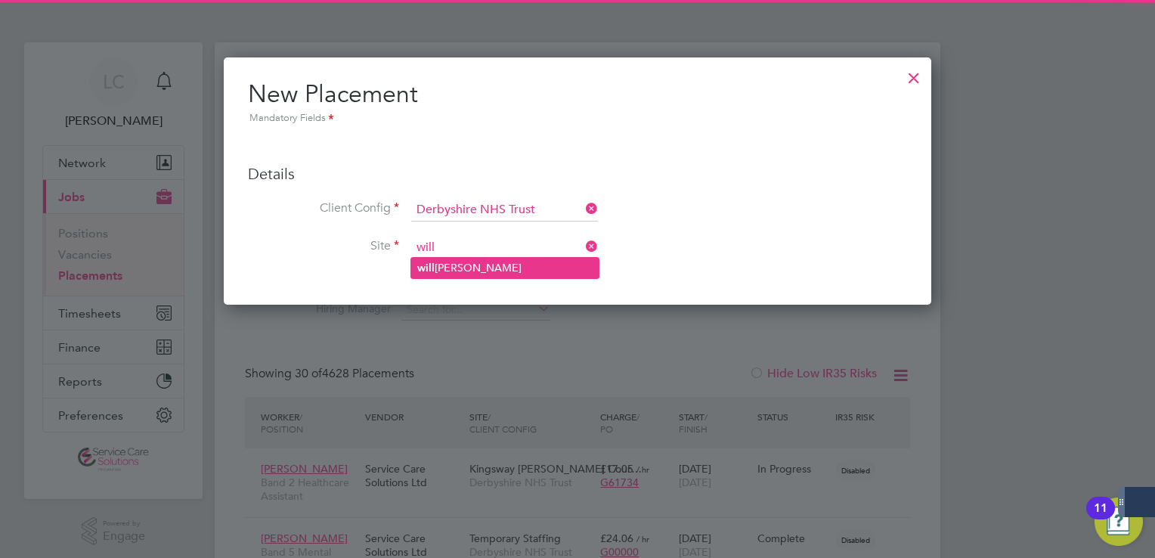
click at [464, 264] on li "will ow ward" at bounding box center [504, 268] width 187 height 20
type input "willow ward"
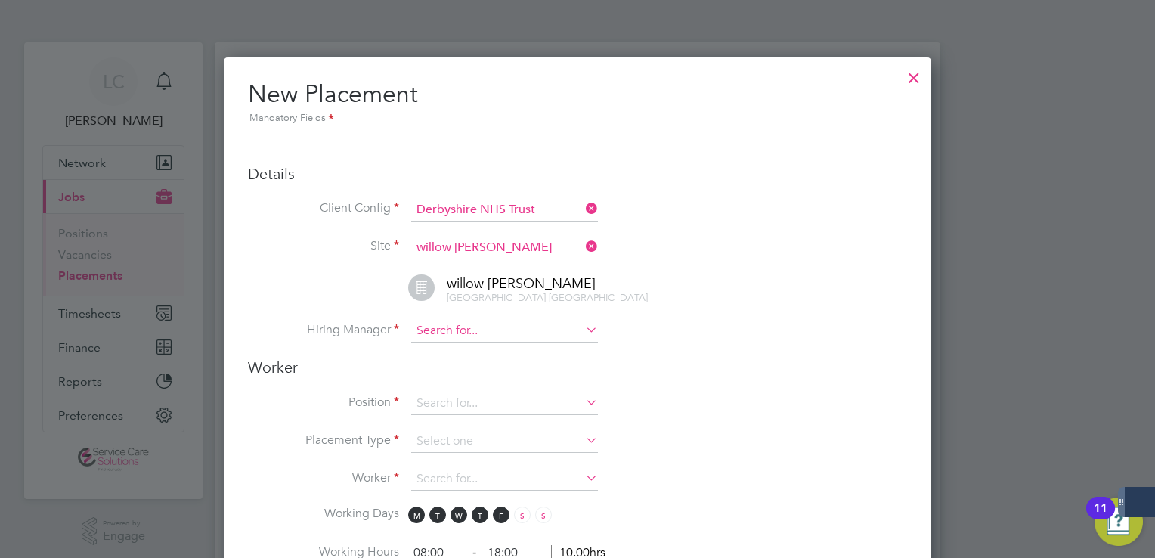
click at [472, 342] on input at bounding box center [504, 331] width 187 height 23
click at [478, 437] on li "Joanne Foster" at bounding box center [504, 445] width 187 height 20
type input "Joanne Foster"
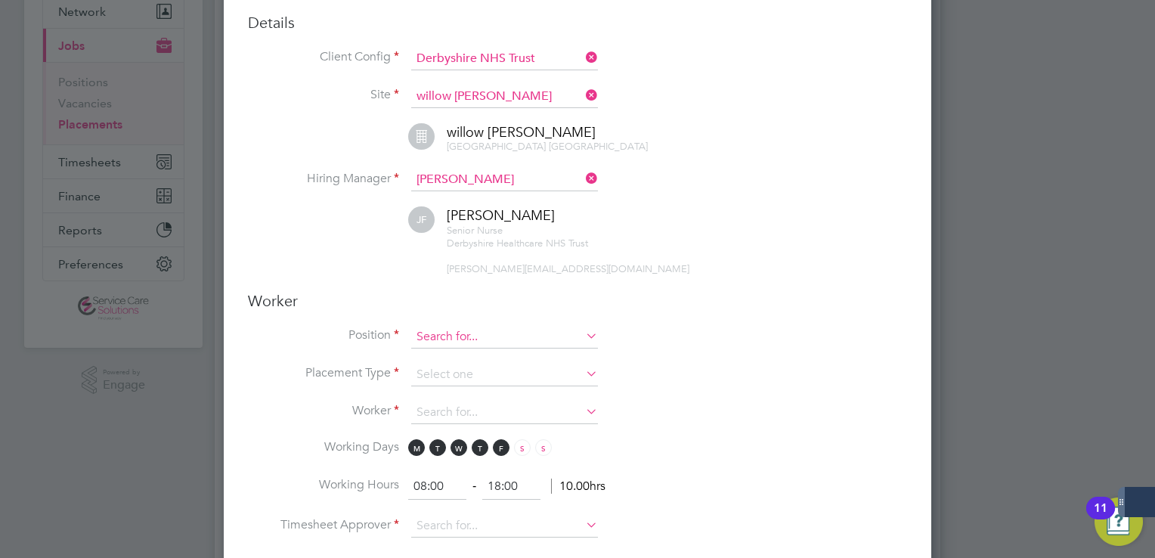
click at [470, 348] on input at bounding box center [504, 337] width 187 height 23
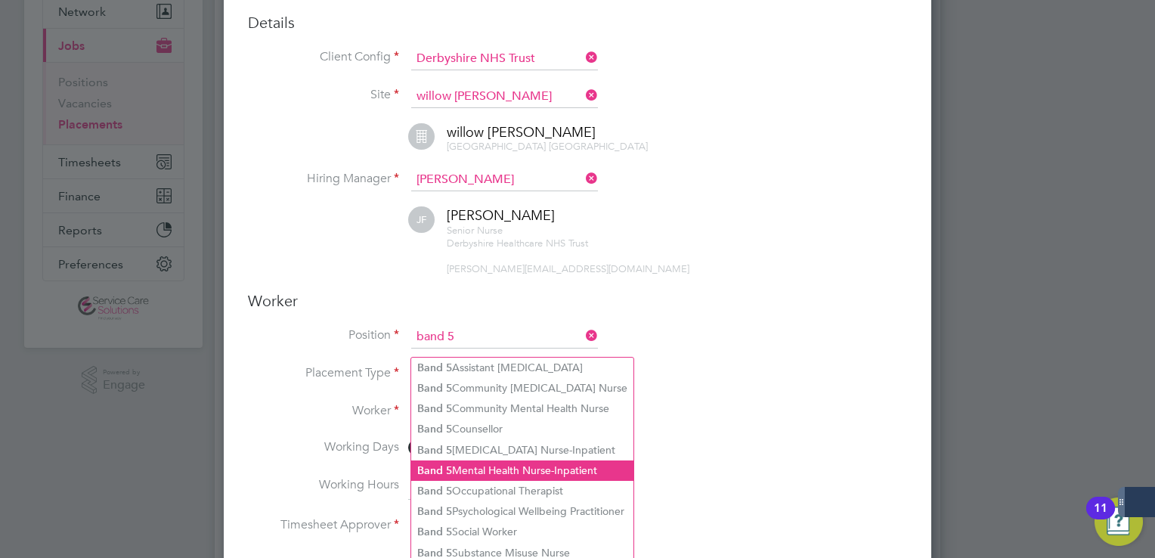
click at [500, 464] on li "Band 5 Mental Health Nurse-Inpatient" at bounding box center [522, 470] width 222 height 20
type input "Band 5 Mental Health Nurse-Inpatient"
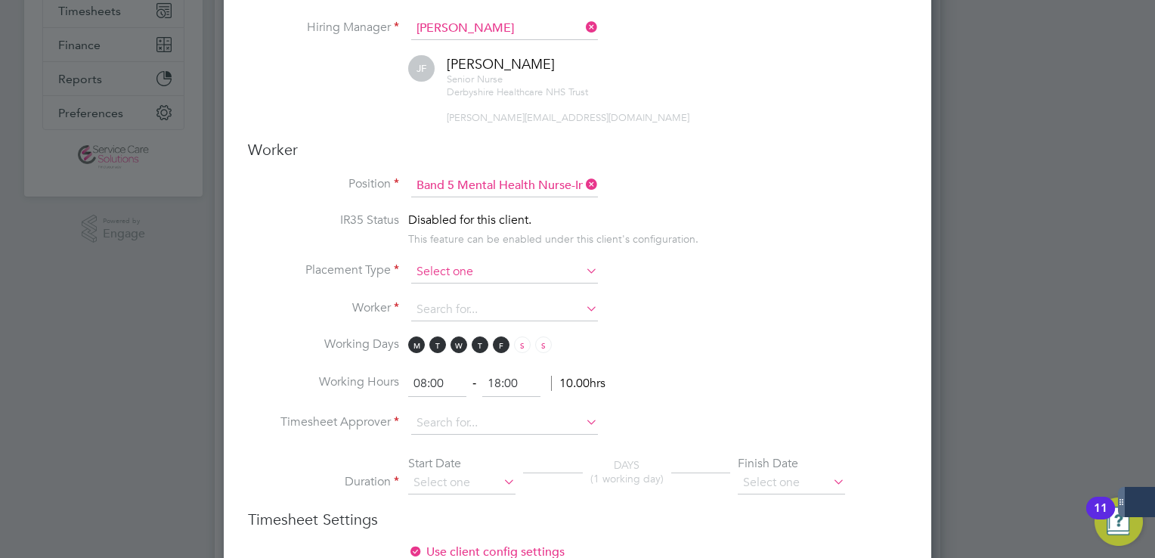
click at [476, 283] on input at bounding box center [504, 272] width 187 height 23
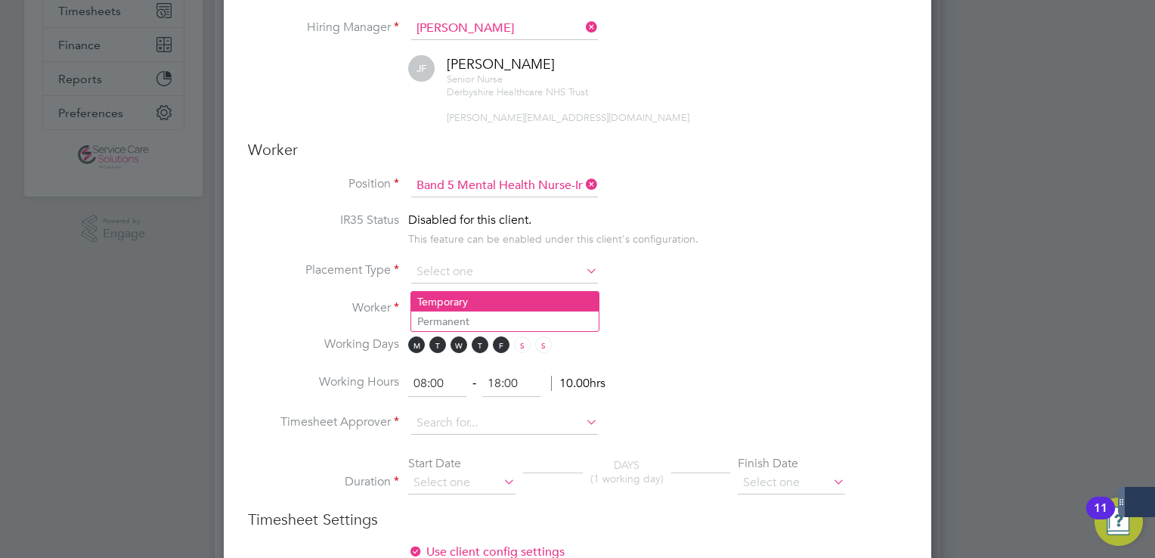
click at [464, 302] on li "Temporary" at bounding box center [504, 302] width 187 height 20
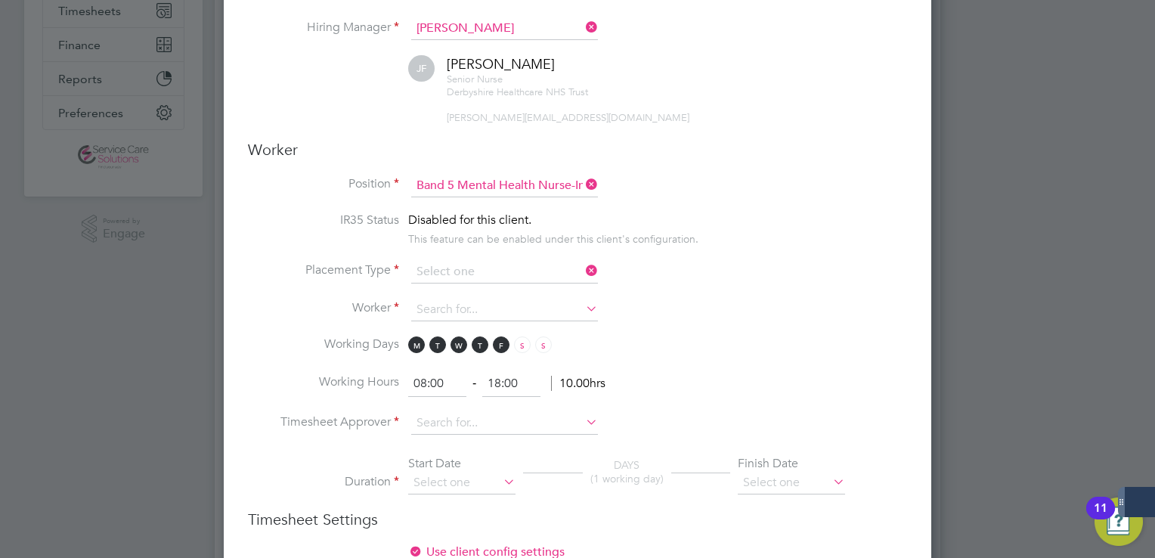
type input "Temporary"
click at [446, 317] on input at bounding box center [504, 310] width 187 height 23
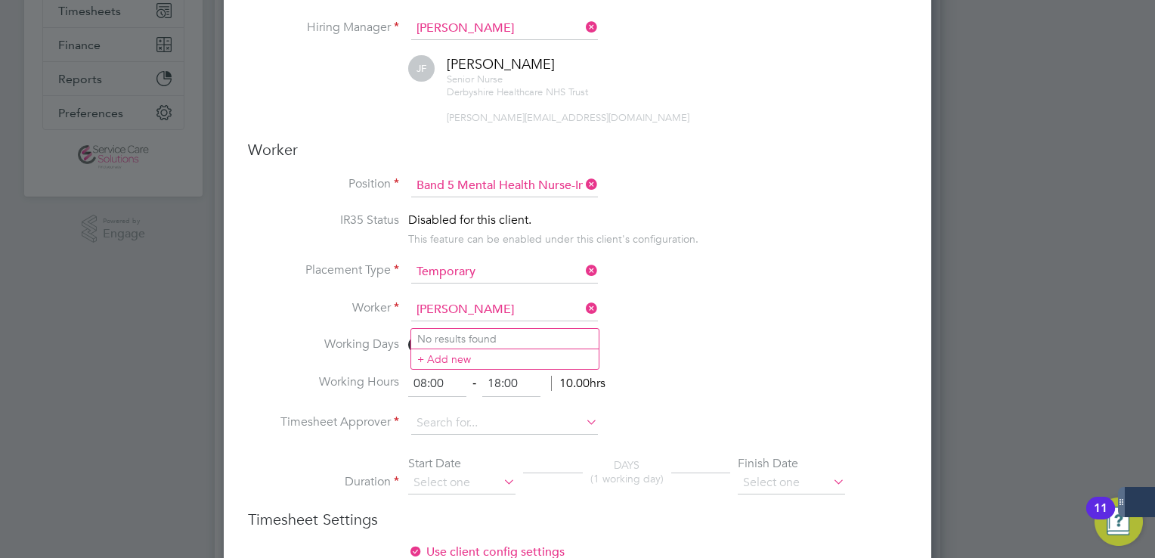
drag, startPoint x: 472, startPoint y: 316, endPoint x: 412, endPoint y: 316, distance: 60.5
click at [412, 316] on input "obeng" at bounding box center [504, 310] width 187 height 23
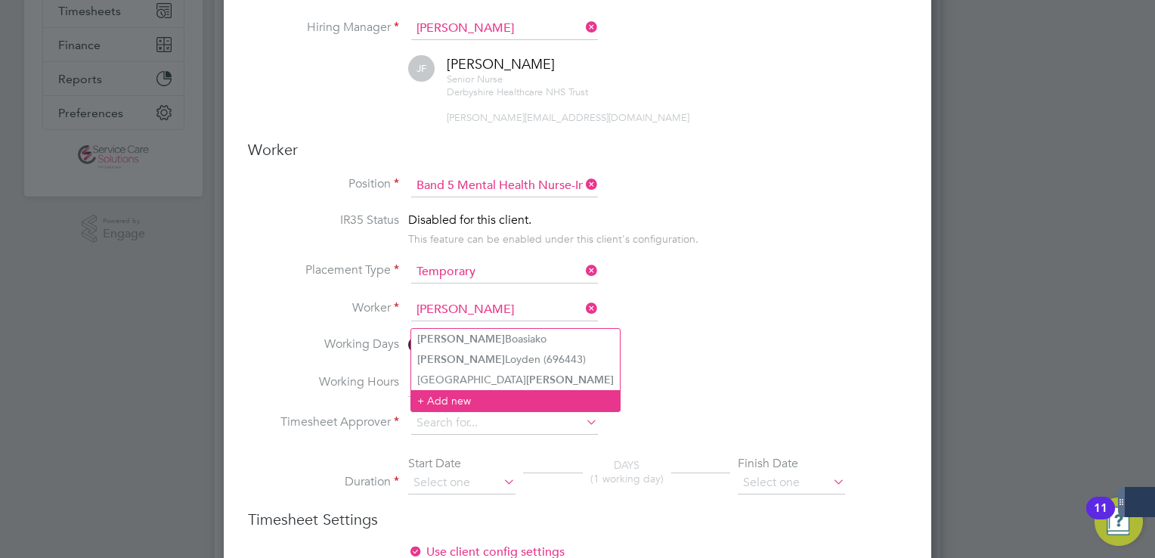
type input "frank"
click at [460, 401] on li "+ Add new" at bounding box center [515, 400] width 209 height 20
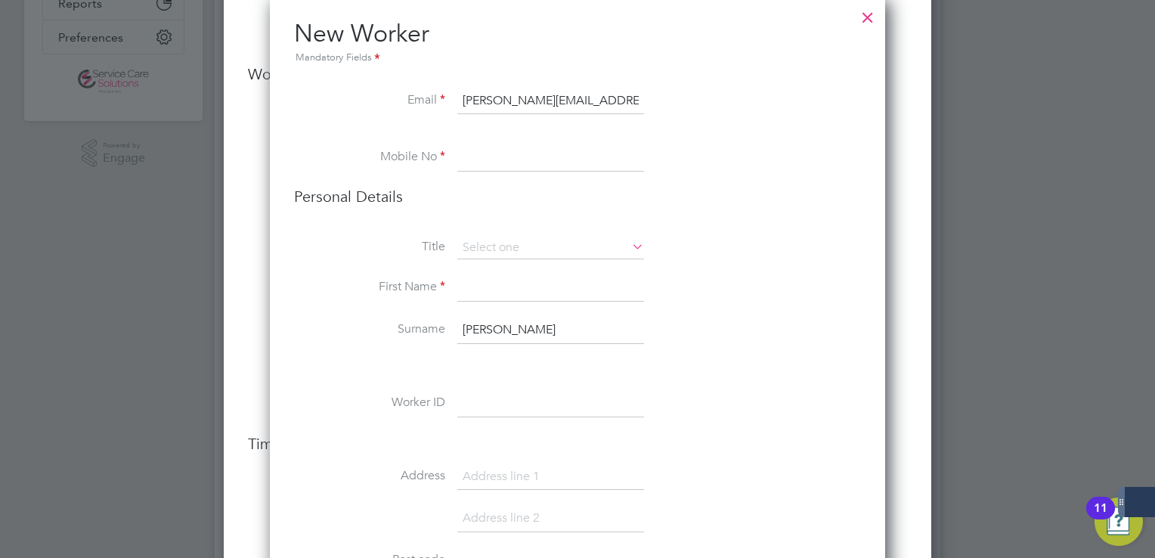
type input "frank@gmail.com"
click at [520, 157] on input at bounding box center [550, 157] width 187 height 27
type input "07538666354"
click at [493, 248] on input at bounding box center [550, 248] width 187 height 23
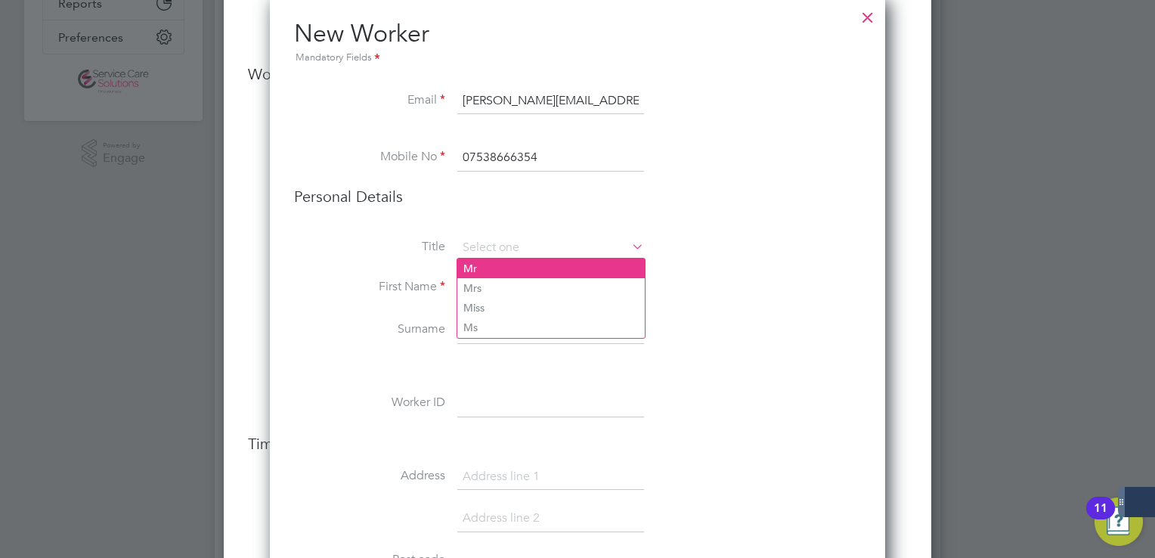
click at [487, 268] on li "Mr" at bounding box center [550, 268] width 187 height 20
type input "Mr"
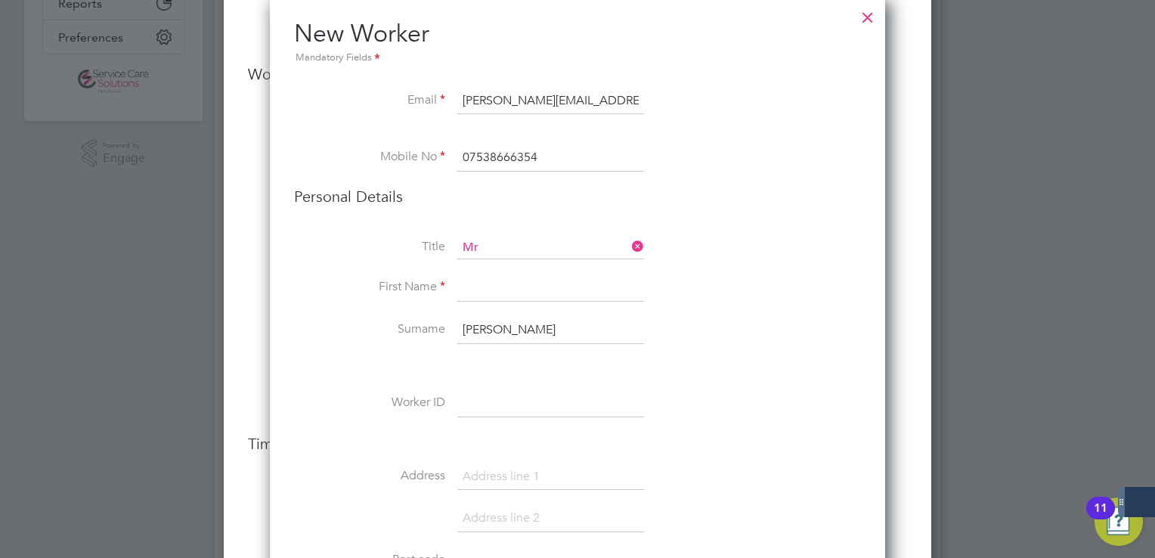
click at [487, 290] on input at bounding box center [550, 287] width 187 height 27
type input "frank"
click at [475, 328] on input "frank" at bounding box center [550, 330] width 187 height 27
drag, startPoint x: 505, startPoint y: 328, endPoint x: 403, endPoint y: 313, distance: 103.1
click at [403, 313] on div "Title Mr First Name frank Surname frank Worker ID Address Post code Date of Bir…" at bounding box center [577, 511] width 567 height 549
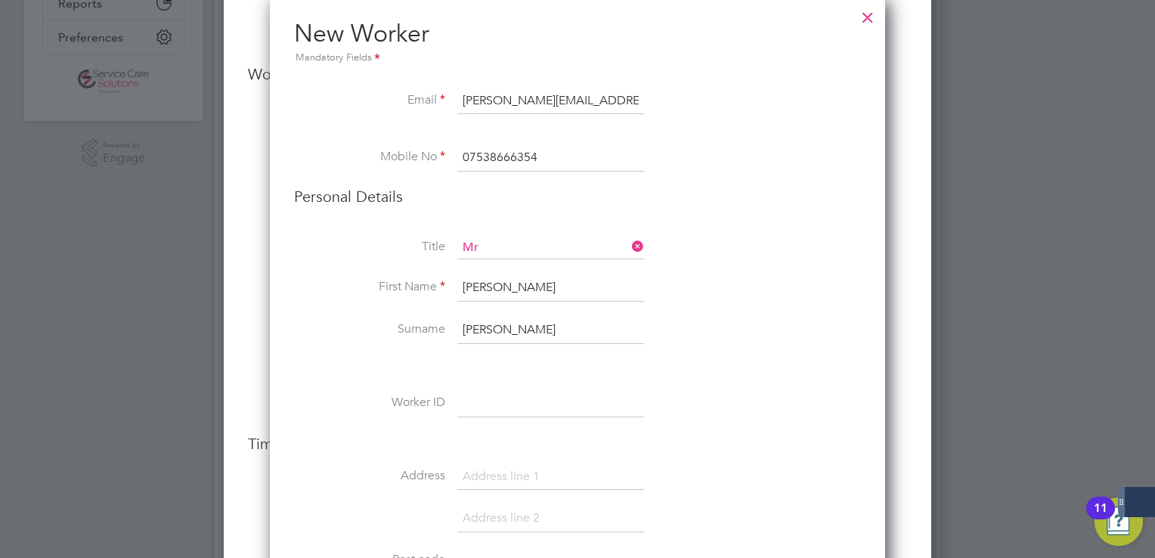
type input "obeng"
click at [771, 244] on li "Title Mr" at bounding box center [577, 256] width 567 height 38
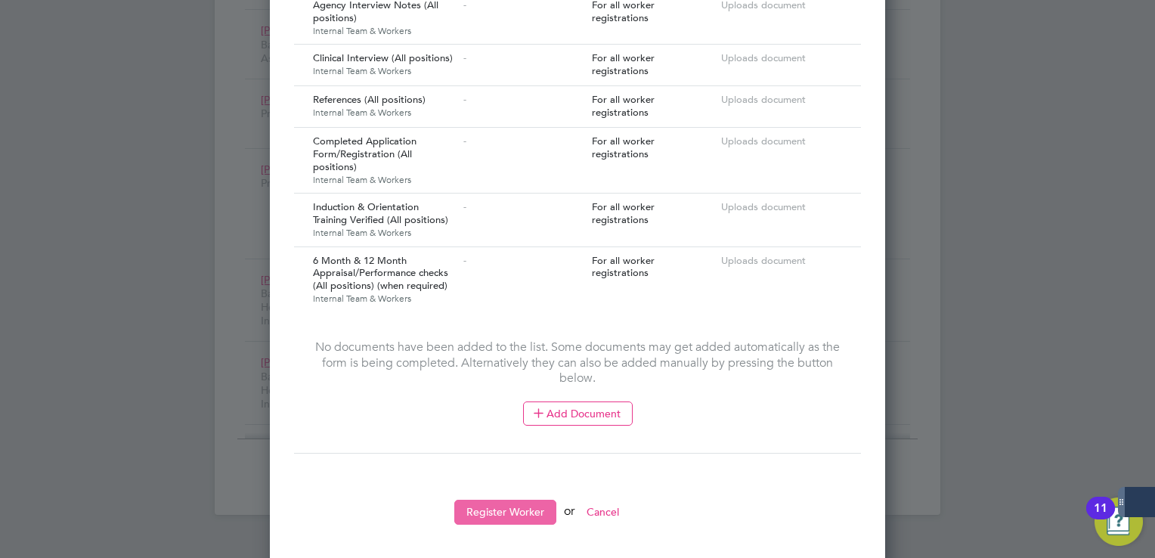
click at [534, 500] on button "Register Worker" at bounding box center [505, 512] width 102 height 24
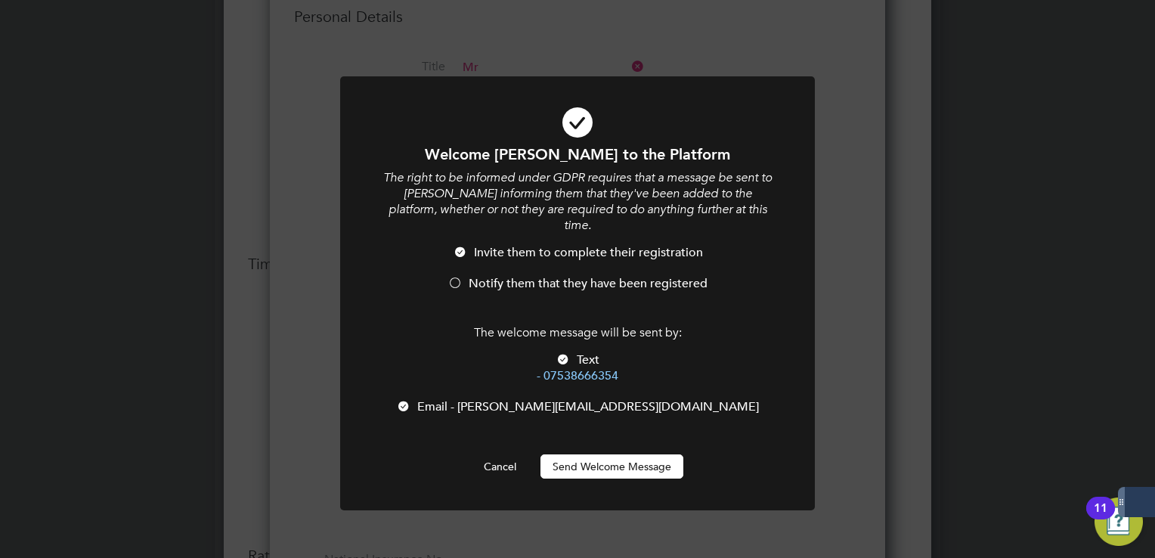
click at [553, 276] on span "Notify them that they have been registered" at bounding box center [588, 283] width 239 height 15
click at [606, 454] on button "Send Welcome Message" at bounding box center [611, 466] width 143 height 24
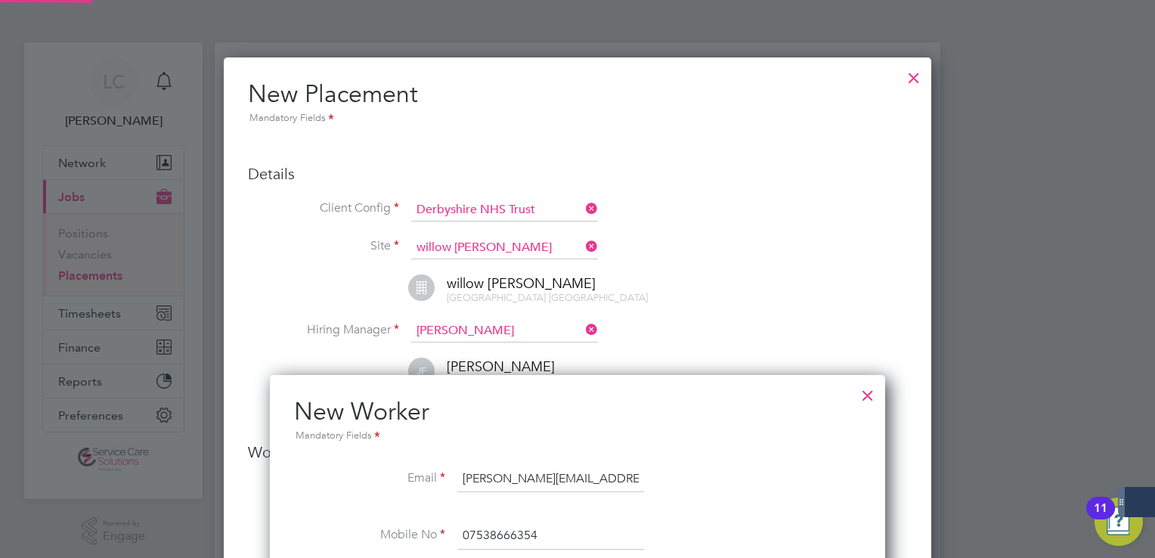
scroll to position [558, 0]
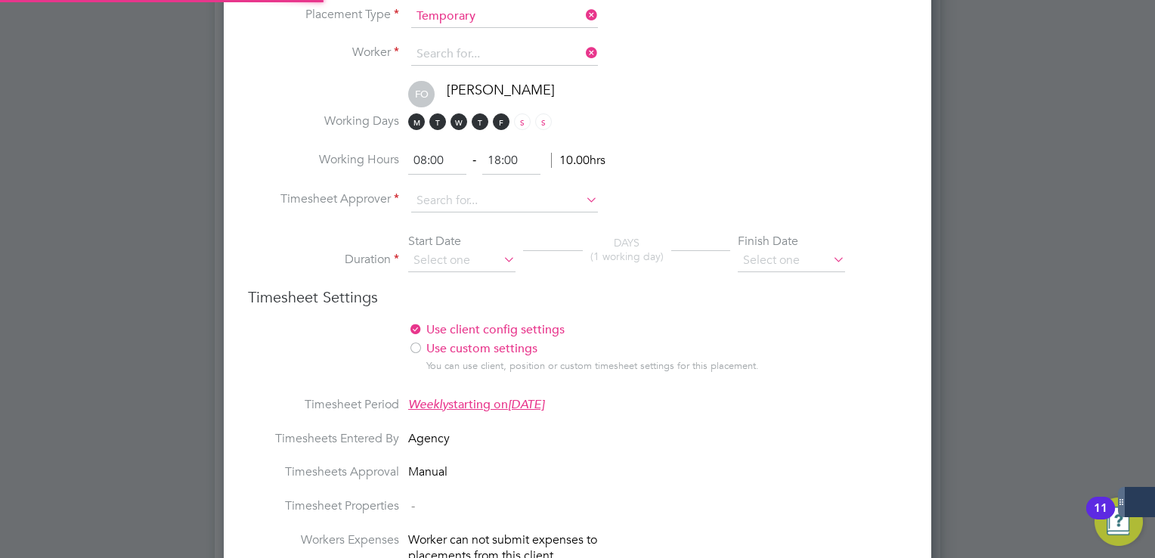
type input "frank obeng"
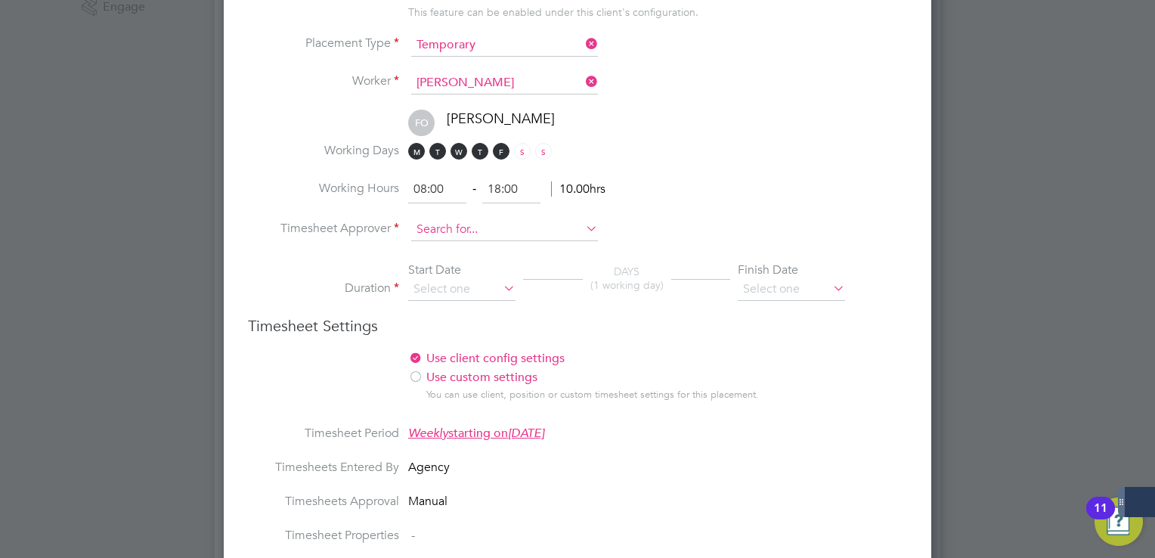
click at [473, 240] on input at bounding box center [504, 229] width 187 height 23
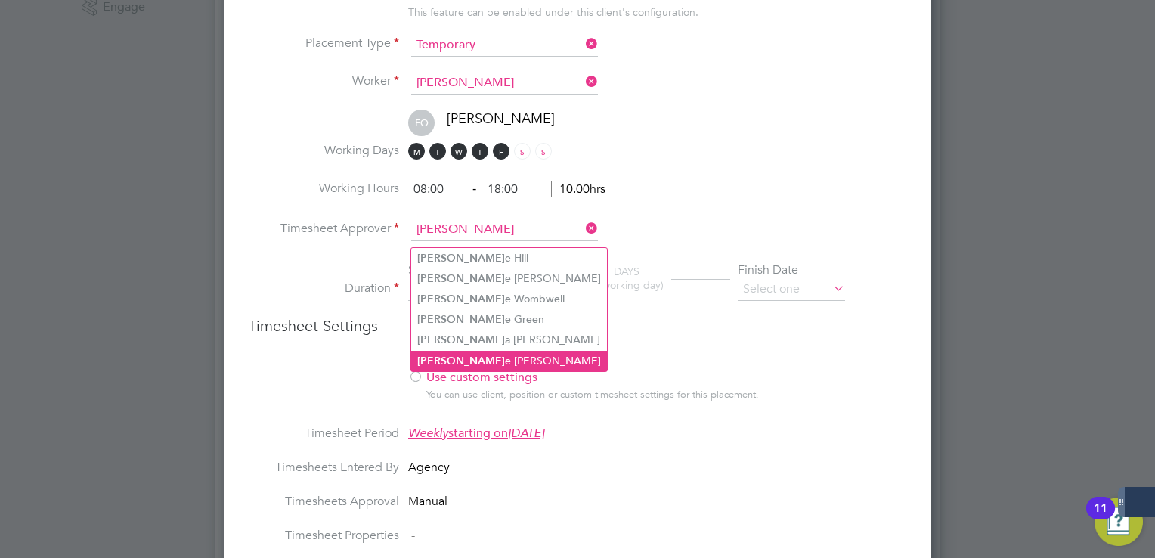
click at [481, 358] on li "Joann e Foster" at bounding box center [509, 361] width 196 height 20
type input "Joanne Foster"
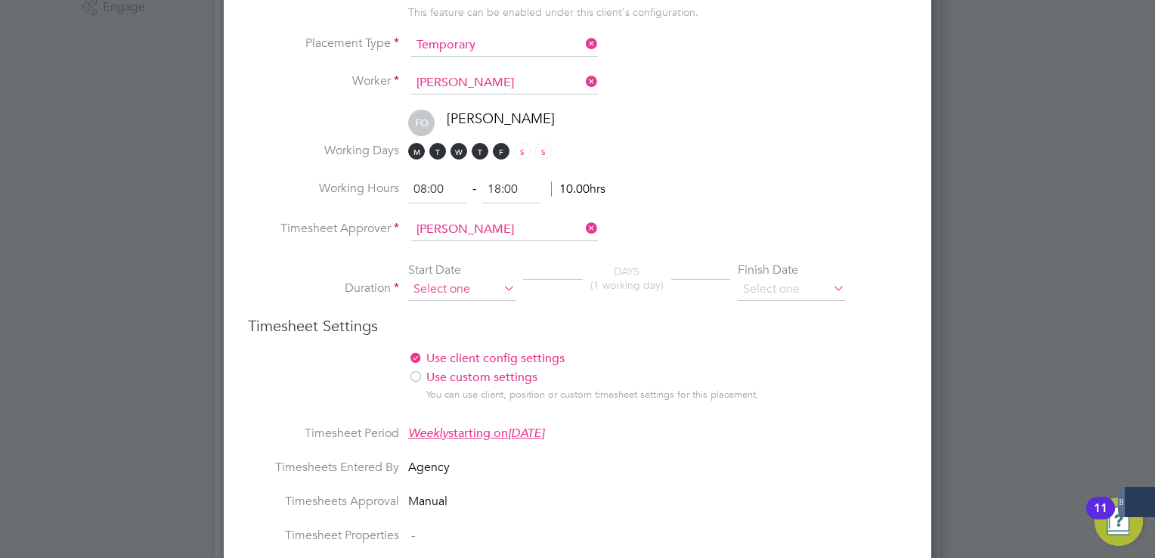
click at [468, 301] on input at bounding box center [461, 289] width 107 height 23
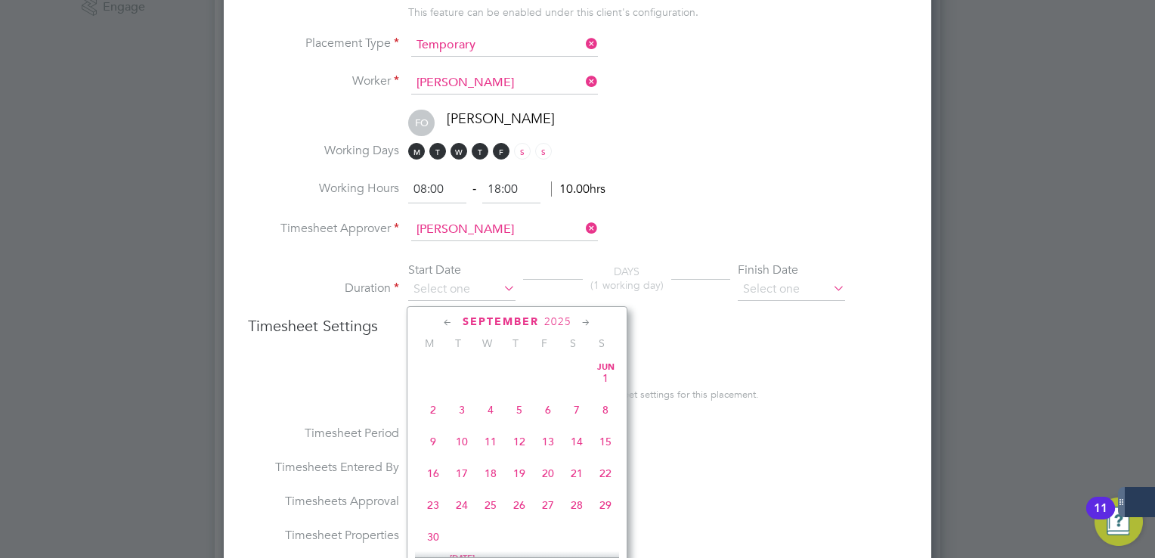
scroll to position [592, 0]
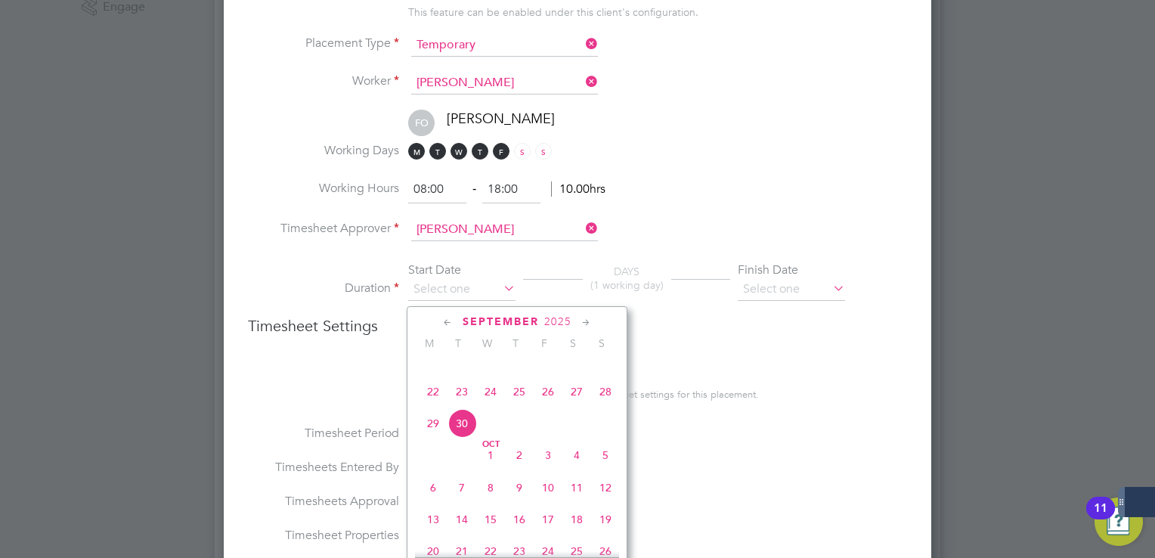
click at [435, 401] on span "22" at bounding box center [433, 391] width 29 height 29
type input "22 Sep 2025"
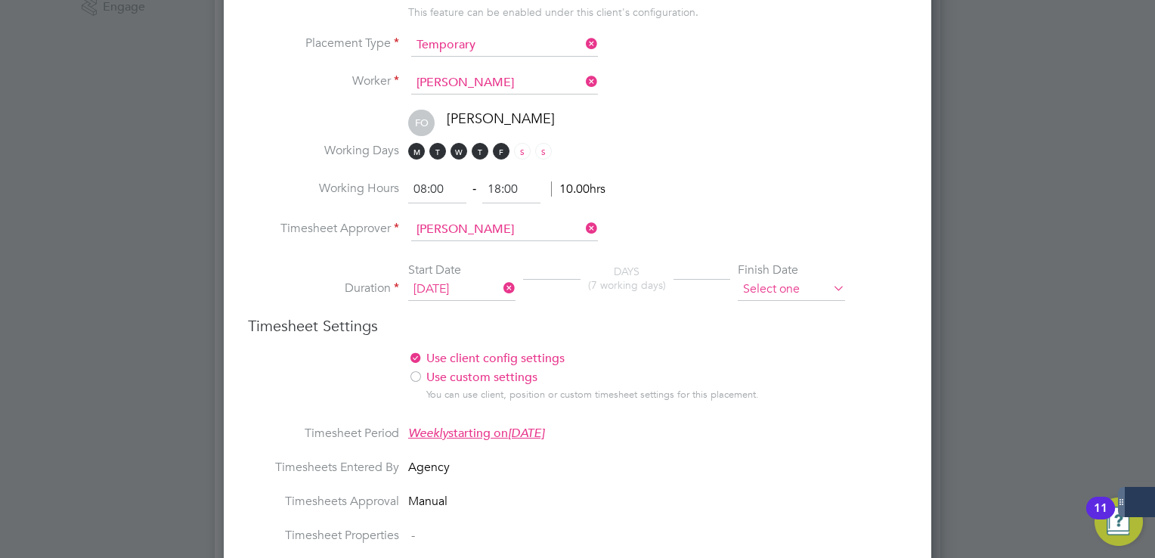
click at [798, 301] on input at bounding box center [791, 289] width 107 height 23
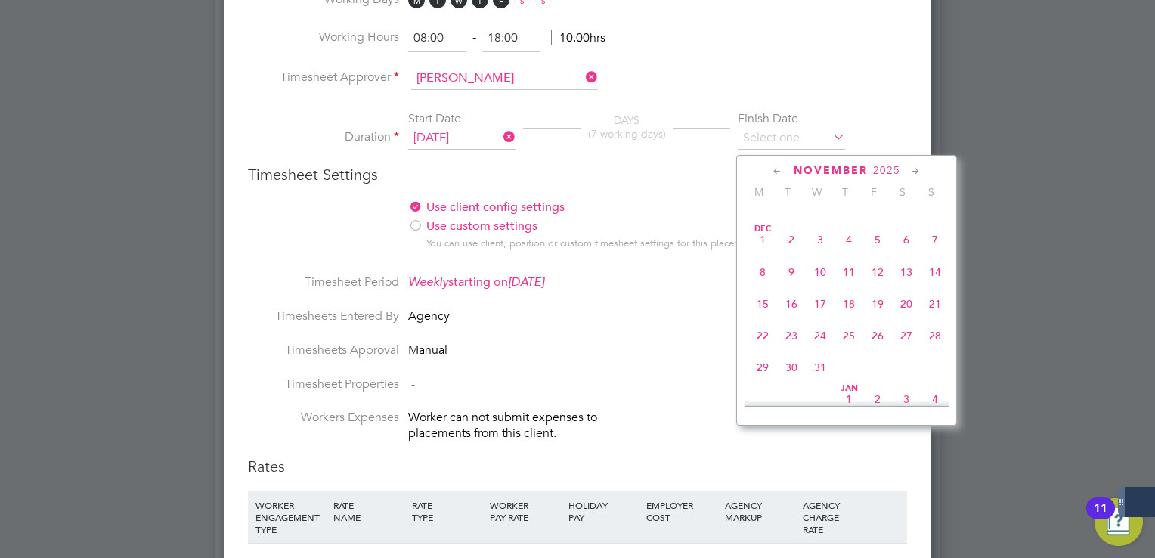
scroll to position [1001, 0]
click at [825, 356] on span "31" at bounding box center [820, 341] width 29 height 29
type input "31 Dec 2025"
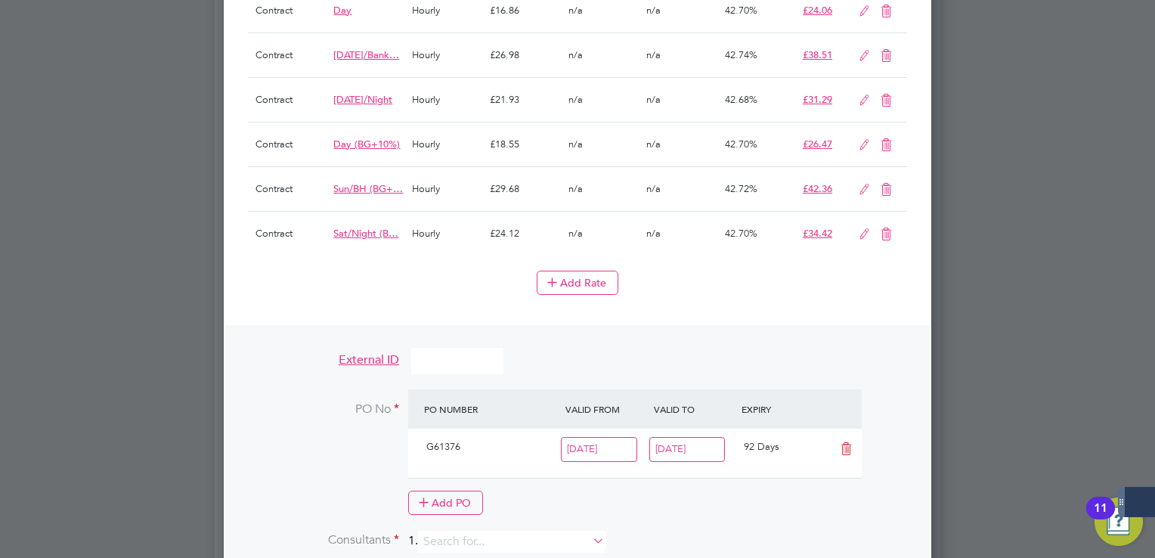
scroll to position [1511, 0]
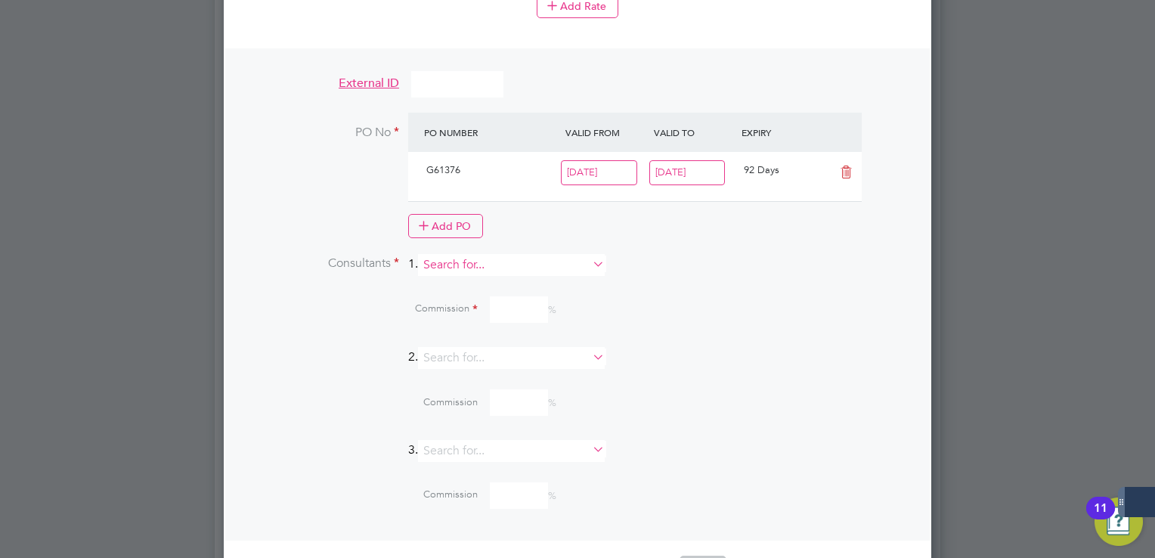
click at [496, 268] on input at bounding box center [511, 265] width 187 height 22
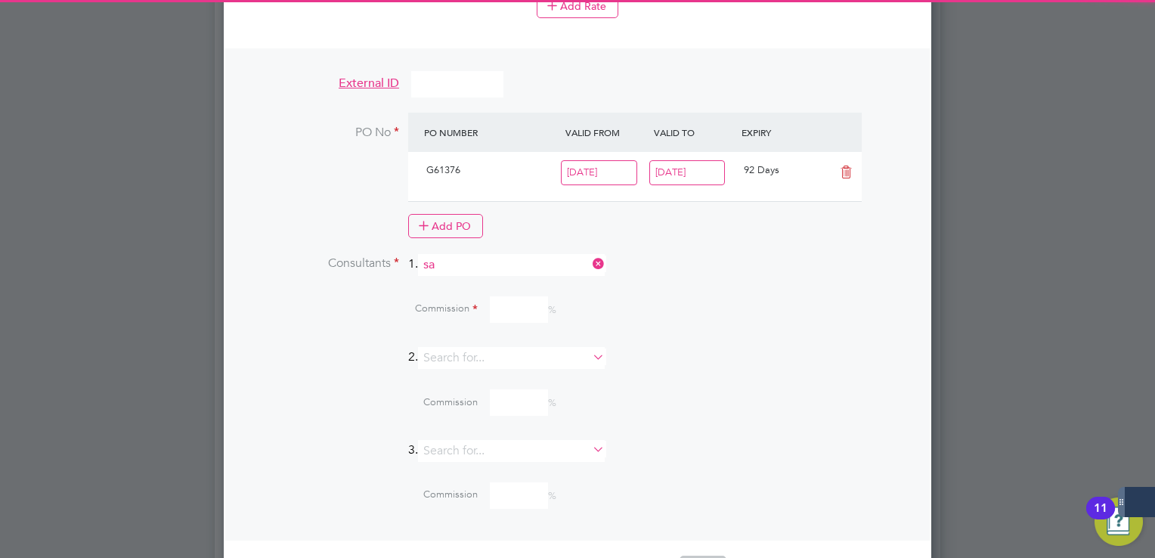
click at [484, 292] on li "Connor Sa rginson" at bounding box center [518, 289] width 187 height 20
type input "Connor Sarginson"
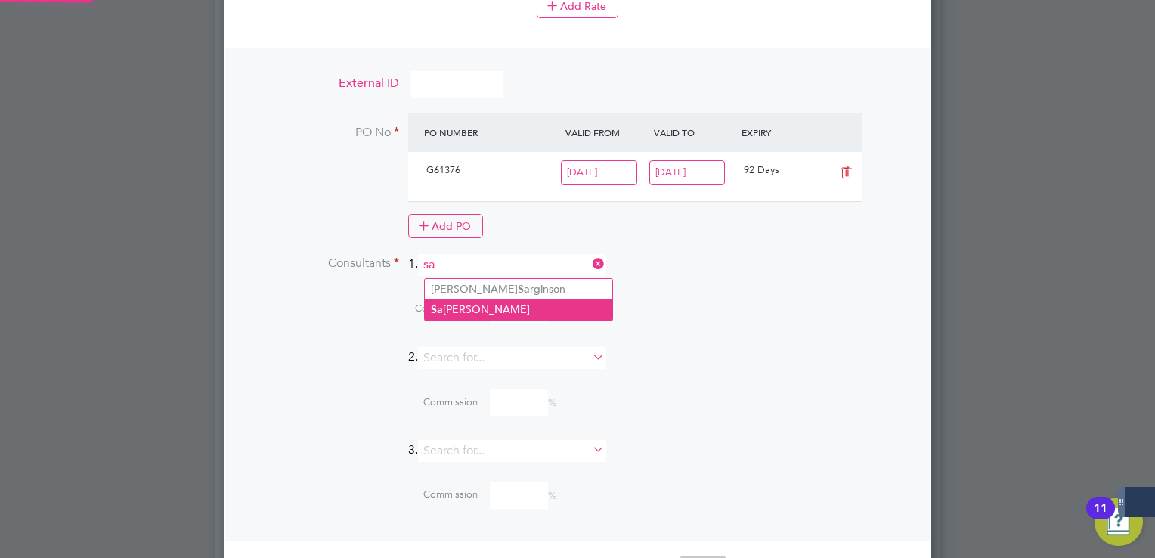
click at [493, 308] on li "Sa mantha Dix" at bounding box center [518, 309] width 187 height 20
type input "Samantha Dix"
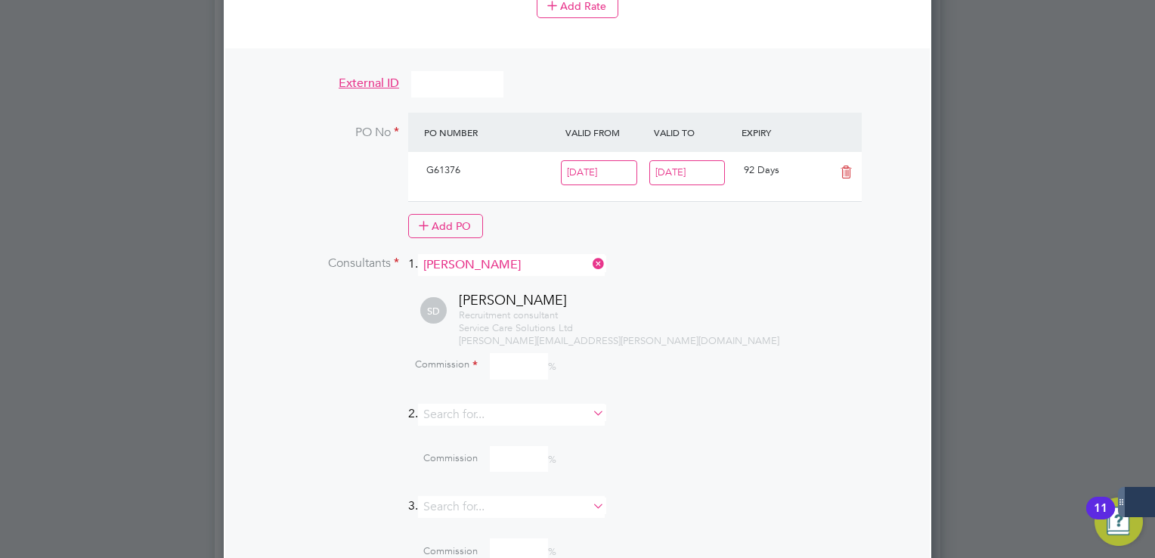
click at [513, 363] on input at bounding box center [519, 366] width 58 height 26
type input "100"
click at [740, 340] on div "Recruitment consultant Service Care Solutions Ltd samantha.dix@servicecare.org.…" at bounding box center [683, 328] width 448 height 39
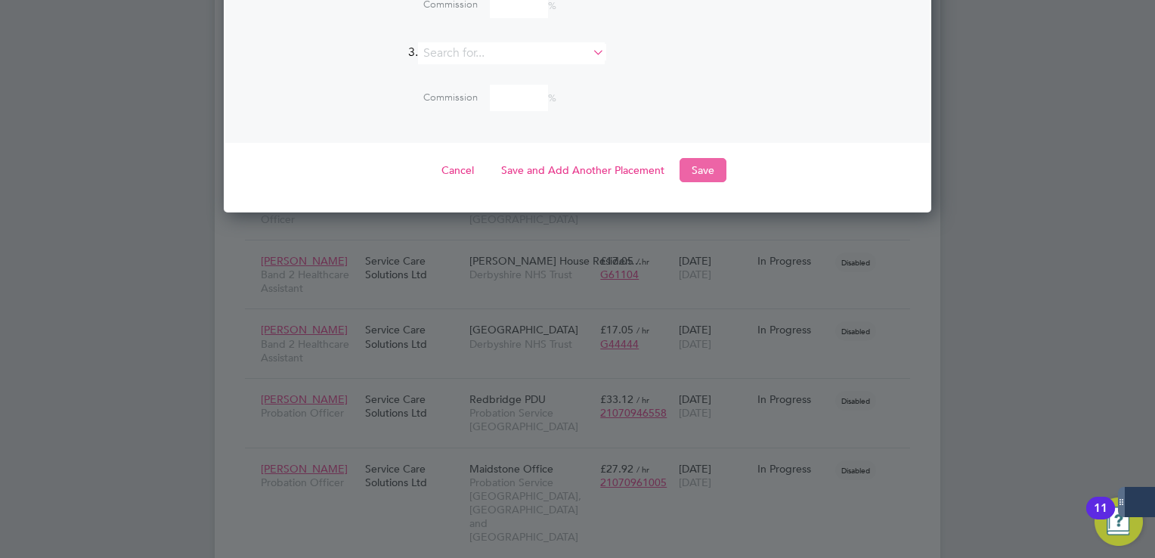
click at [710, 179] on button "Save" at bounding box center [702, 170] width 47 height 24
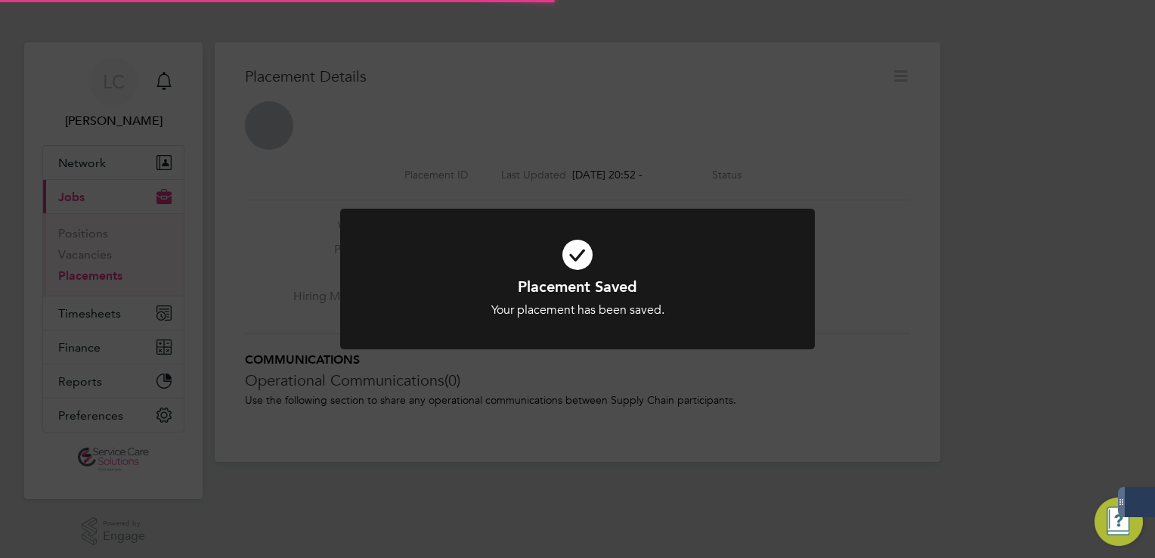
click at [858, 104] on div "Placement Saved Your placement has been saved. Cancel Okay" at bounding box center [577, 279] width 1155 height 558
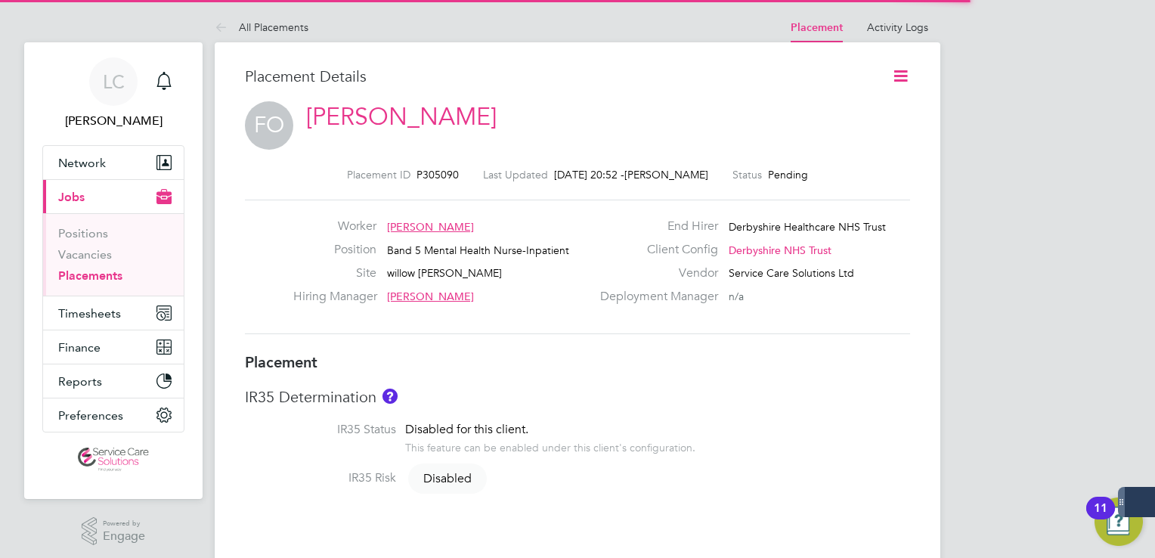
click at [902, 79] on icon at bounding box center [900, 76] width 19 height 19
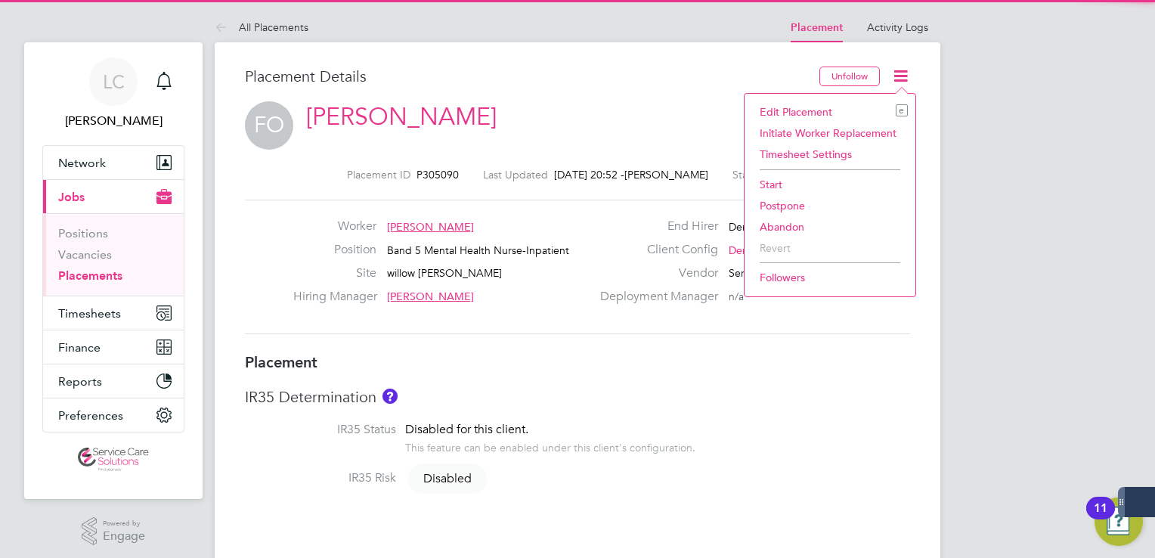
click at [781, 187] on li "Start" at bounding box center [830, 184] width 156 height 21
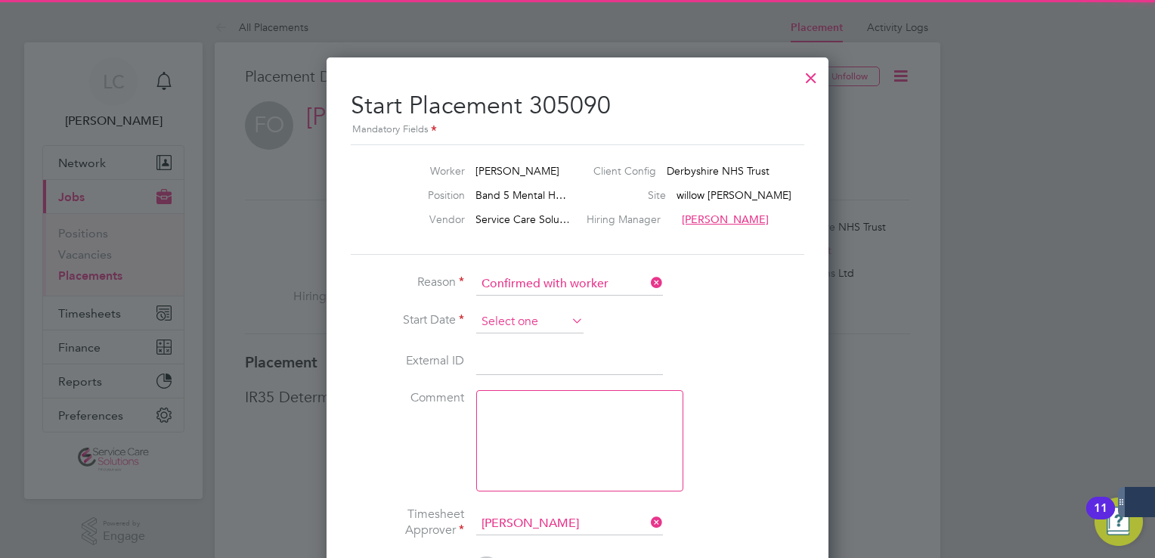
click at [527, 313] on input at bounding box center [529, 322] width 107 height 23
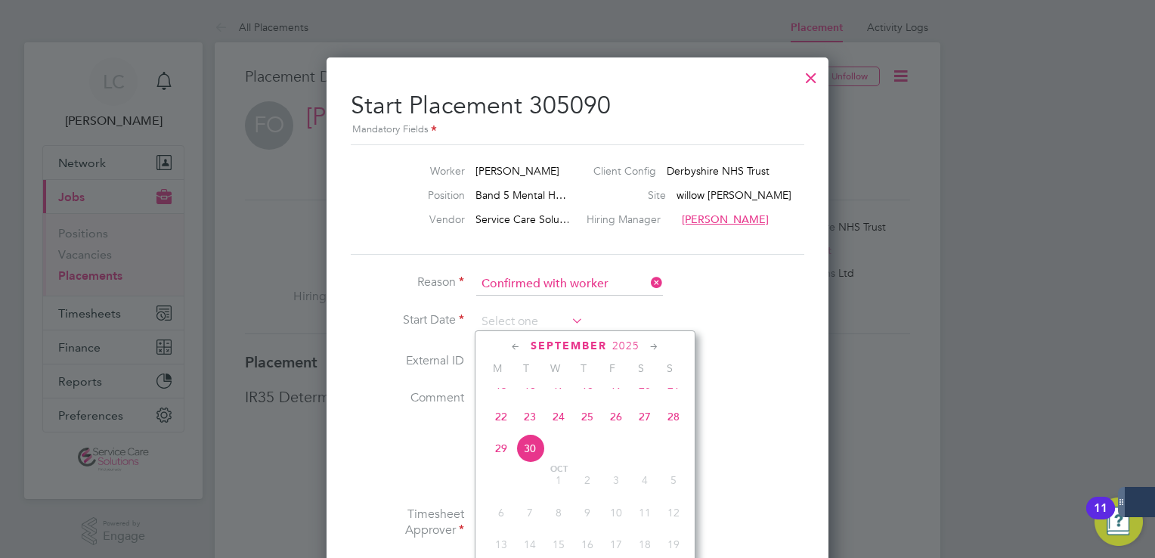
click at [499, 425] on span "22" at bounding box center [501, 416] width 29 height 29
type input "22 Sep 2025"
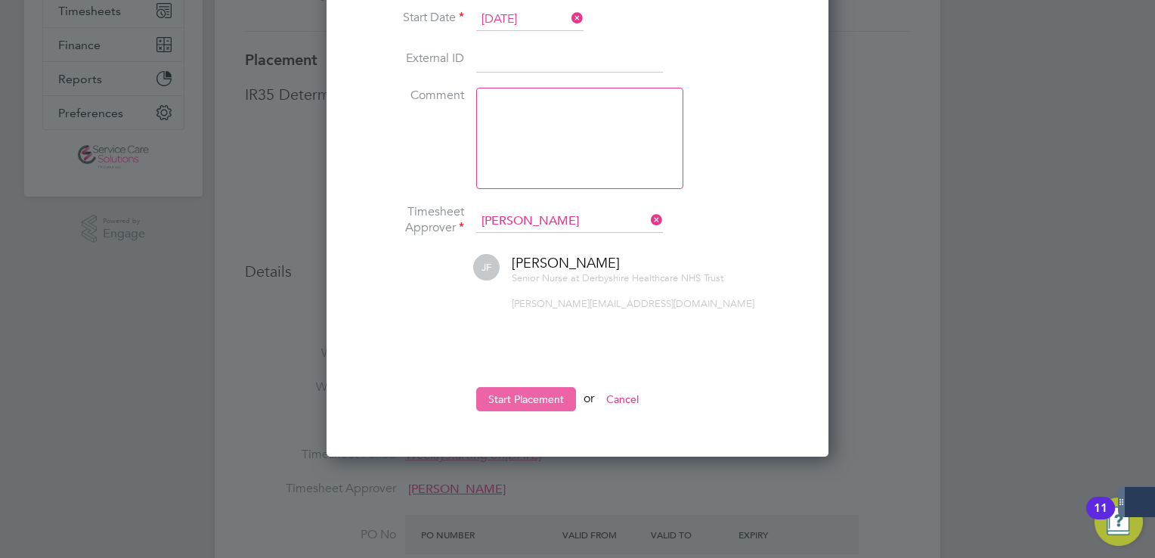
click at [551, 391] on button "Start Placement" at bounding box center [526, 399] width 100 height 24
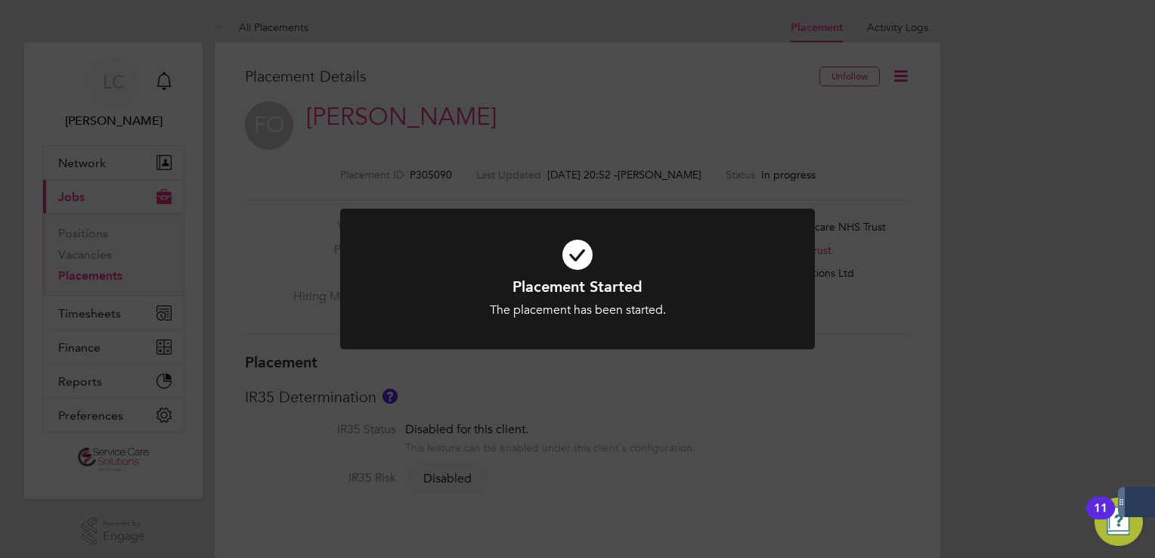
click at [583, 156] on div "Placement Started The placement has been started. Cancel Okay" at bounding box center [577, 279] width 1155 height 558
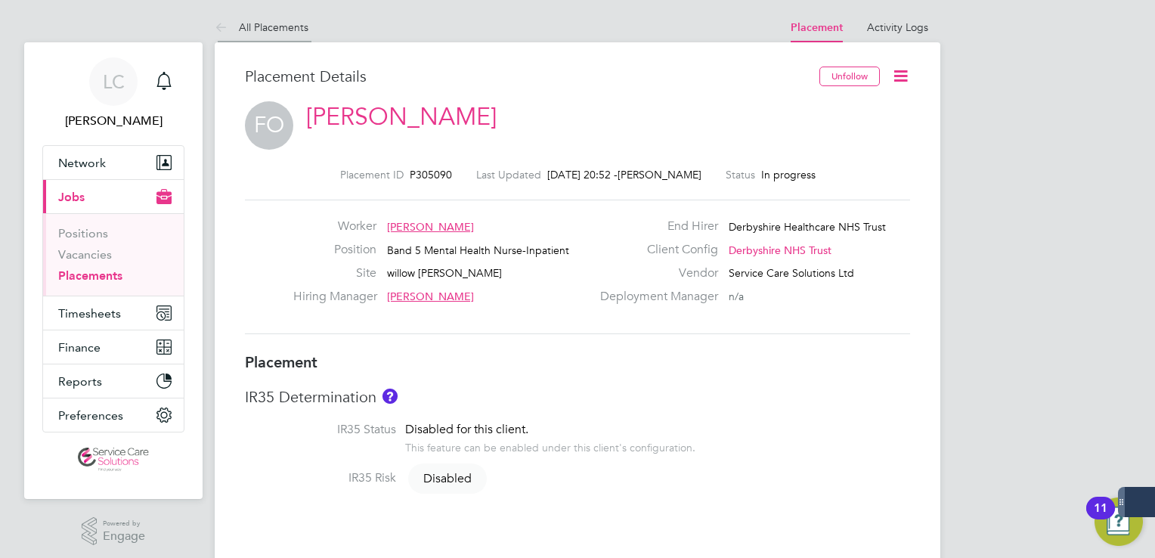
click at [221, 26] on icon at bounding box center [224, 28] width 19 height 19
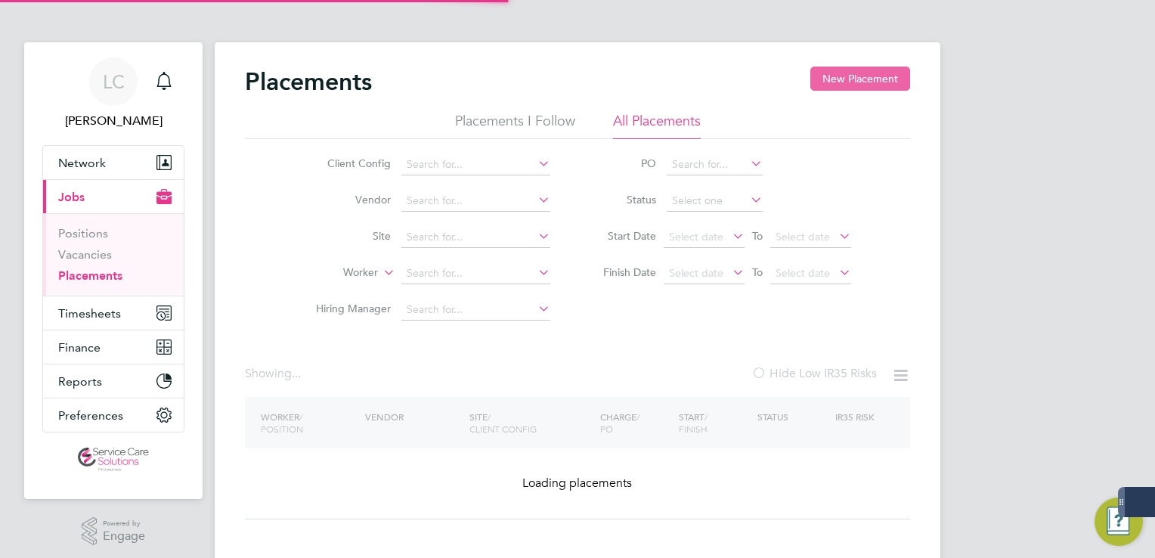
click at [868, 75] on button "New Placement" at bounding box center [860, 79] width 100 height 24
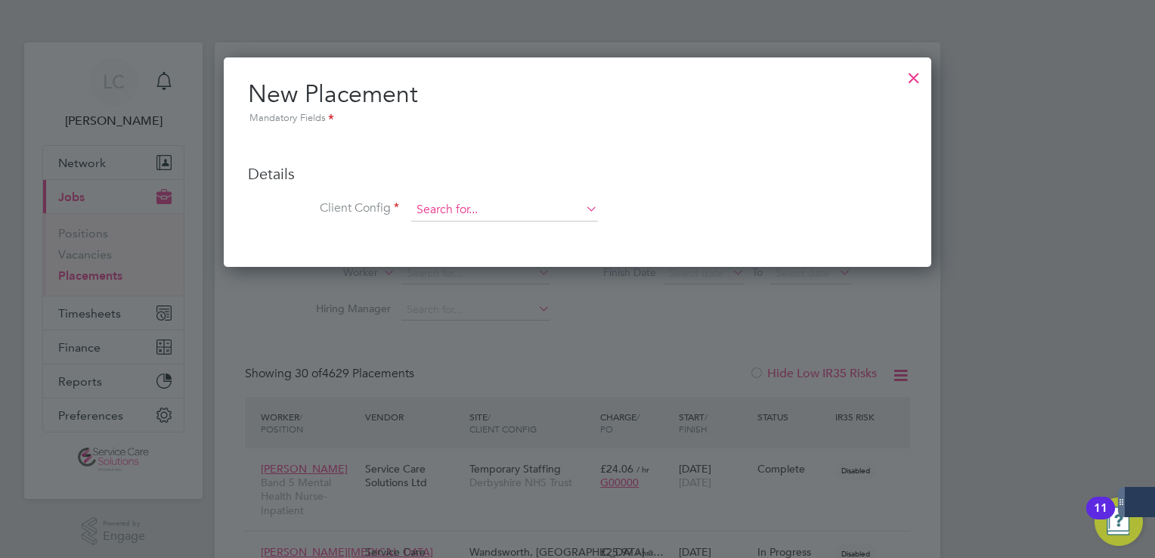
click at [453, 214] on input at bounding box center [504, 210] width 187 height 23
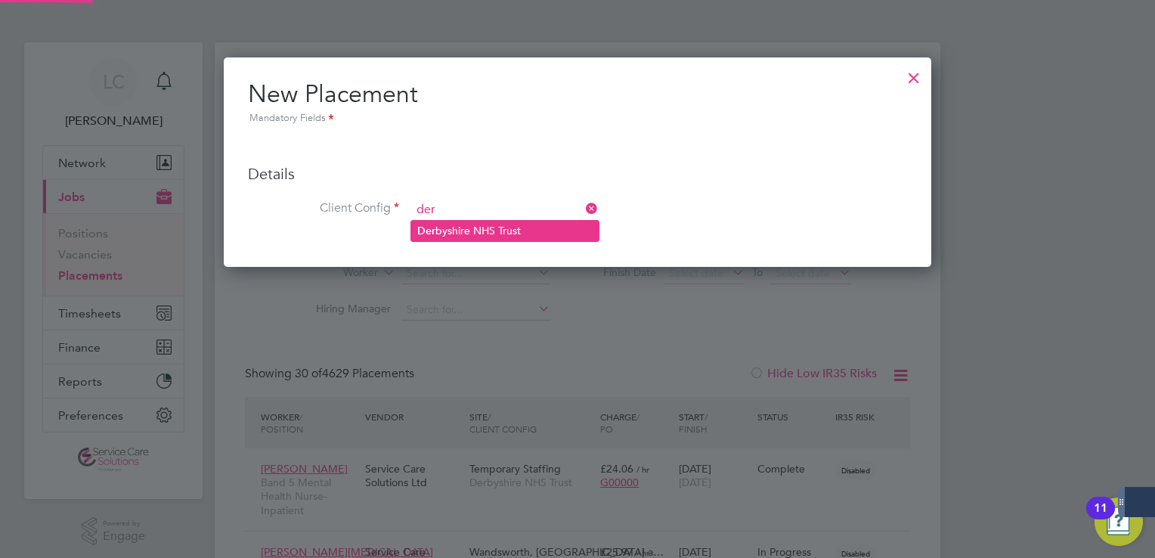
click at [456, 227] on li "Der byshire NHS Trust" at bounding box center [504, 231] width 187 height 20
type input "Derbyshire NHS Trust"
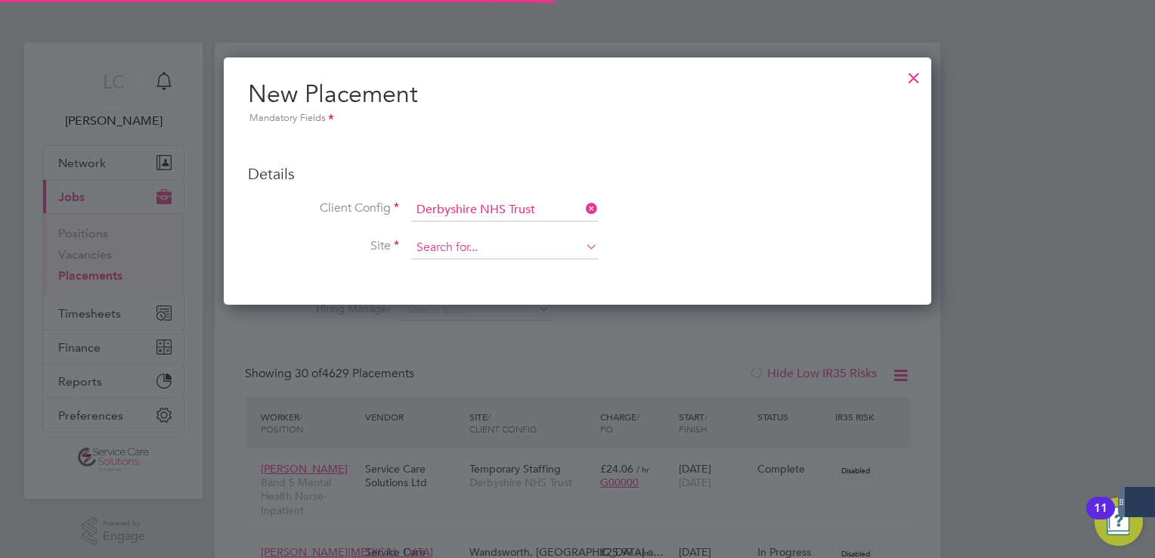
click at [456, 244] on input at bounding box center [504, 248] width 187 height 23
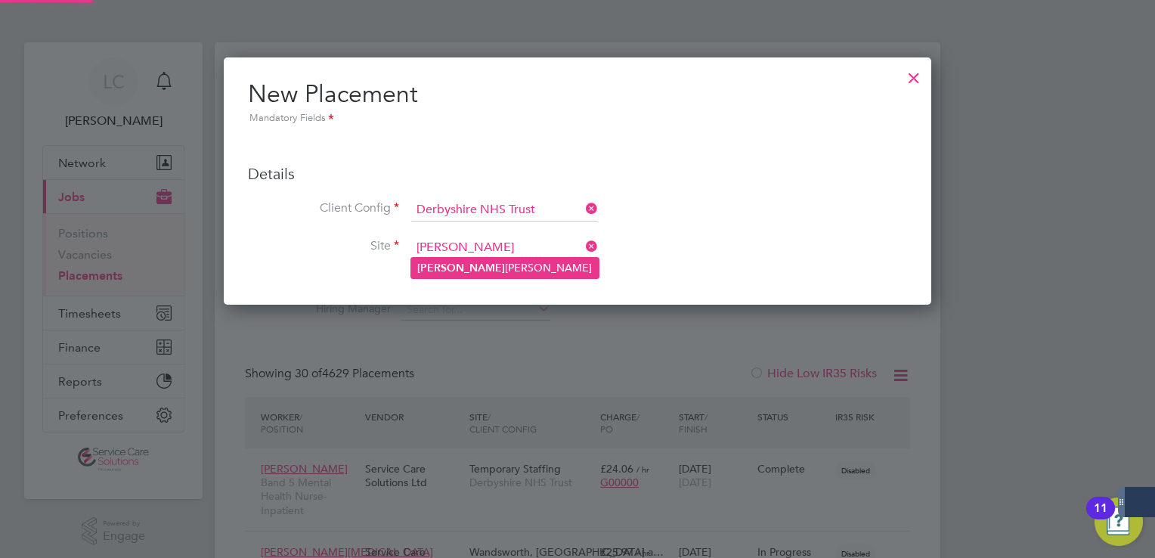
click at [464, 266] on li "Wren Ward" at bounding box center [504, 268] width 187 height 20
type input "Wren Ward"
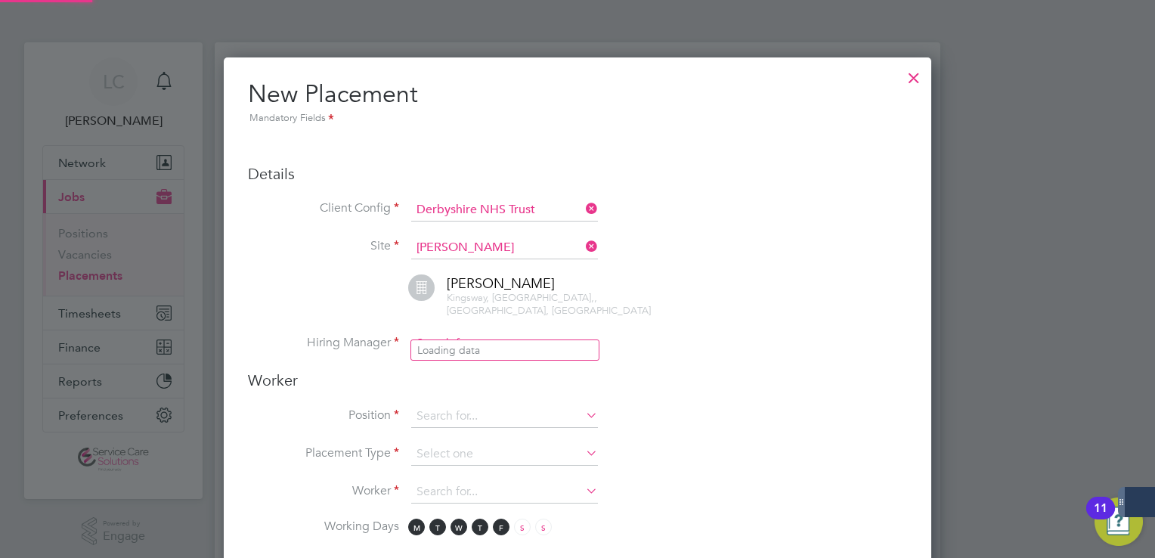
click at [459, 333] on input at bounding box center [504, 344] width 187 height 23
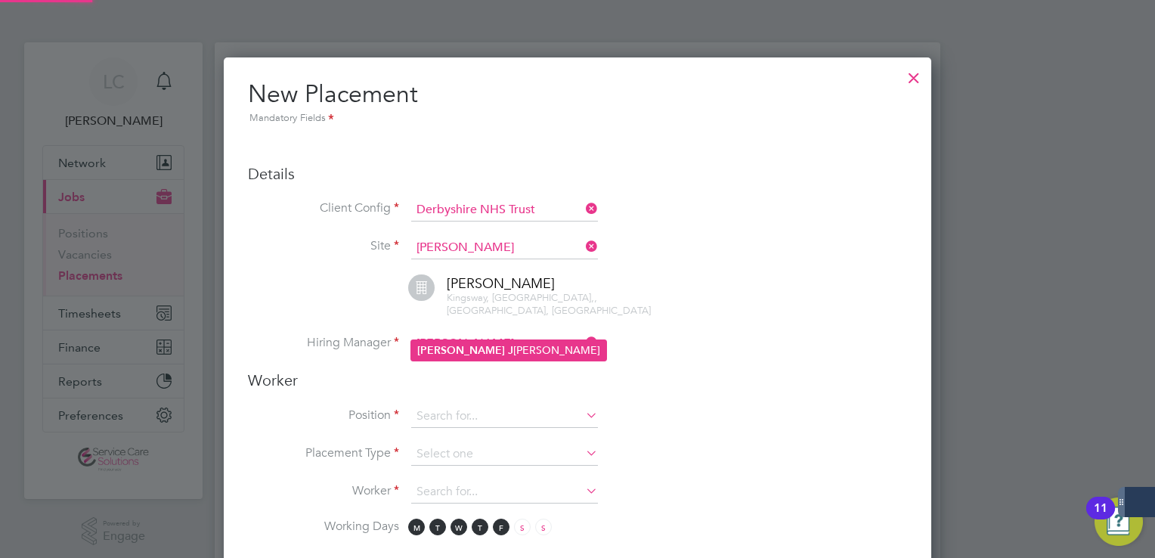
click at [463, 351] on li "Sara J ohnson" at bounding box center [508, 350] width 195 height 20
type input "Sara Johnson"
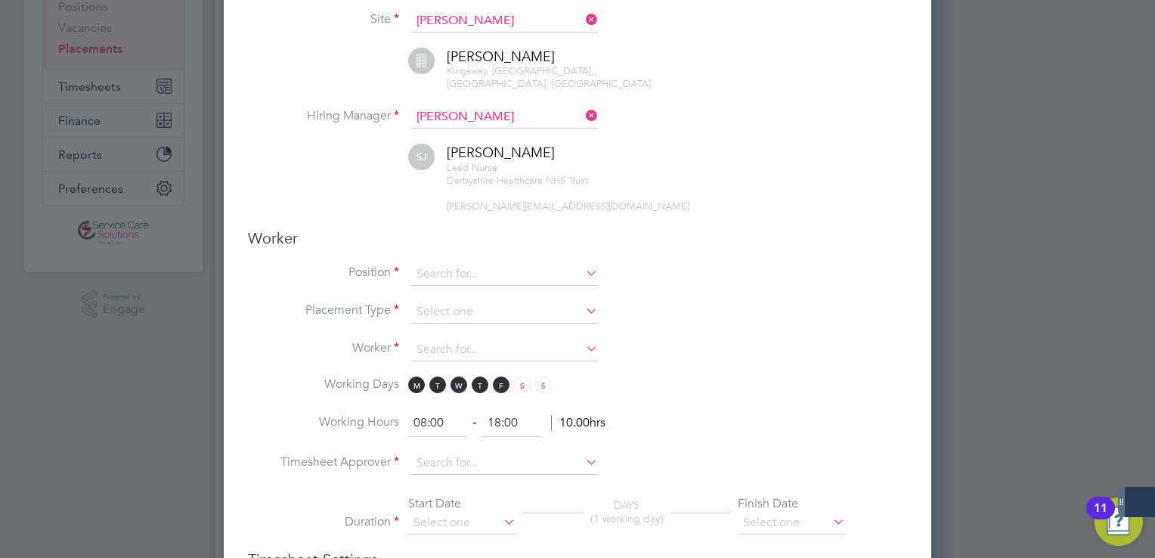
click at [440, 263] on input at bounding box center [504, 274] width 187 height 23
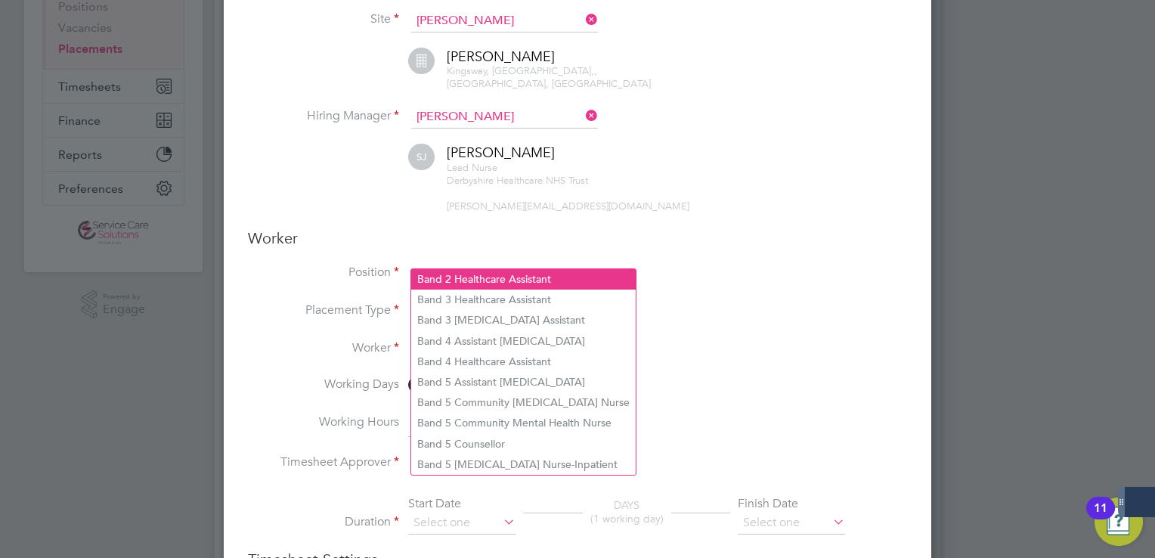
click at [456, 282] on li "Band 2 Healthcare Assistant" at bounding box center [523, 279] width 224 height 20
type input "Band 2 Healthcare Assistant"
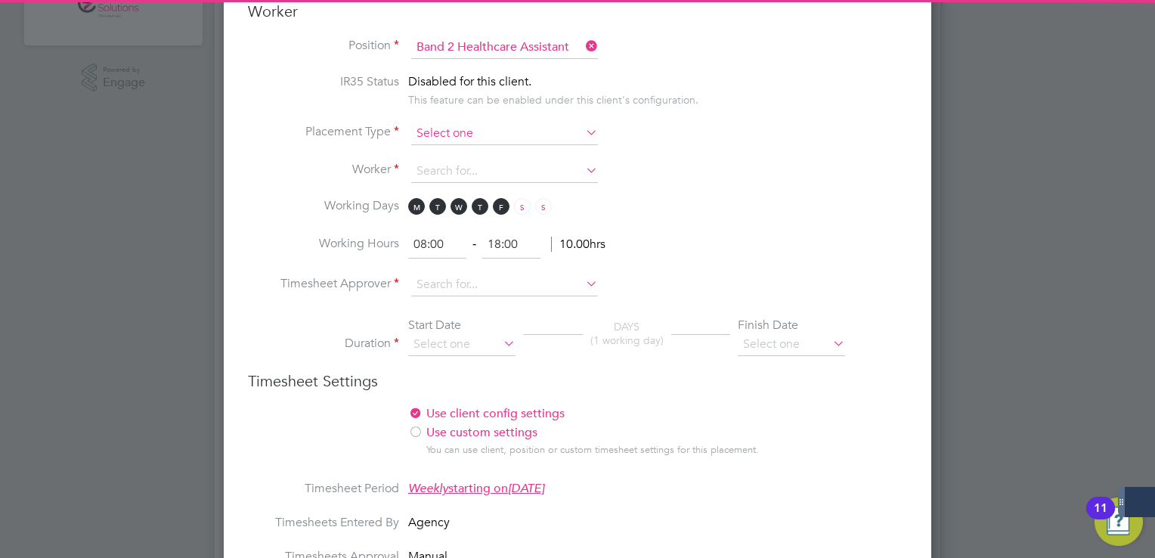
click at [441, 122] on input at bounding box center [504, 133] width 187 height 23
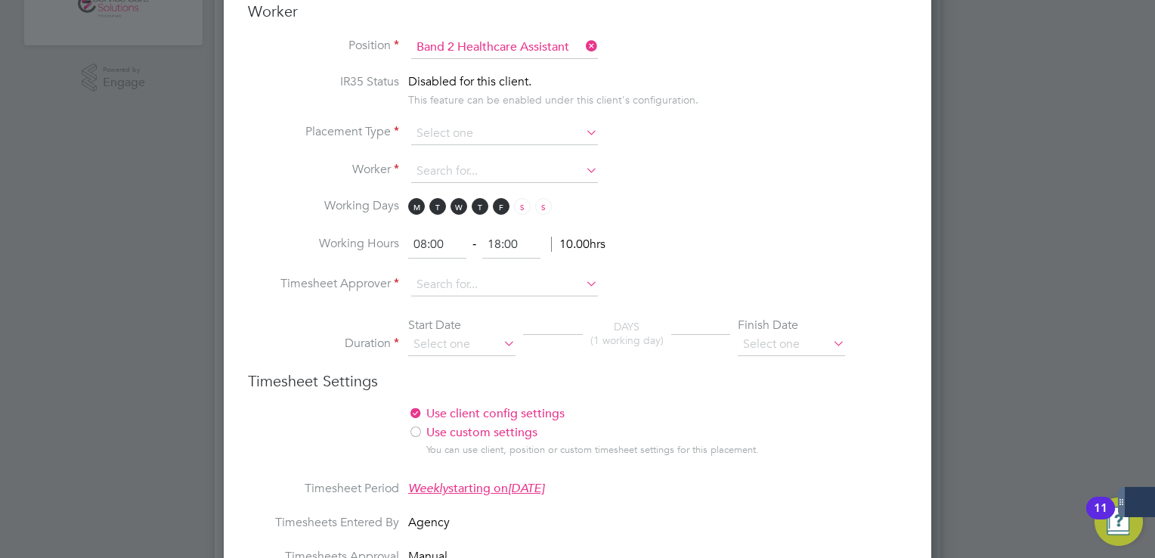
click at [447, 137] on li "Temporary" at bounding box center [504, 138] width 187 height 20
type input "Temporary"
click at [449, 160] on input at bounding box center [504, 171] width 187 height 23
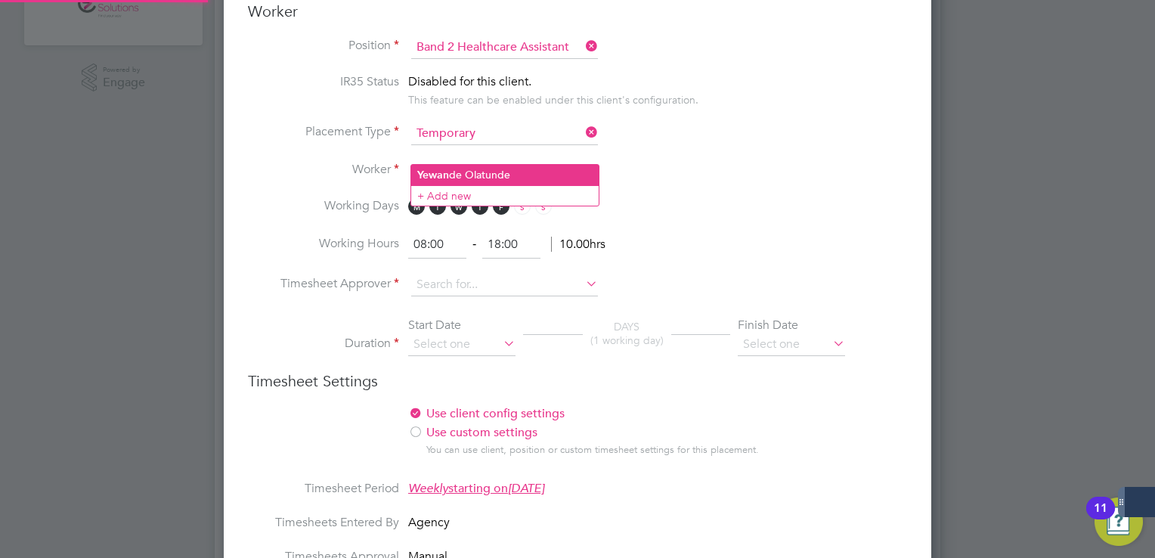
click at [449, 174] on li "Yewan de Olatunde" at bounding box center [504, 175] width 187 height 20
type input "Yewande Olatunde"
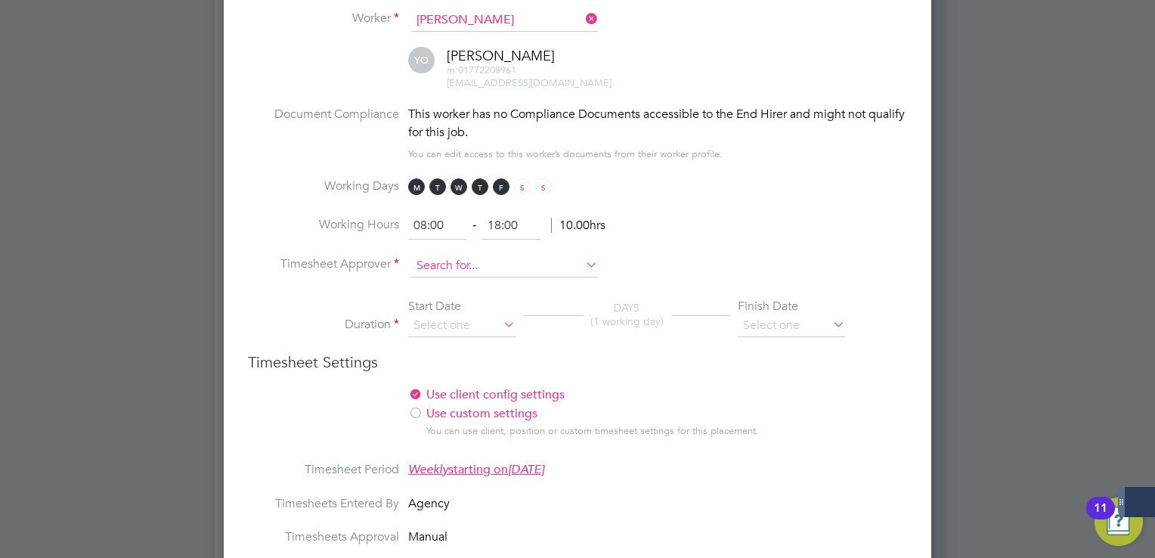
click at [462, 255] on input at bounding box center [504, 266] width 187 height 23
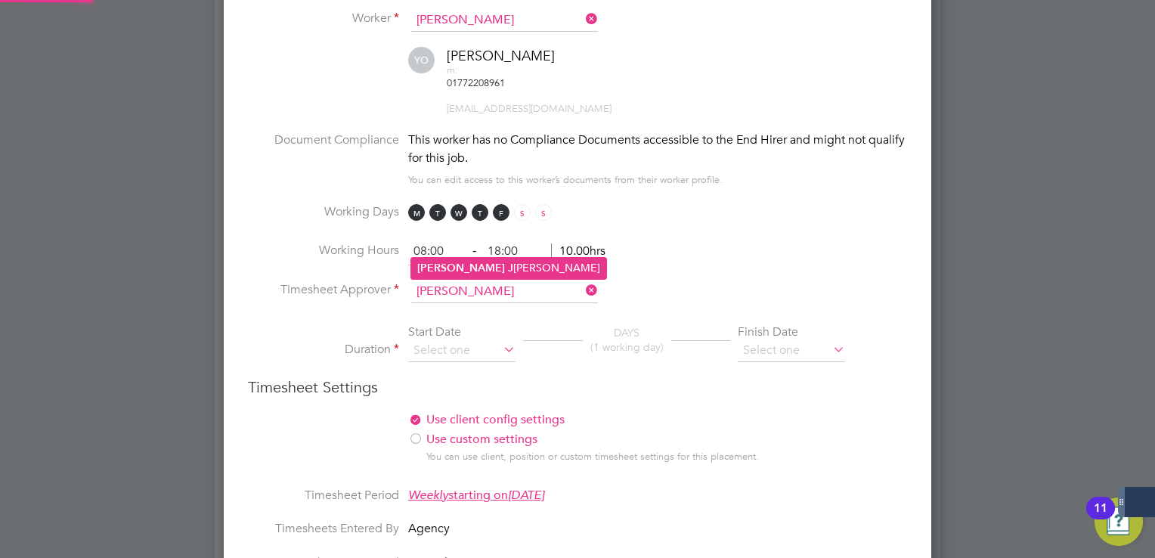
click at [469, 269] on li "Sara J ohnson" at bounding box center [508, 268] width 195 height 20
type input "Sara Johnson"
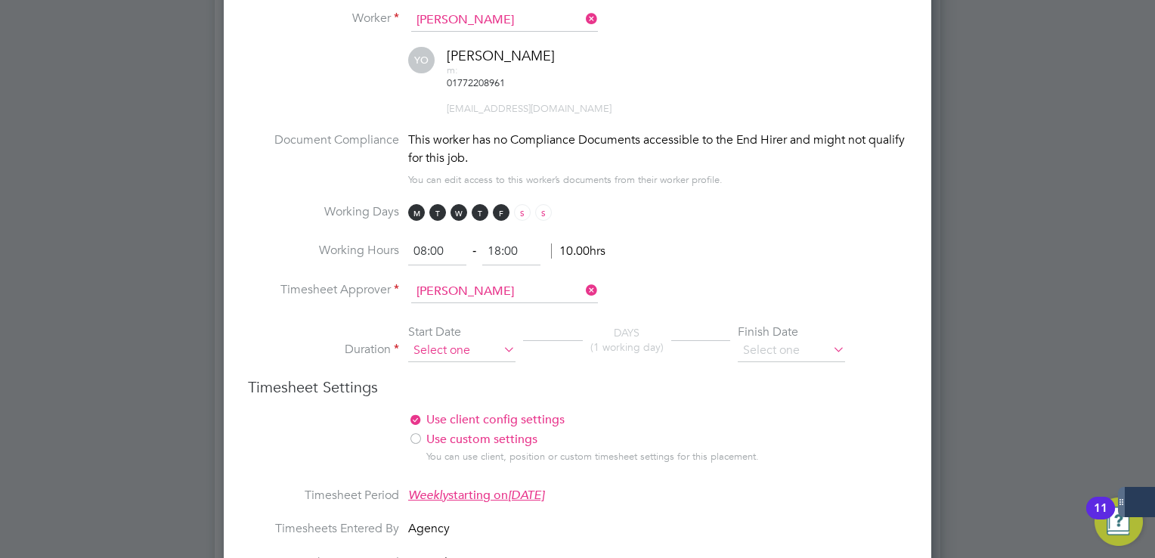
click at [466, 339] on input at bounding box center [461, 350] width 107 height 23
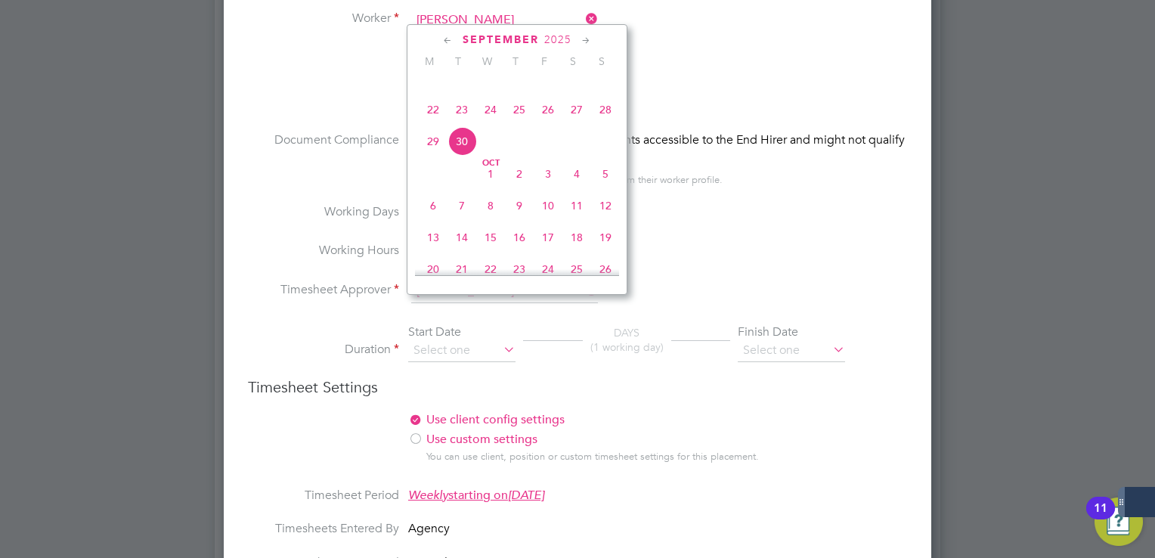
click at [428, 121] on span "22" at bounding box center [433, 109] width 29 height 29
type input "22 Sep 2025"
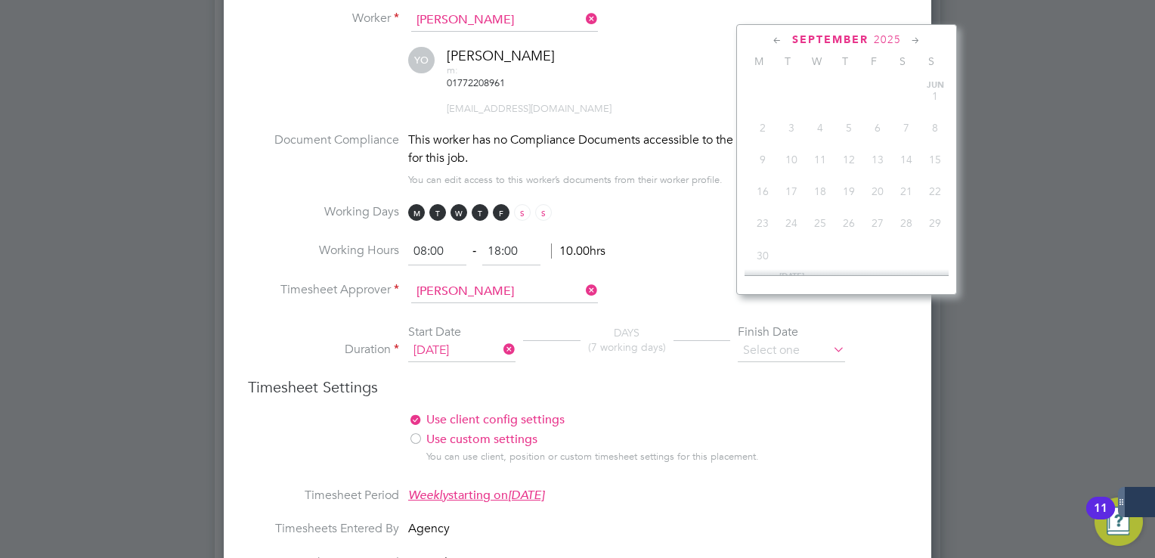
drag, startPoint x: 797, startPoint y: 297, endPoint x: 800, endPoint y: 286, distance: 11.7
click at [798, 339] on input at bounding box center [791, 350] width 107 height 23
click at [819, 239] on span "31" at bounding box center [820, 224] width 29 height 29
type input "31 Dec 2025"
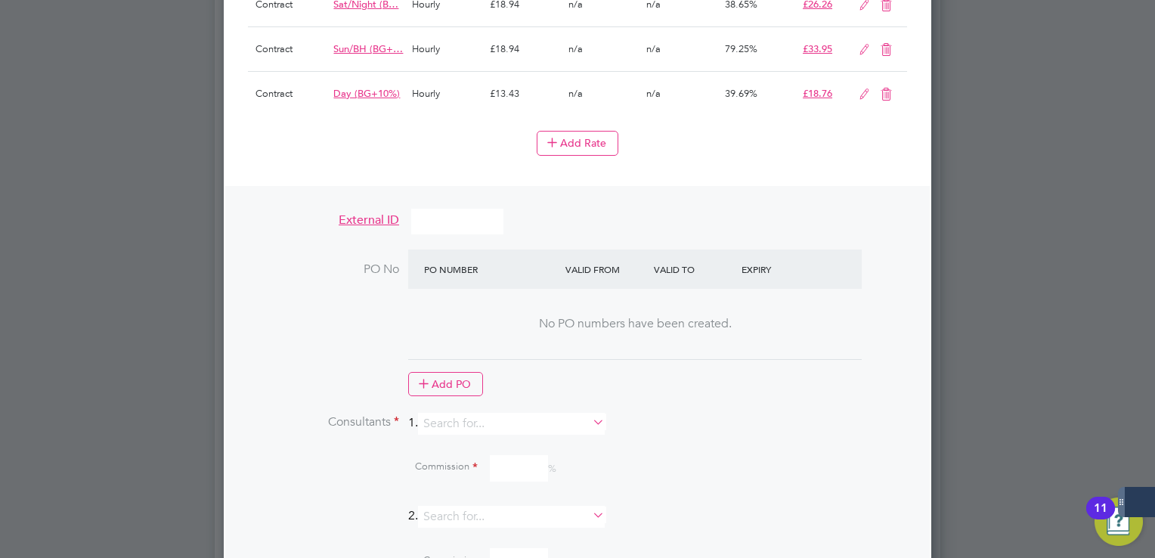
click at [472, 413] on li "Consultants 1." at bounding box center [577, 431] width 659 height 37
click at [469, 413] on input at bounding box center [511, 424] width 187 height 22
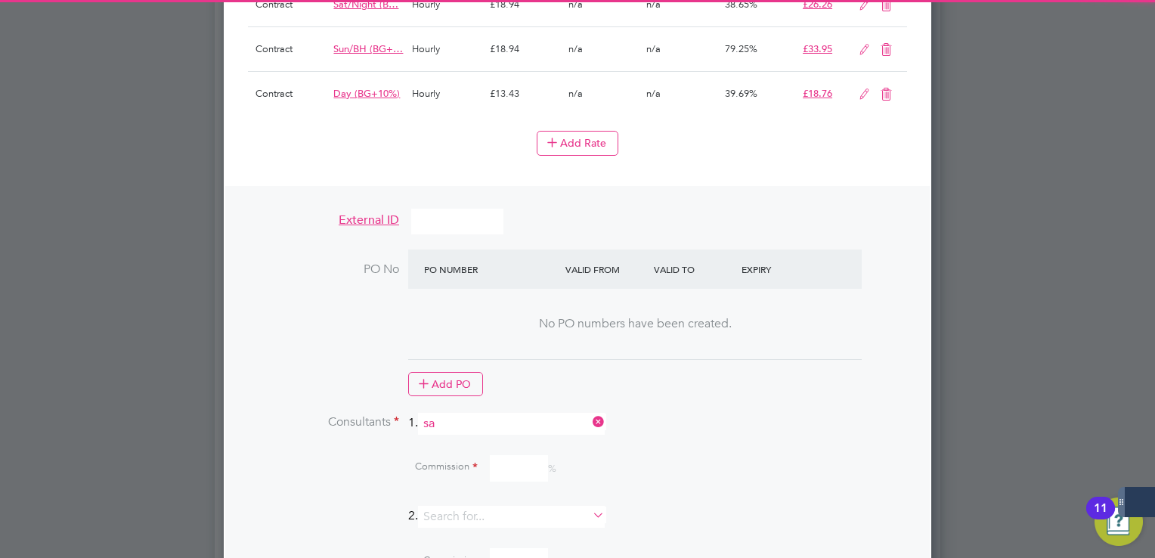
click at [490, 414] on li "Sa mantha Dix" at bounding box center [518, 417] width 187 height 20
type input "Samantha Dix"
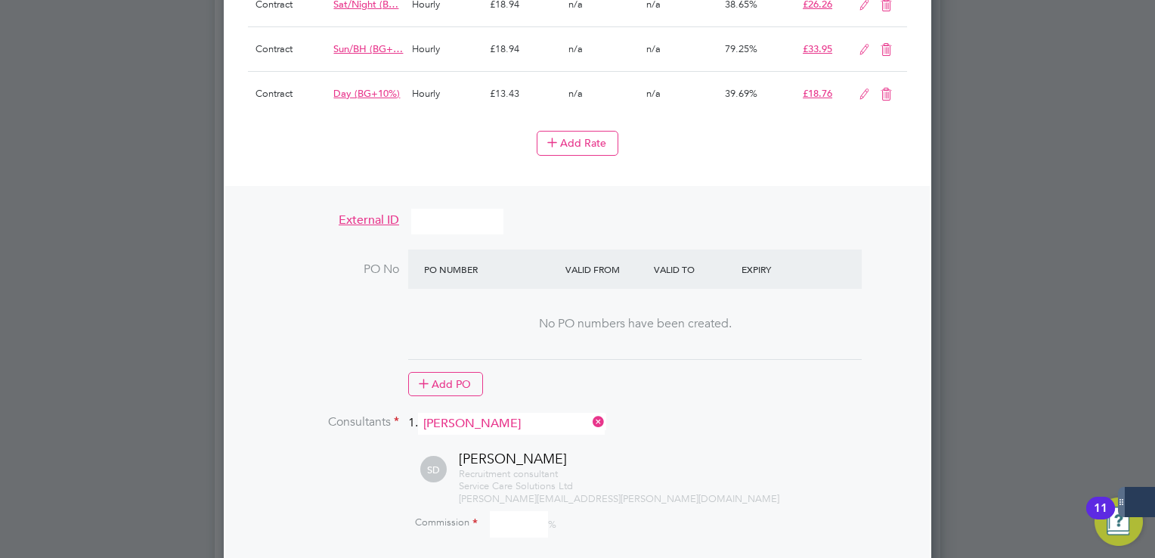
click at [518, 511] on input at bounding box center [519, 524] width 58 height 26
type input "100"
drag, startPoint x: 673, startPoint y: 340, endPoint x: 666, endPoint y: 333, distance: 10.2
click at [673, 372] on div "Add PO" at bounding box center [634, 384] width 453 height 24
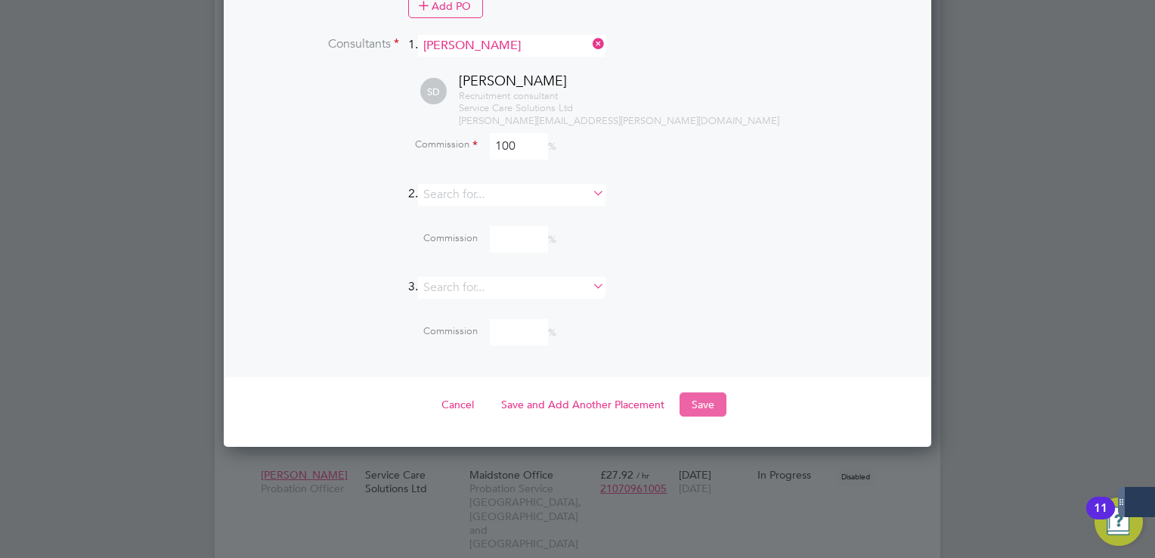
click at [709, 392] on button "Save" at bounding box center [702, 404] width 47 height 24
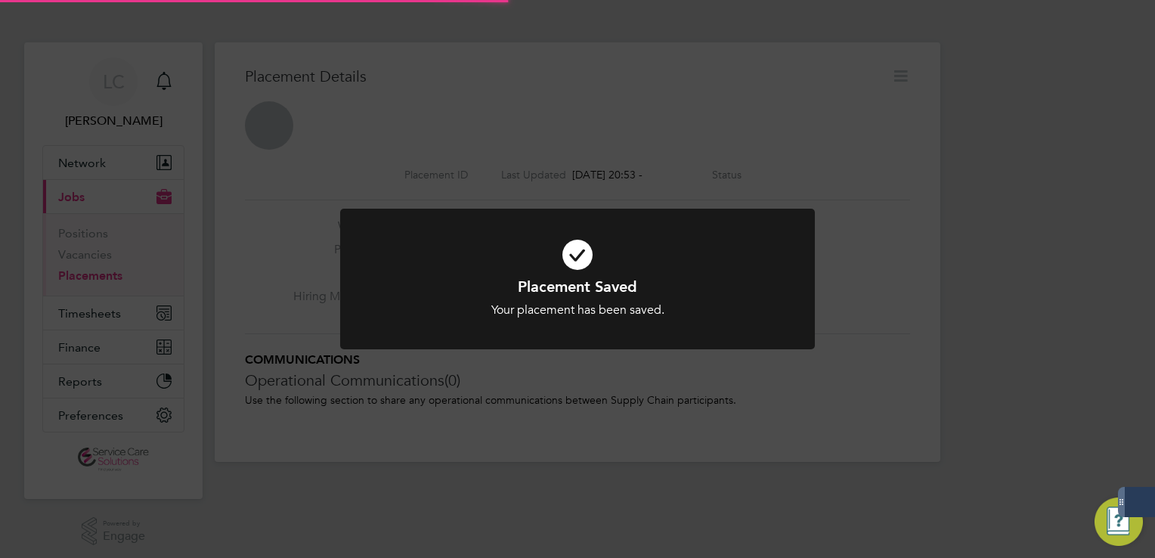
click at [890, 128] on div "Placement Saved Your placement has been saved. Cancel Okay" at bounding box center [577, 279] width 1155 height 558
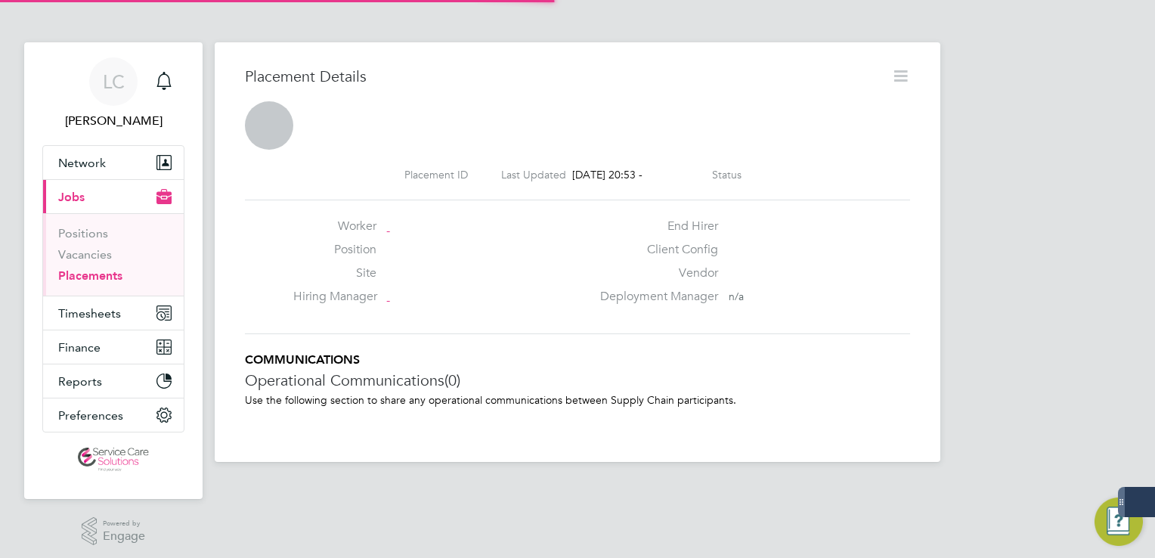
click at [902, 76] on icon at bounding box center [900, 76] width 19 height 19
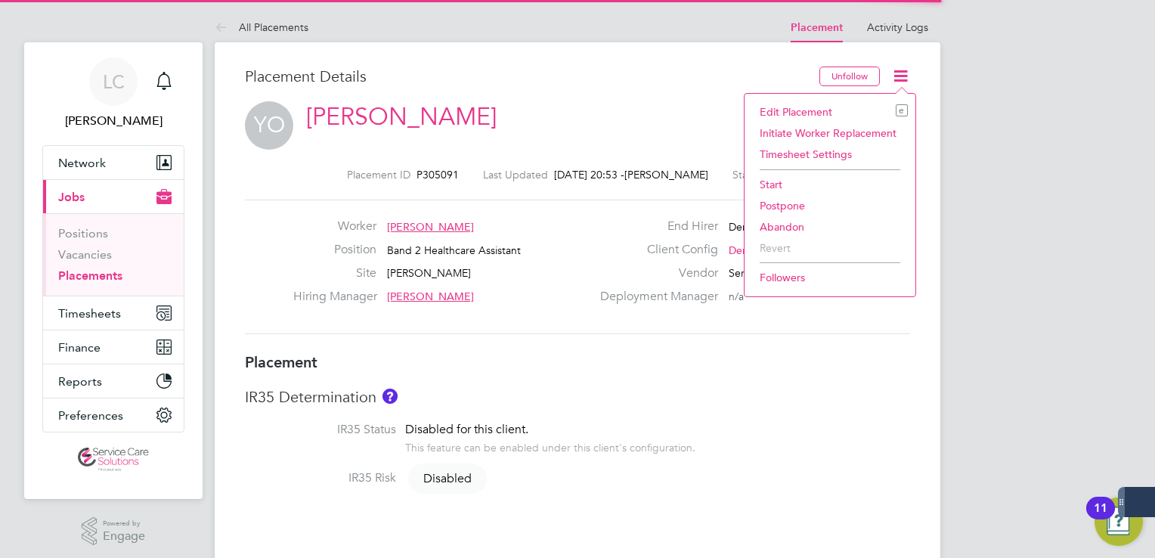
click at [797, 178] on li "Start" at bounding box center [830, 184] width 156 height 21
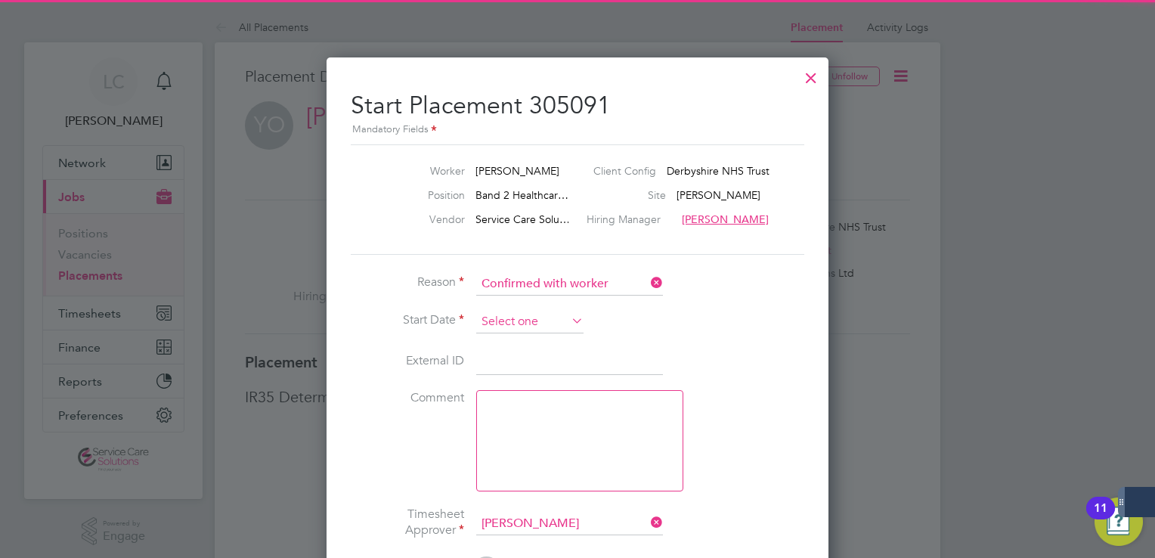
click at [518, 323] on input at bounding box center [529, 322] width 107 height 23
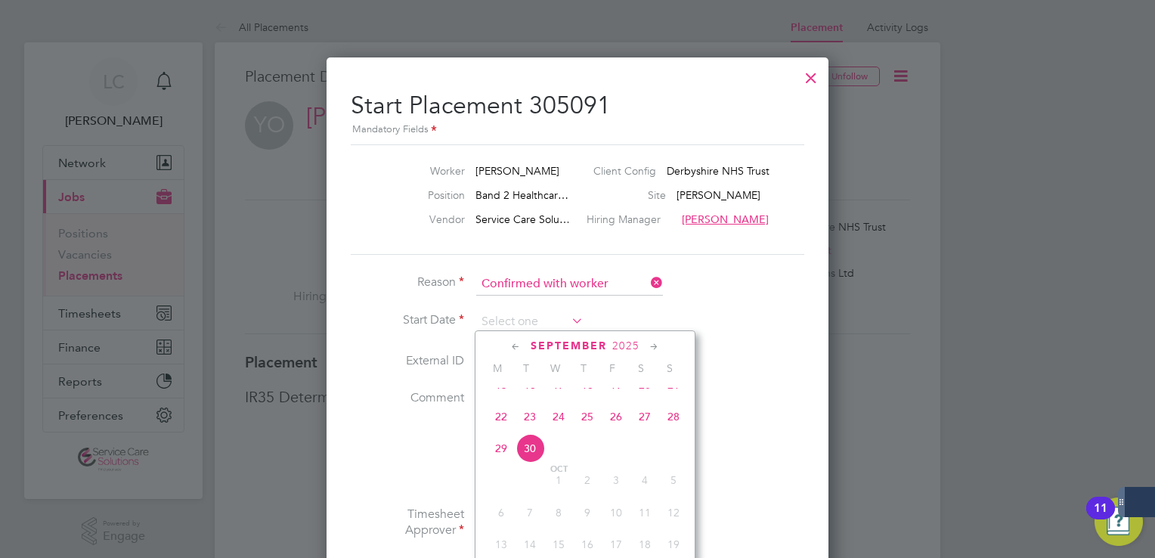
click at [504, 425] on span "22" at bounding box center [501, 416] width 29 height 29
type input "22 Sep 2025"
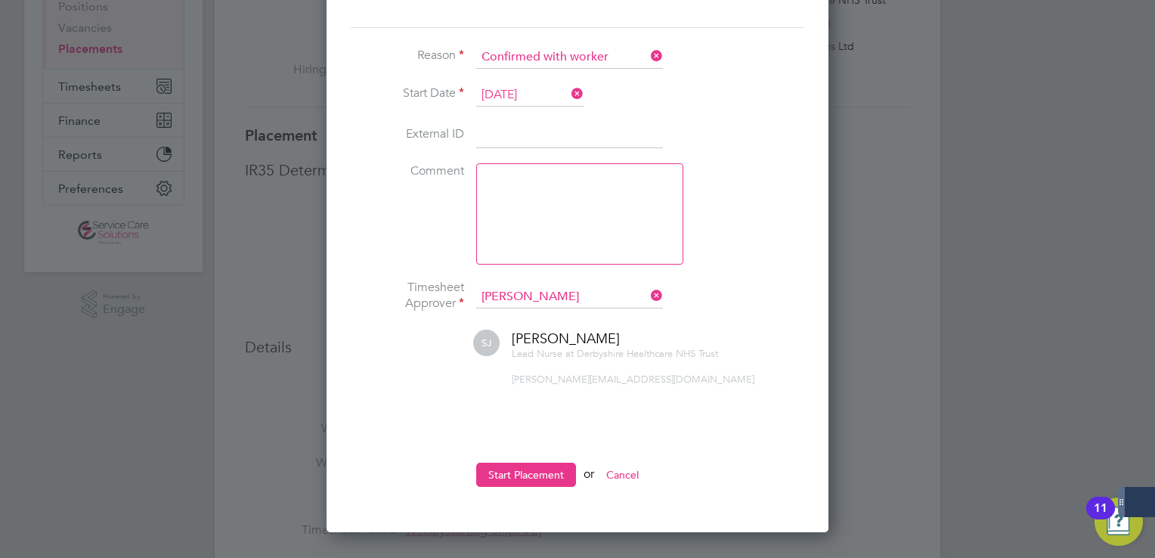
click at [534, 464] on button "Start Placement" at bounding box center [526, 474] width 100 height 24
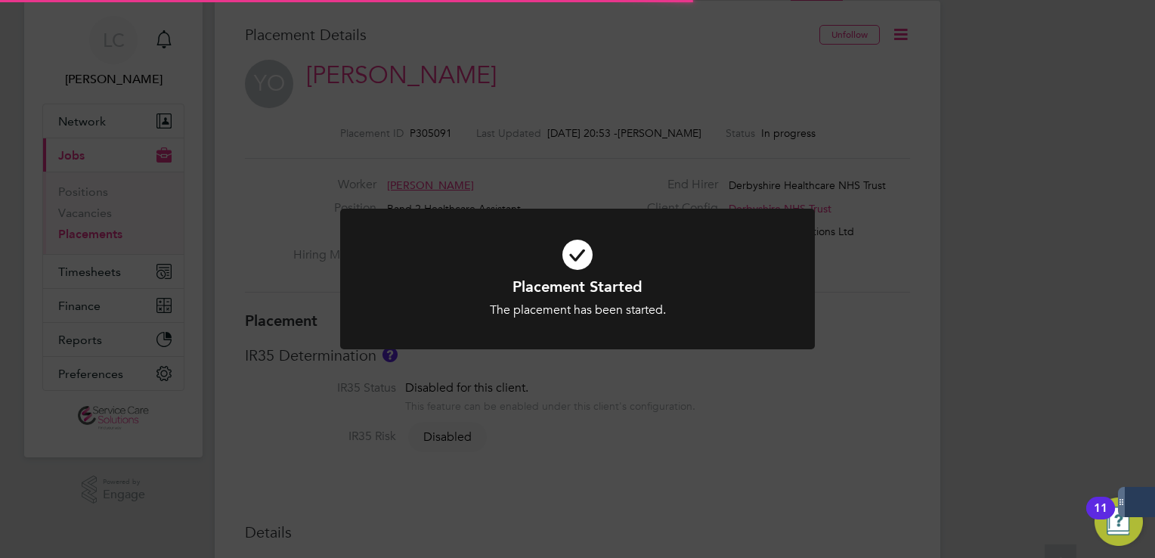
click at [96, 127] on div "Placement Started The placement has been started. Cancel Okay" at bounding box center [577, 279] width 1155 height 558
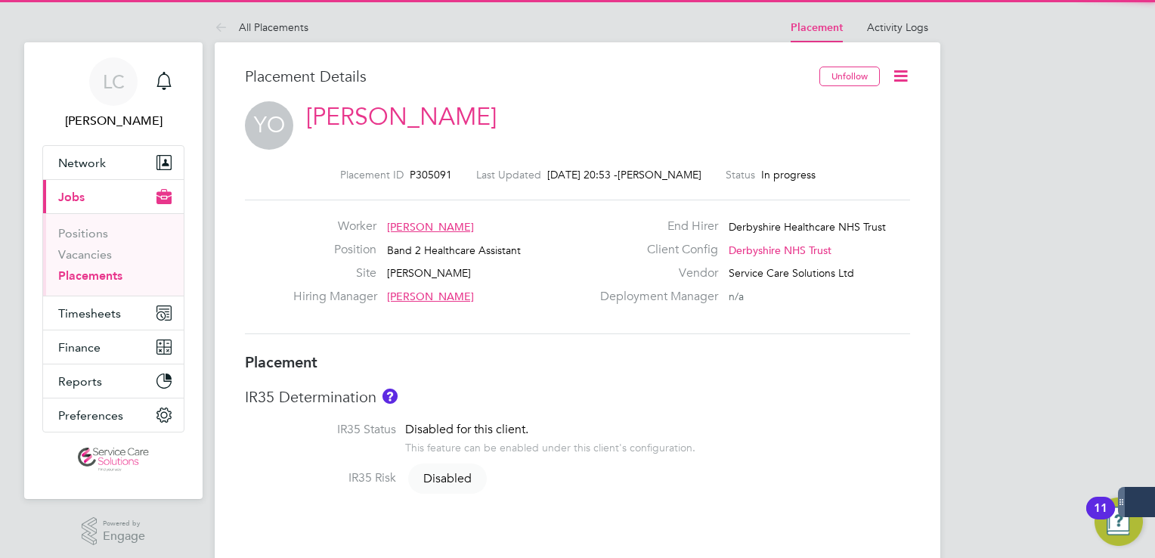
click at [98, 274] on link "Placements" at bounding box center [90, 275] width 64 height 14
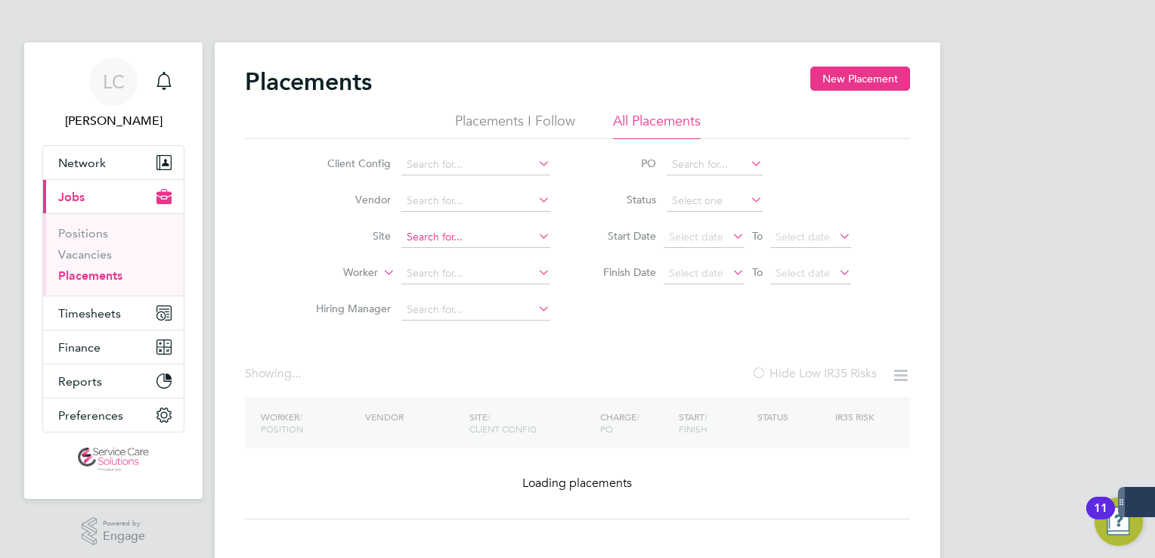
click at [425, 238] on input at bounding box center [475, 237] width 149 height 21
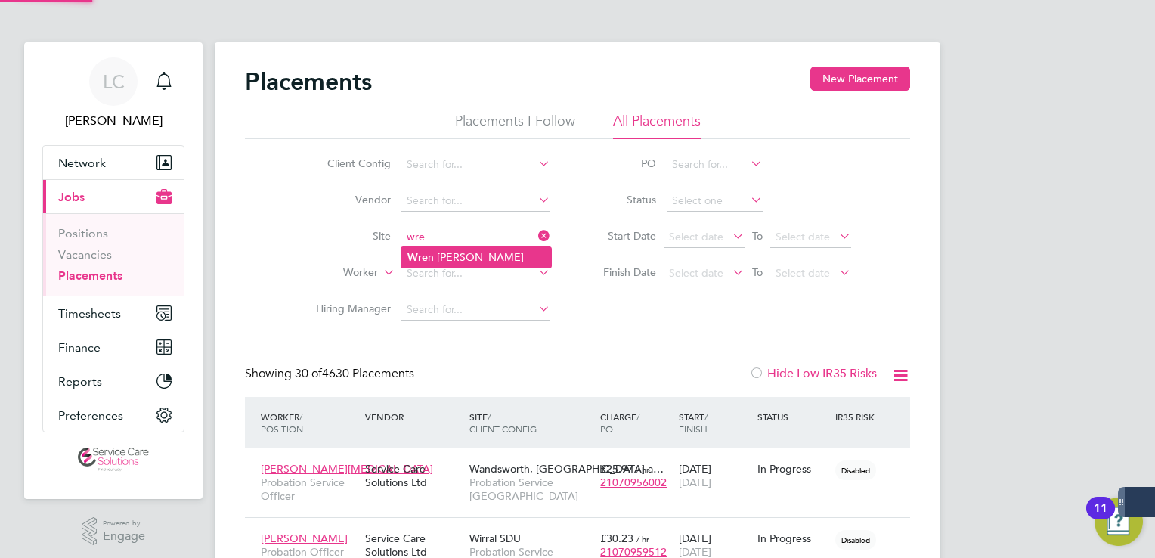
click at [445, 255] on li "Wre n Ward" at bounding box center [476, 257] width 150 height 20
type input "Wren Ward"
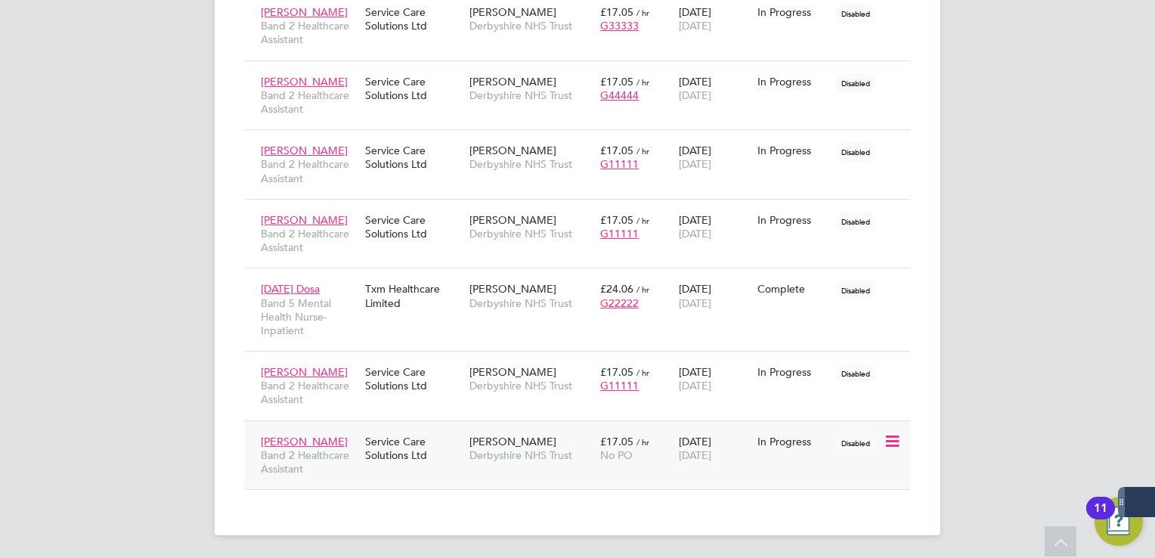
click at [617, 441] on span "£17.05" at bounding box center [616, 442] width 33 height 14
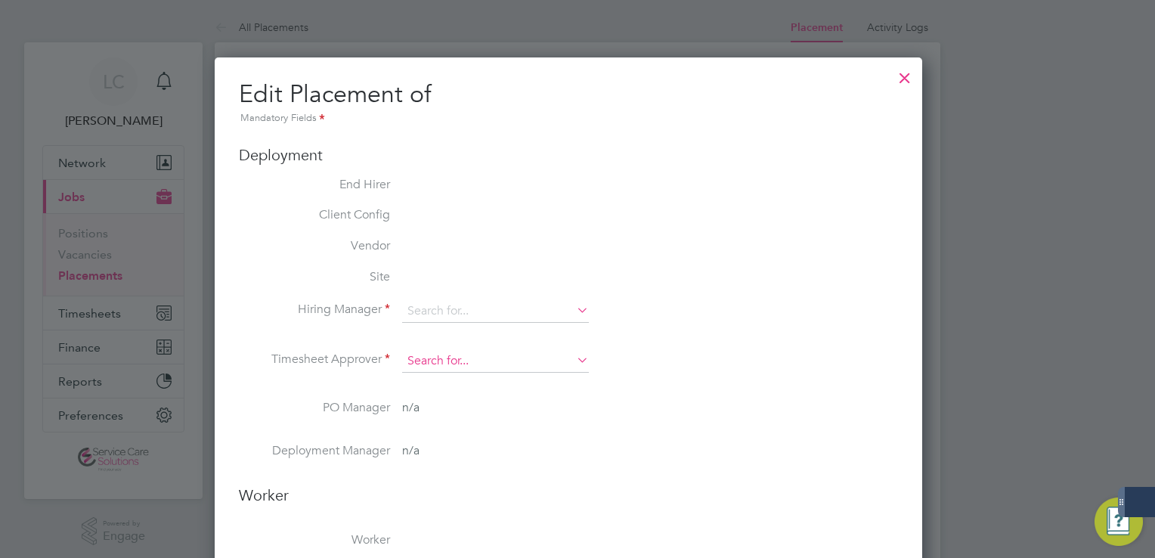
type input "[PERSON_NAME]"
type input "[DATE]"
type input "08:00"
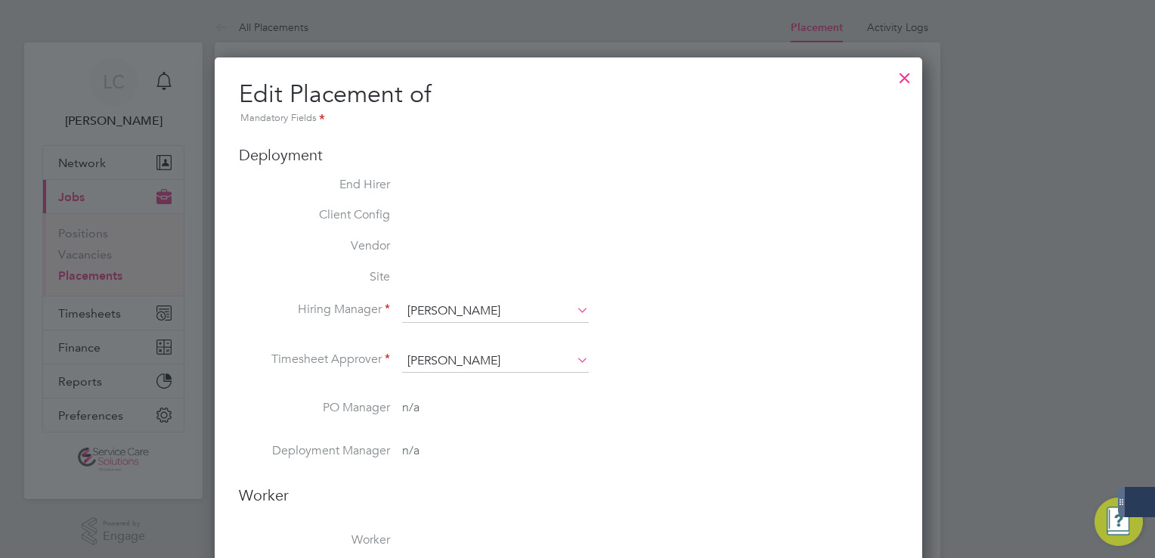
type input "18:00"
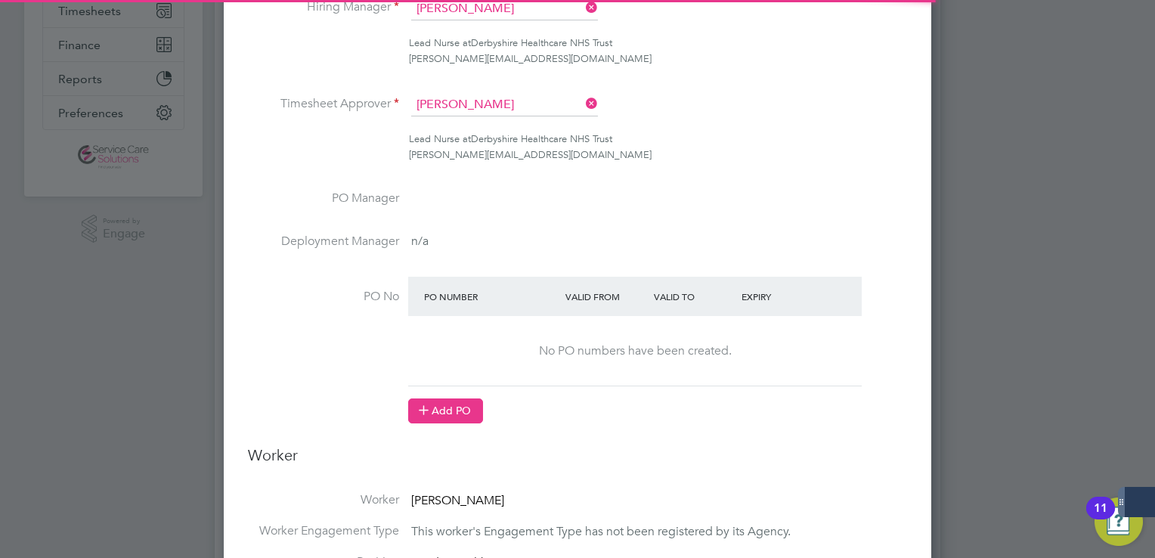
click at [464, 410] on button "Add PO" at bounding box center [445, 410] width 75 height 24
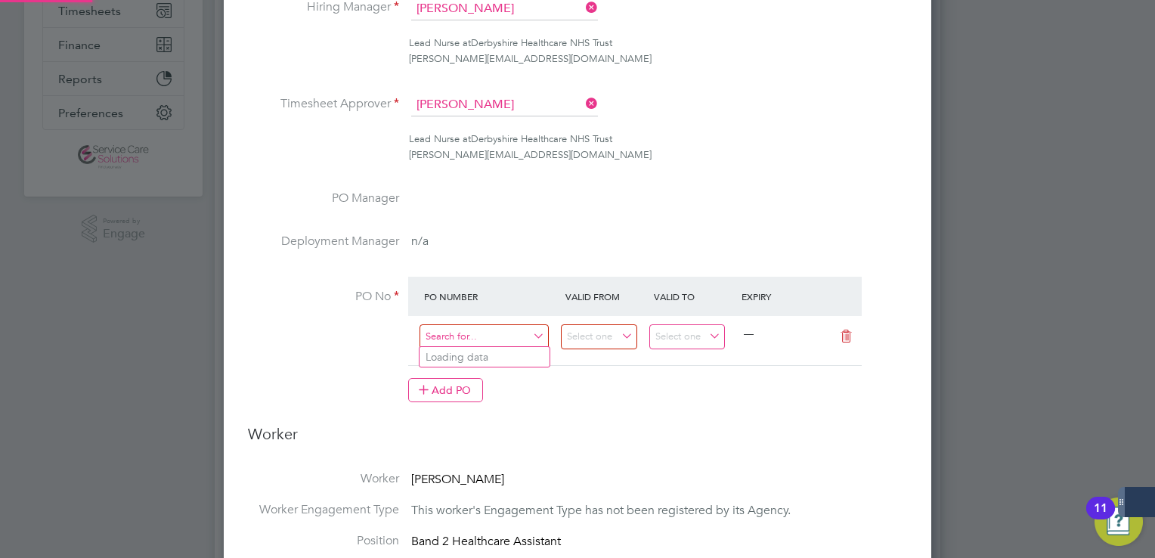
click at [469, 340] on input at bounding box center [483, 336] width 129 height 25
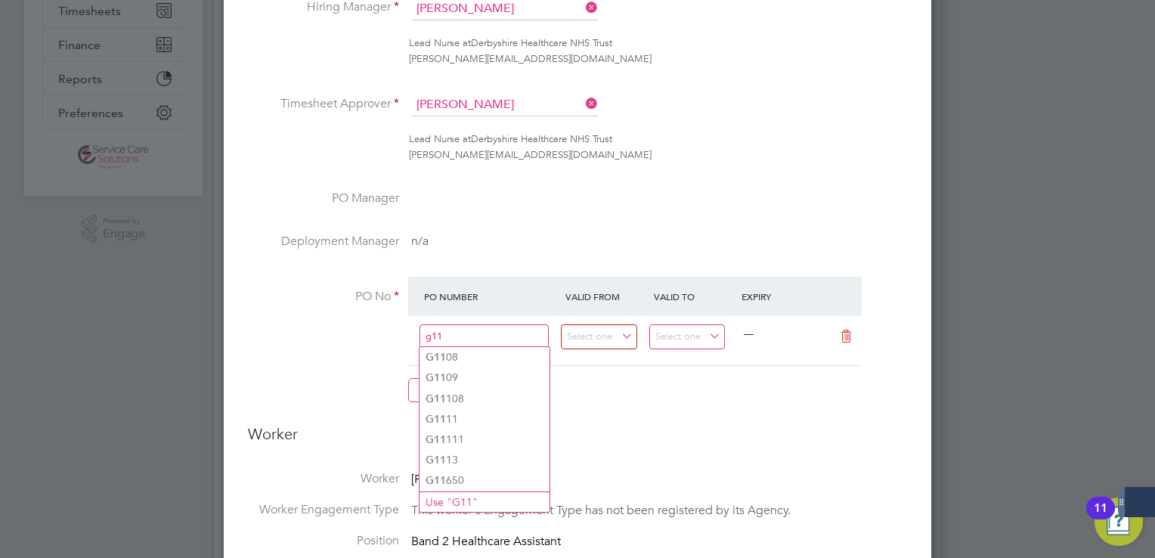
type input "g111"
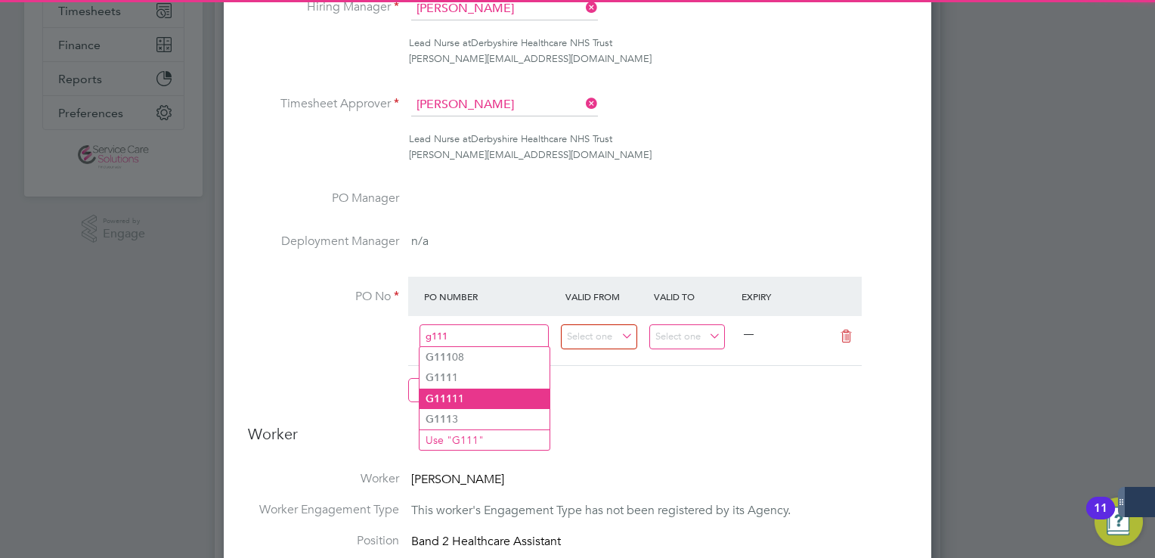
click at [471, 391] on li "G111 11" at bounding box center [484, 398] width 130 height 20
type input "01 Aug 2025"
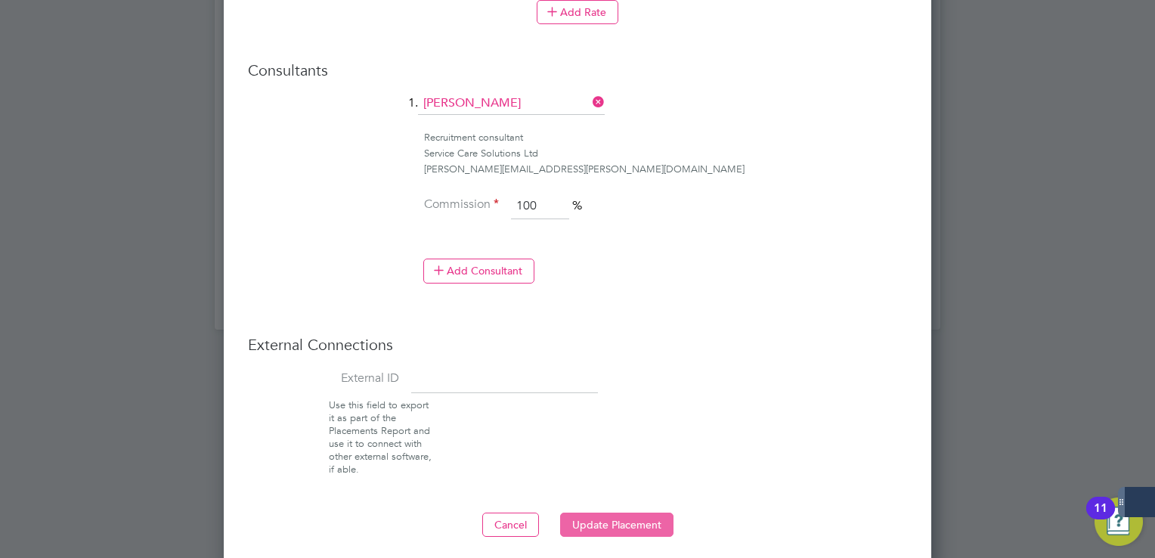
click at [607, 512] on button "Update Placement" at bounding box center [616, 524] width 113 height 24
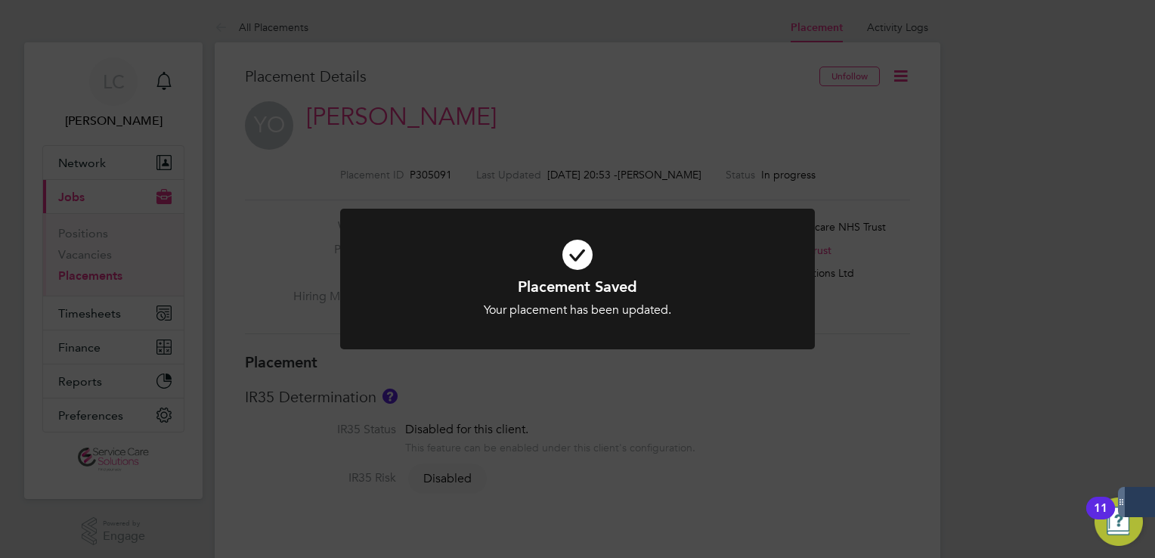
click at [761, 121] on div "Placement Saved Your placement has been updated. Cancel Okay" at bounding box center [577, 279] width 1155 height 558
